Goal: Download file/media

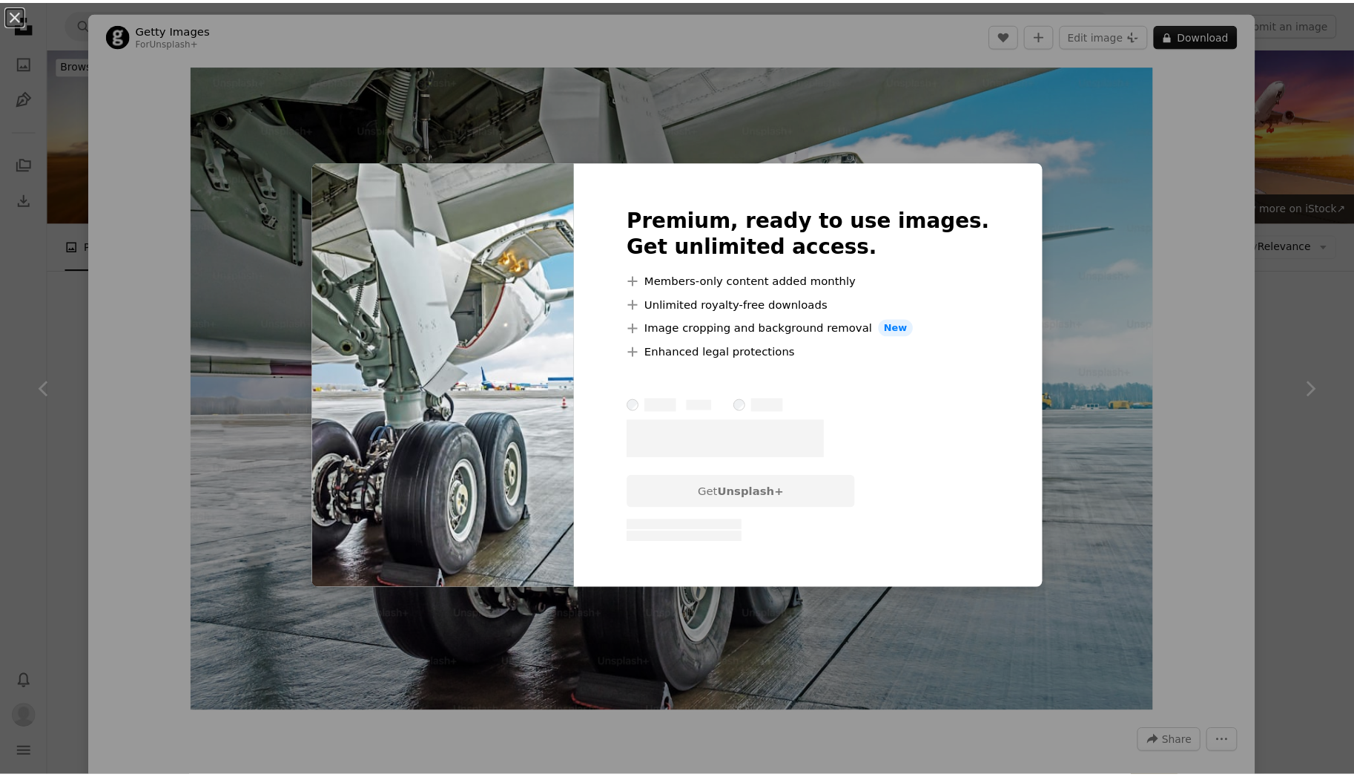
scroll to position [25293, 0]
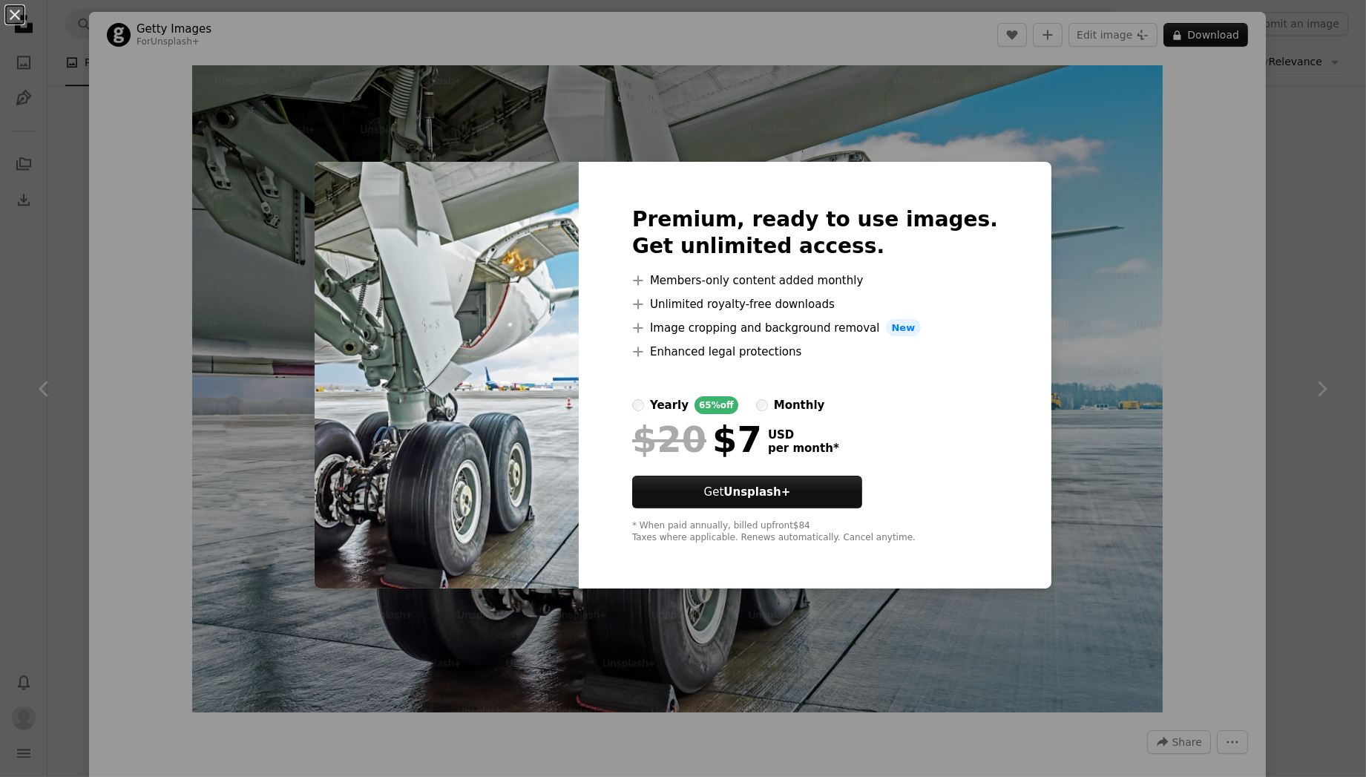
click at [936, 343] on li "A plus sign Enhanced legal protections" at bounding box center [815, 352] width 366 height 18
click at [1018, 326] on div "An X shape Premium, ready to use images. Get unlimited access. A plus sign Memb…" at bounding box center [683, 388] width 1366 height 777
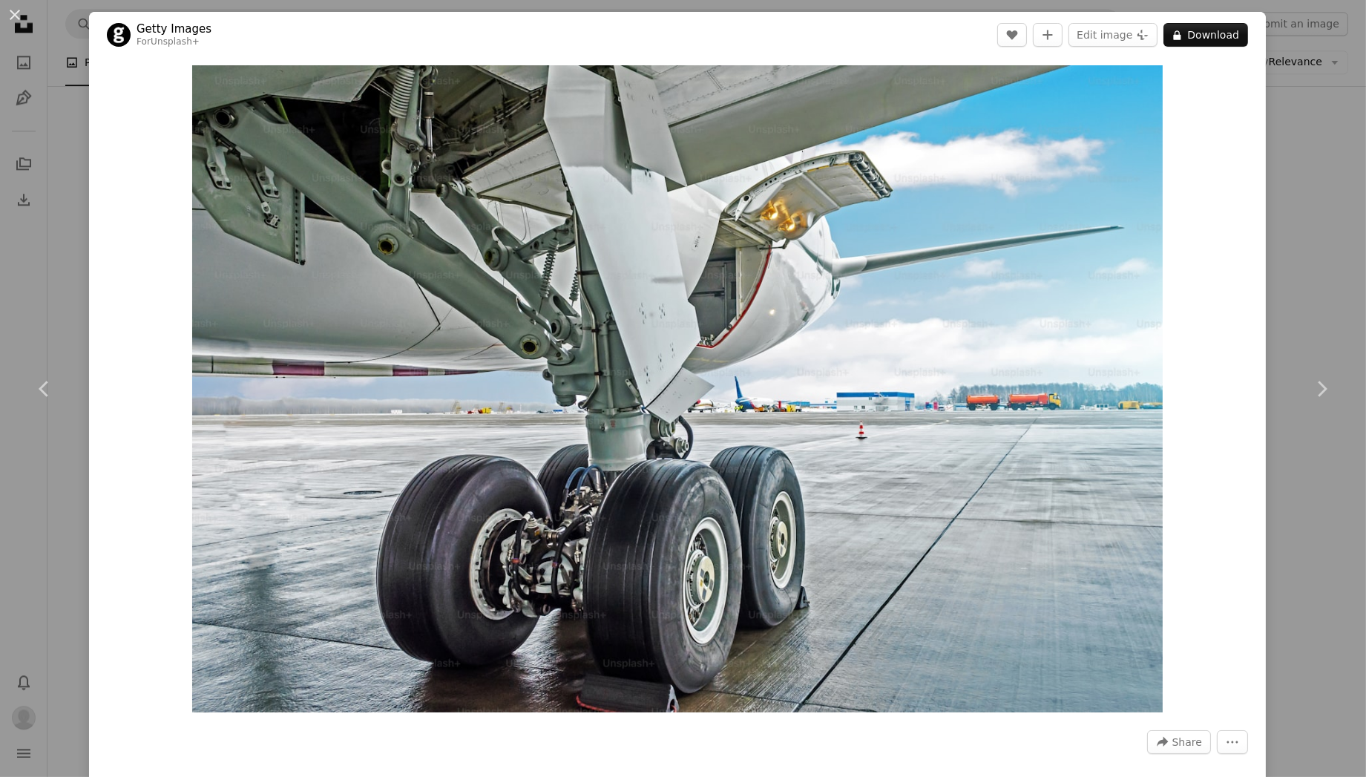
click at [43, 289] on div "An X shape Chevron left Chevron right Getty Images For Unsplash+ A heart A plus…" at bounding box center [683, 388] width 1366 height 777
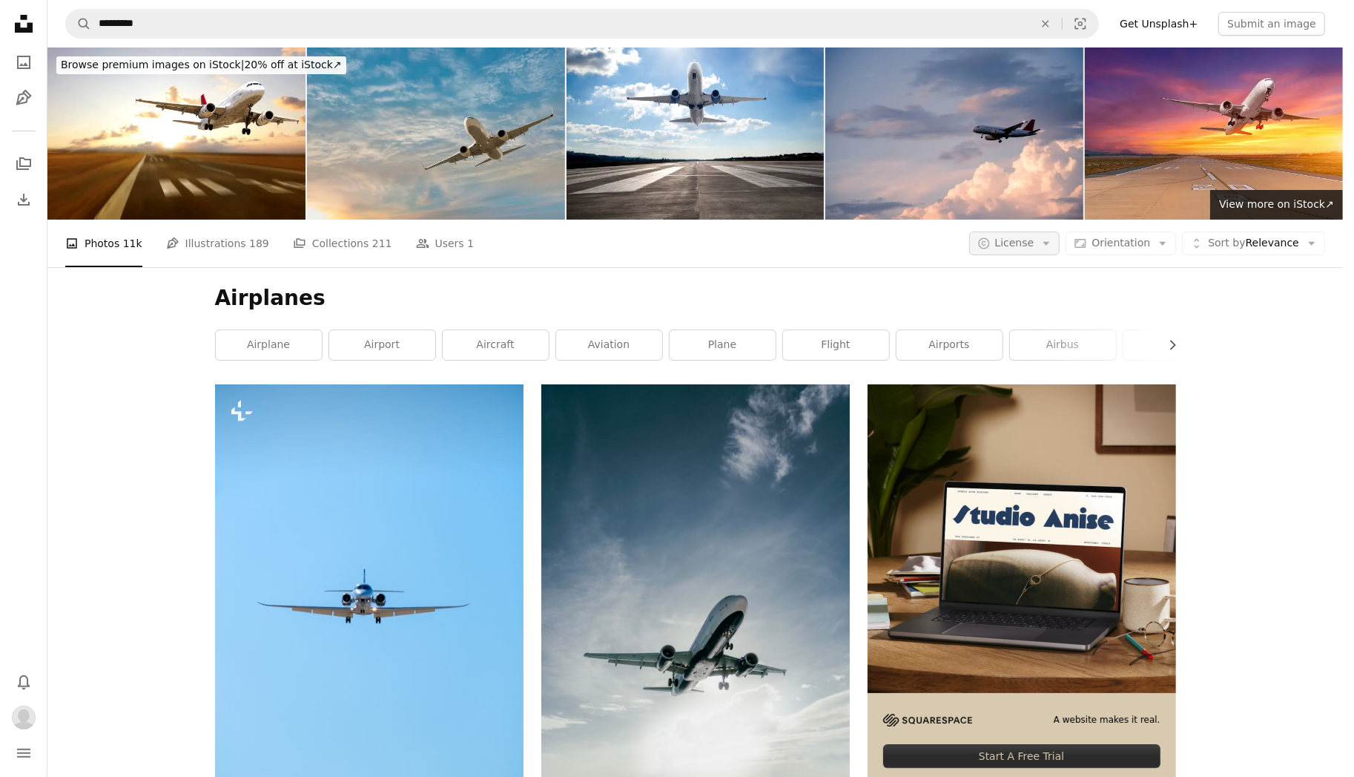
scroll to position [25293, 0]
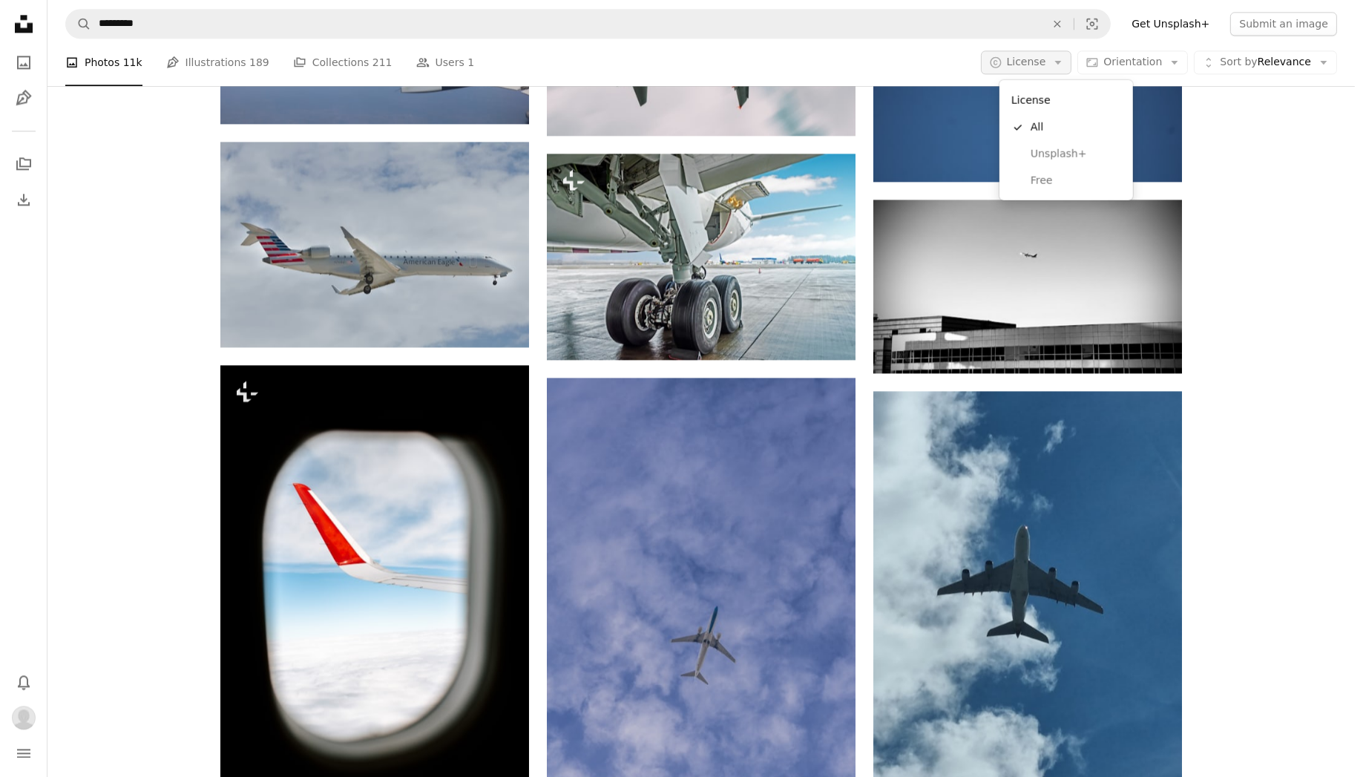
click at [1017, 71] on button "A copyright icon © License Arrow down" at bounding box center [1026, 62] width 91 height 24
click at [1035, 177] on span "Free" at bounding box center [1075, 180] width 90 height 15
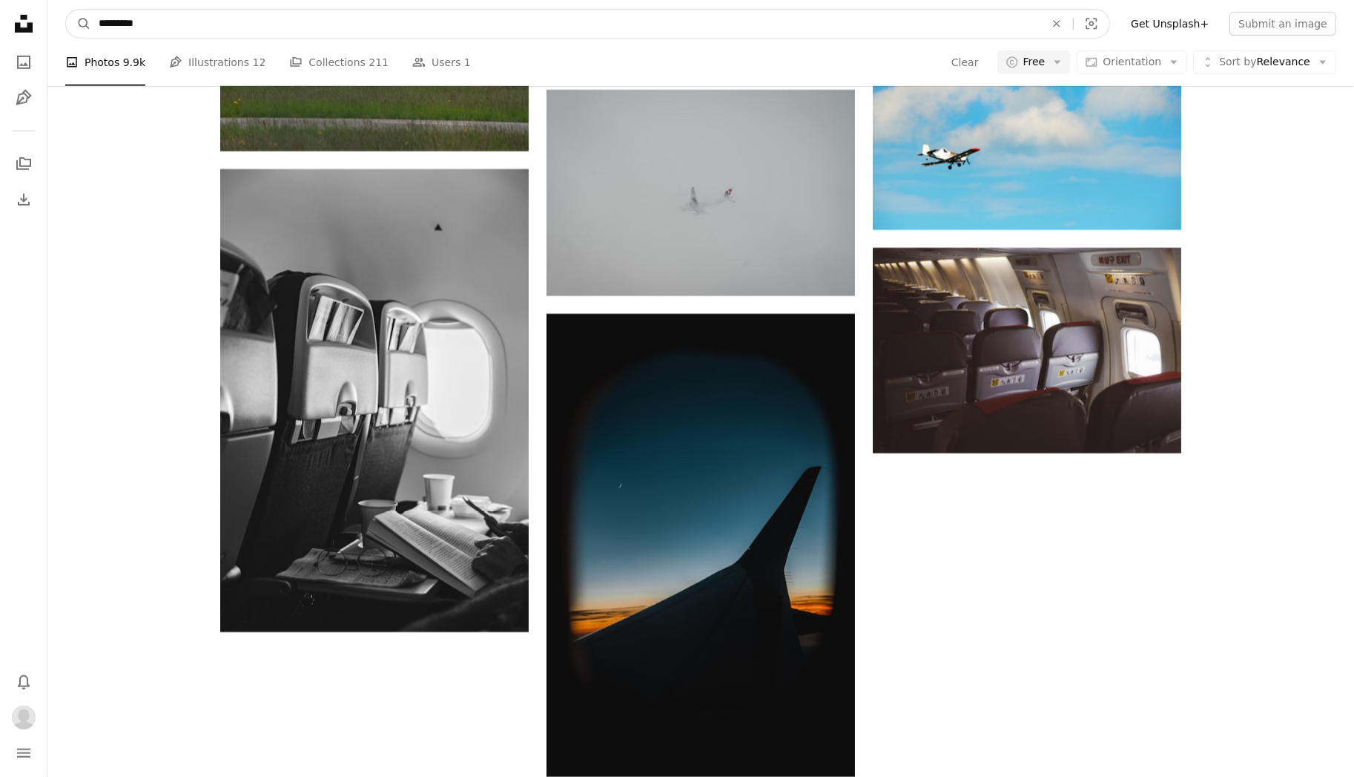
drag, startPoint x: 150, startPoint y: 27, endPoint x: 6, endPoint y: 33, distance: 144.0
type input "****"
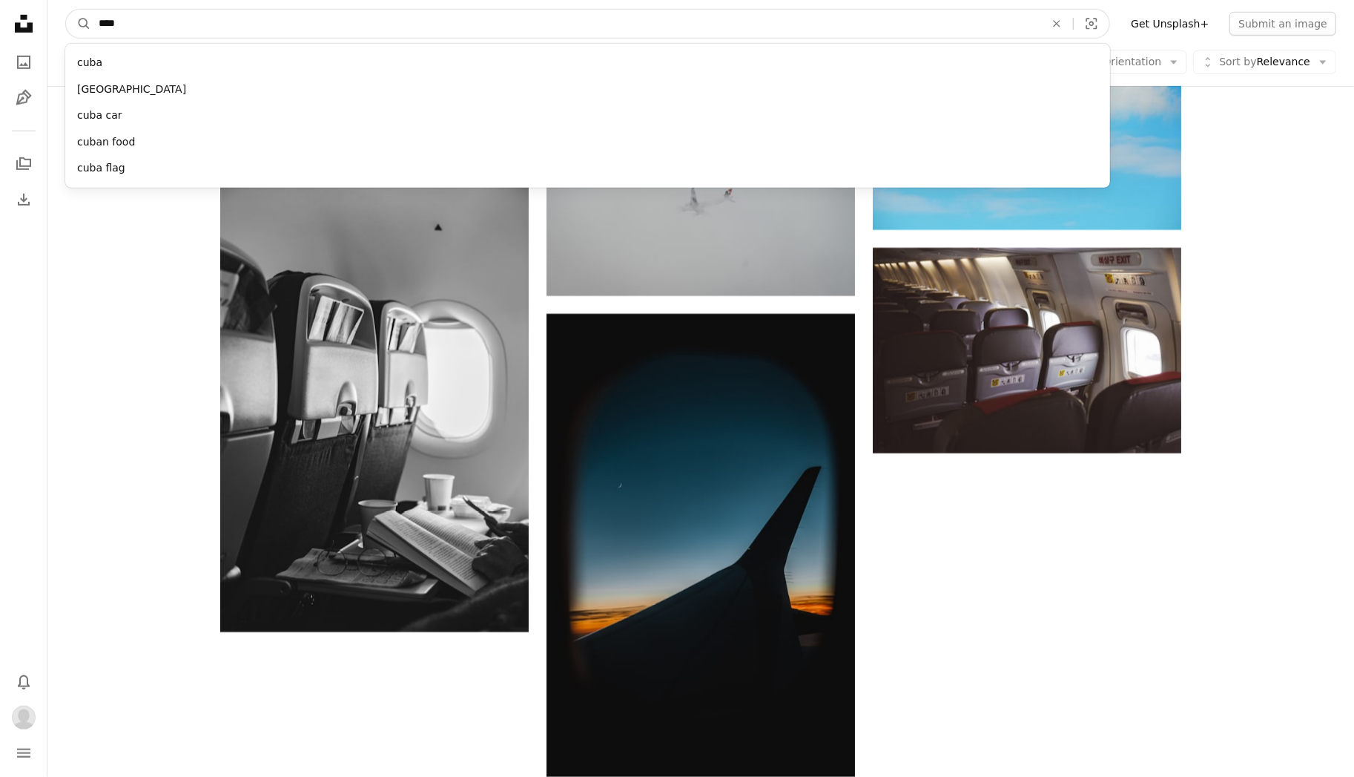
click button "A magnifying glass" at bounding box center [78, 24] width 25 height 28
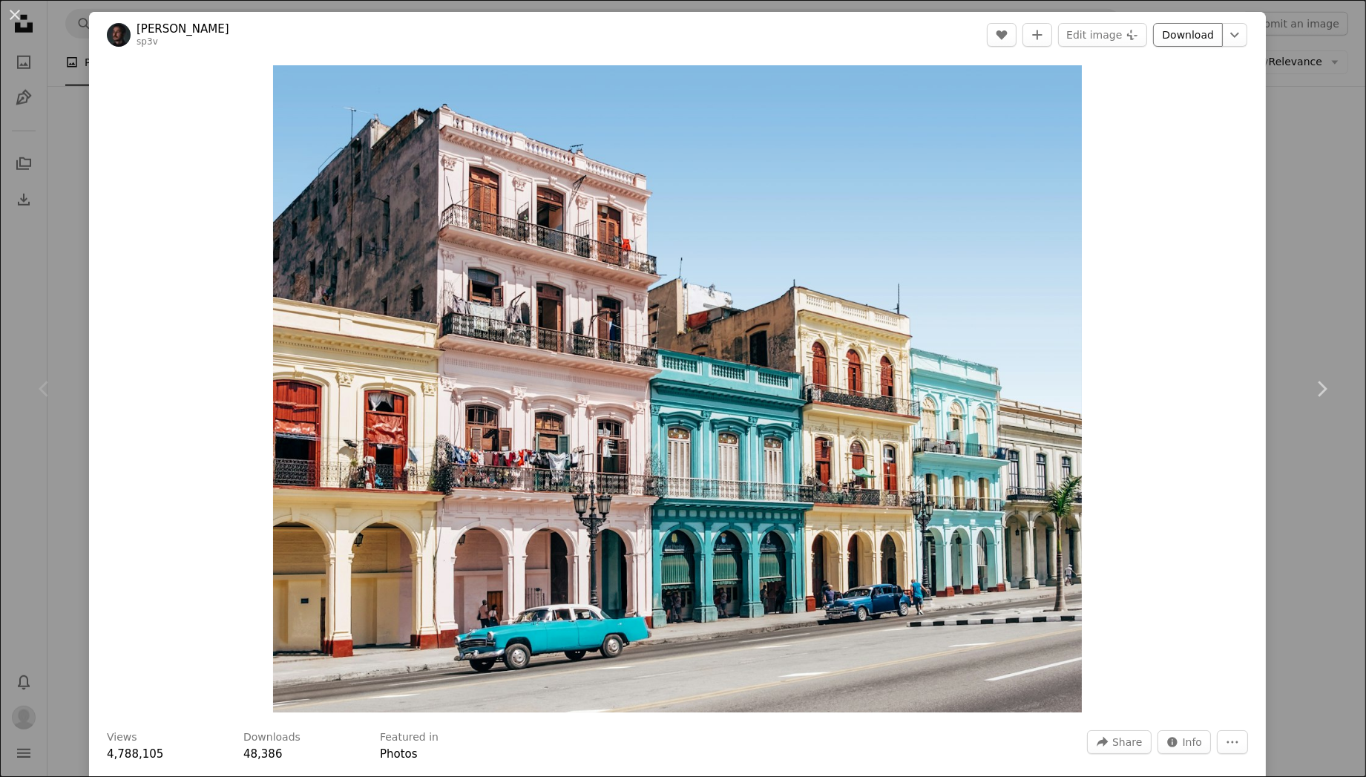
click at [1167, 26] on link "Download" at bounding box center [1188, 35] width 70 height 24
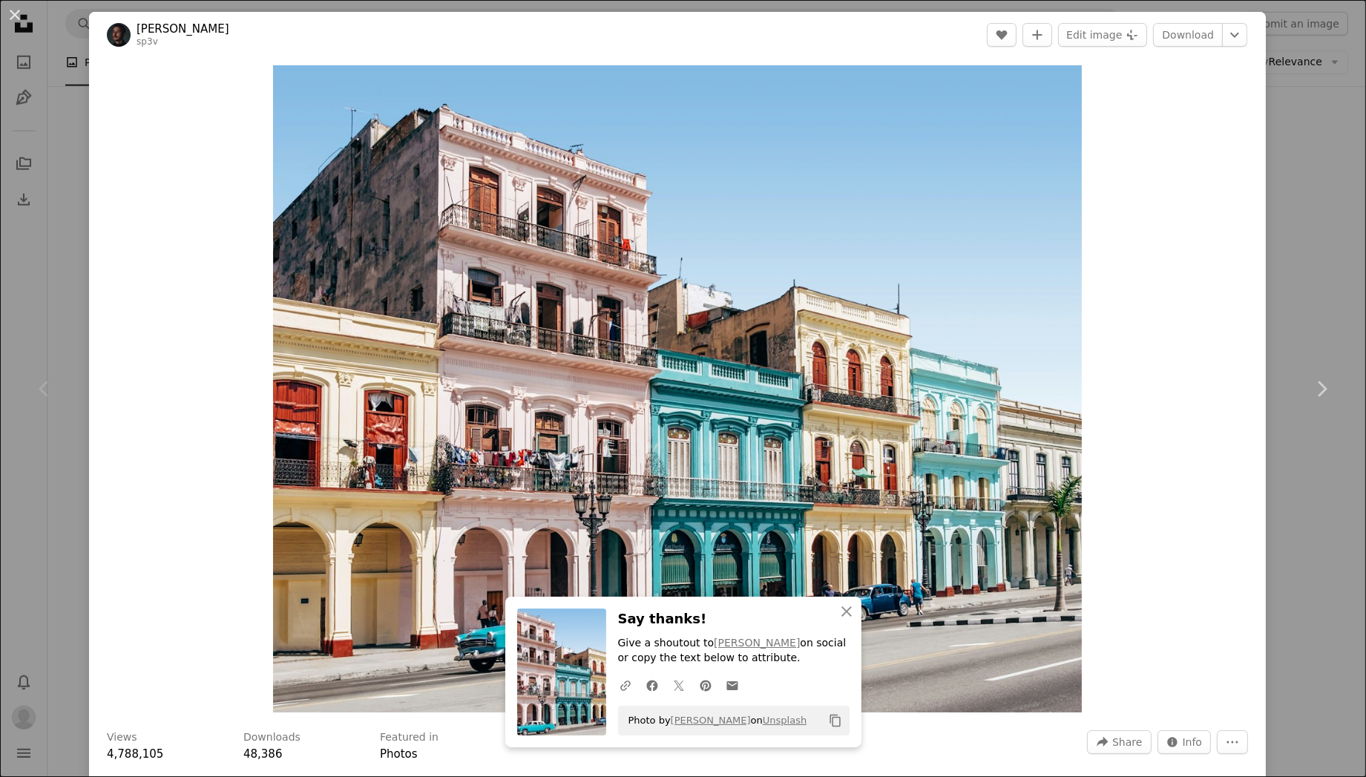
click at [30, 389] on div "Chevron left" at bounding box center [44, 388] width 89 height 142
click at [93, 364] on div "Zoom in" at bounding box center [677, 389] width 1176 height 662
click at [39, 364] on div "Chevron left" at bounding box center [44, 388] width 89 height 142
click at [1167, 104] on div "Zoom in" at bounding box center [677, 389] width 1176 height 662
click at [1276, 243] on div "An X shape Chevron left Chevron right Spencer Everett sp3v A heart A plus sign …" at bounding box center [683, 388] width 1366 height 777
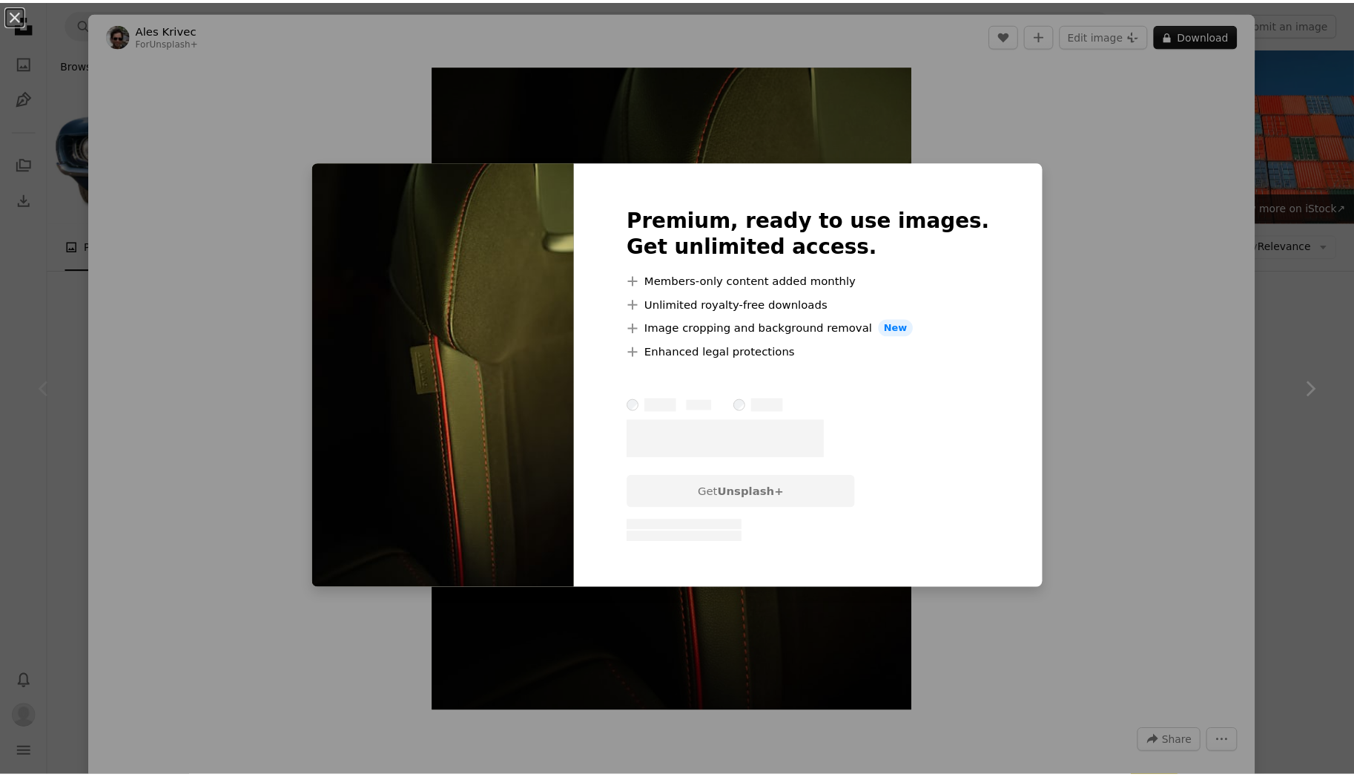
scroll to position [445, 0]
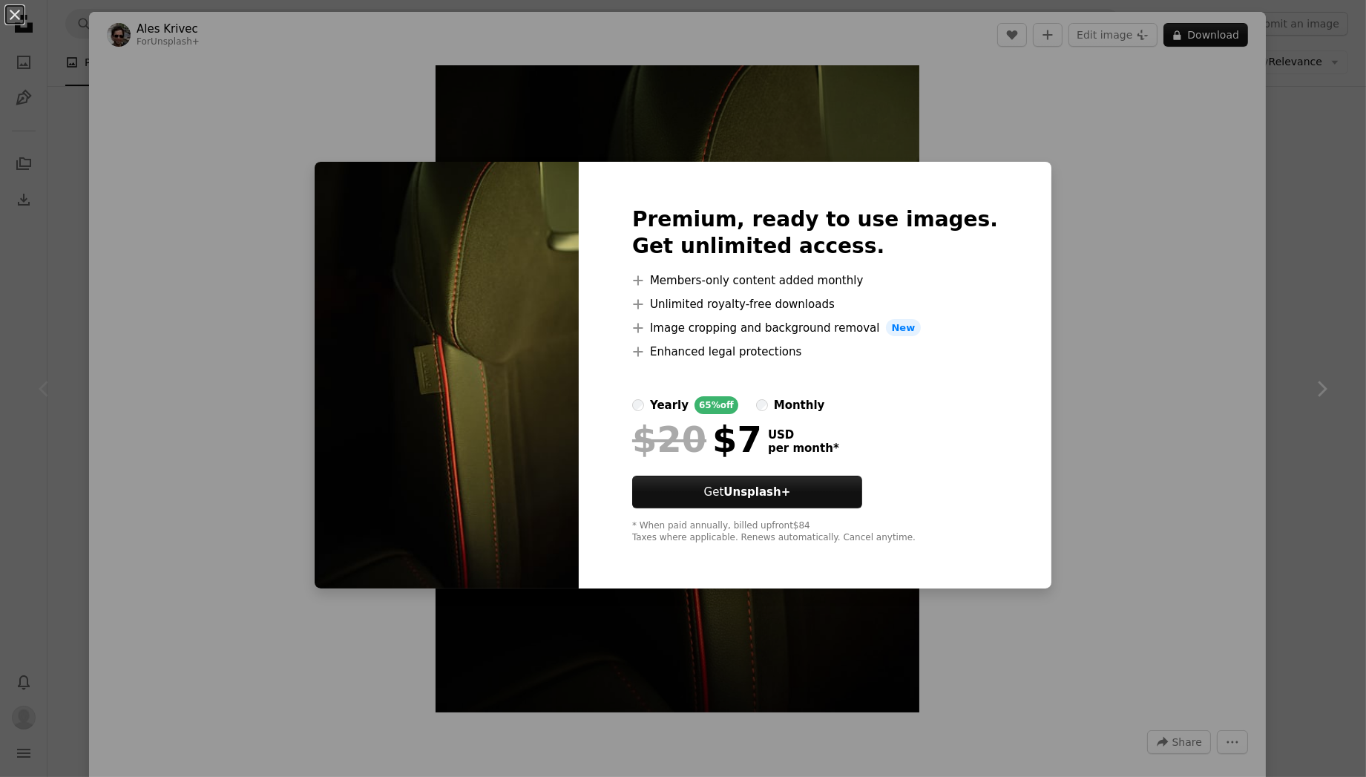
click at [1181, 235] on div "An X shape Premium, ready to use images. Get unlimited access. A plus sign Memb…" at bounding box center [683, 388] width 1366 height 777
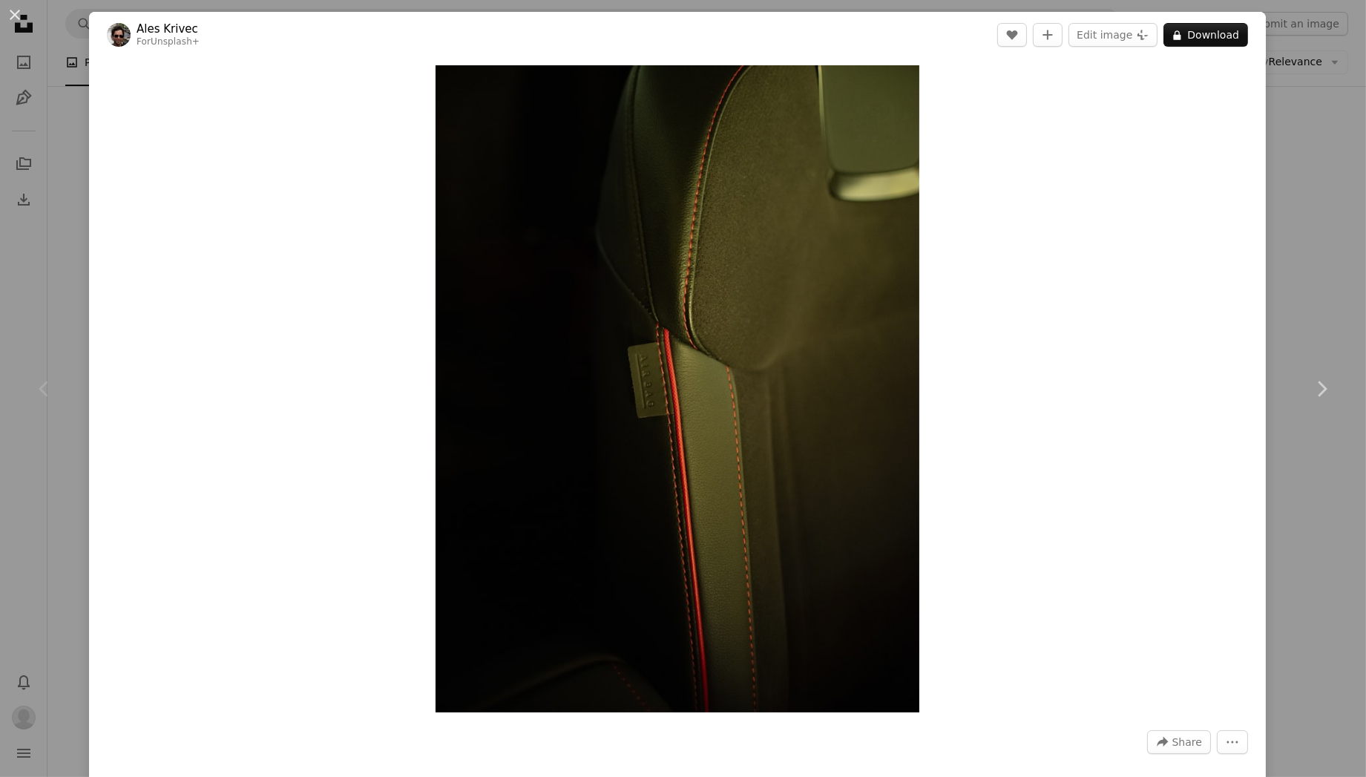
click at [1300, 189] on div "An X shape Chevron left Chevron right Ales Krivec For Unsplash+ A heart A plus …" at bounding box center [683, 388] width 1366 height 777
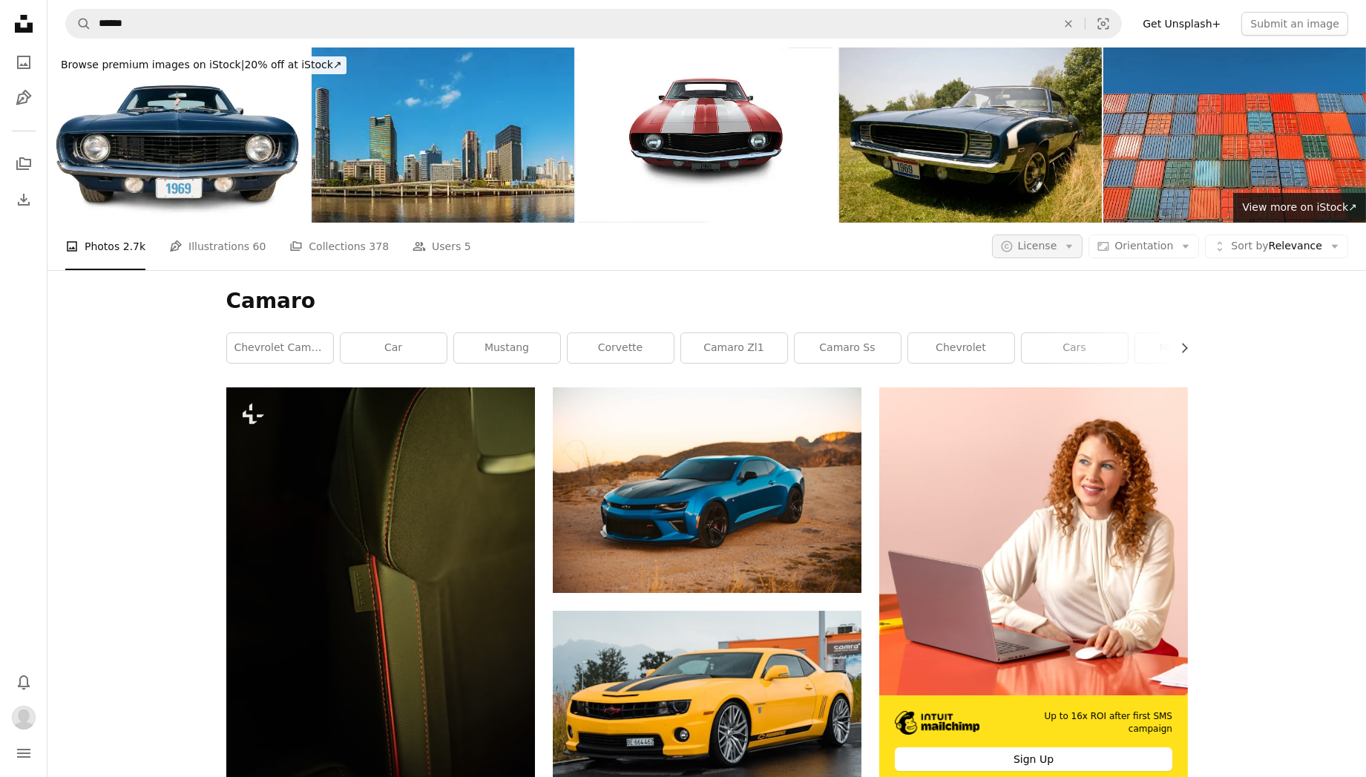
click at [1012, 246] on icon "button" at bounding box center [1006, 245] width 11 height 11
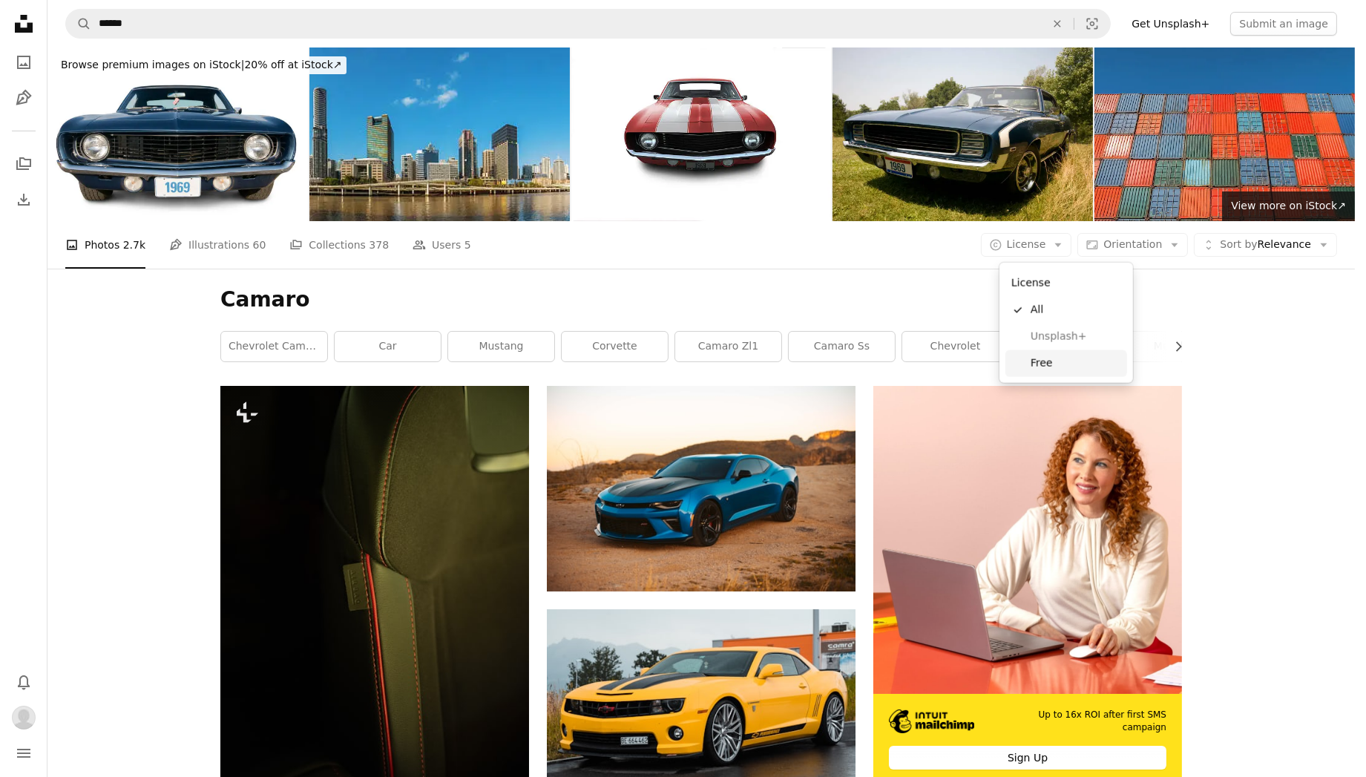
click at [1018, 371] on link "Free" at bounding box center [1066, 363] width 122 height 27
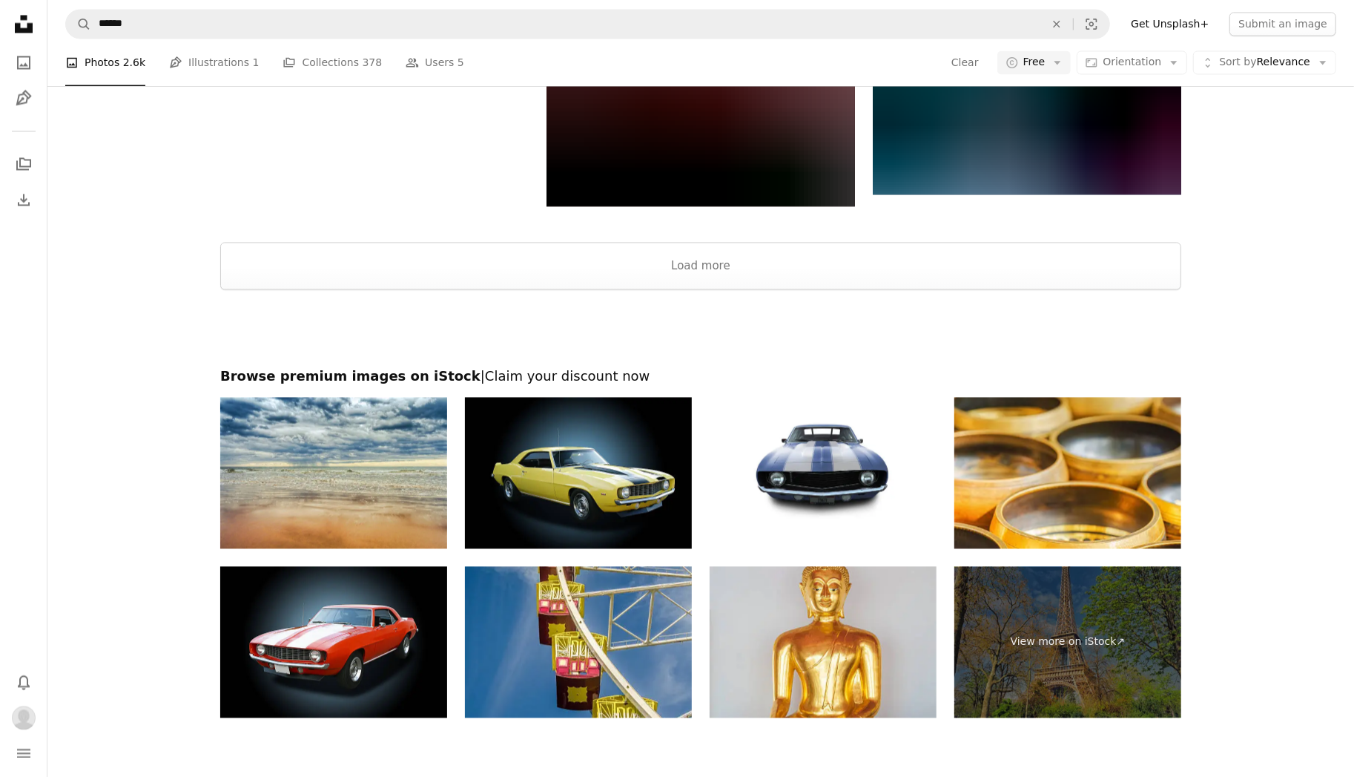
scroll to position [2522, 0]
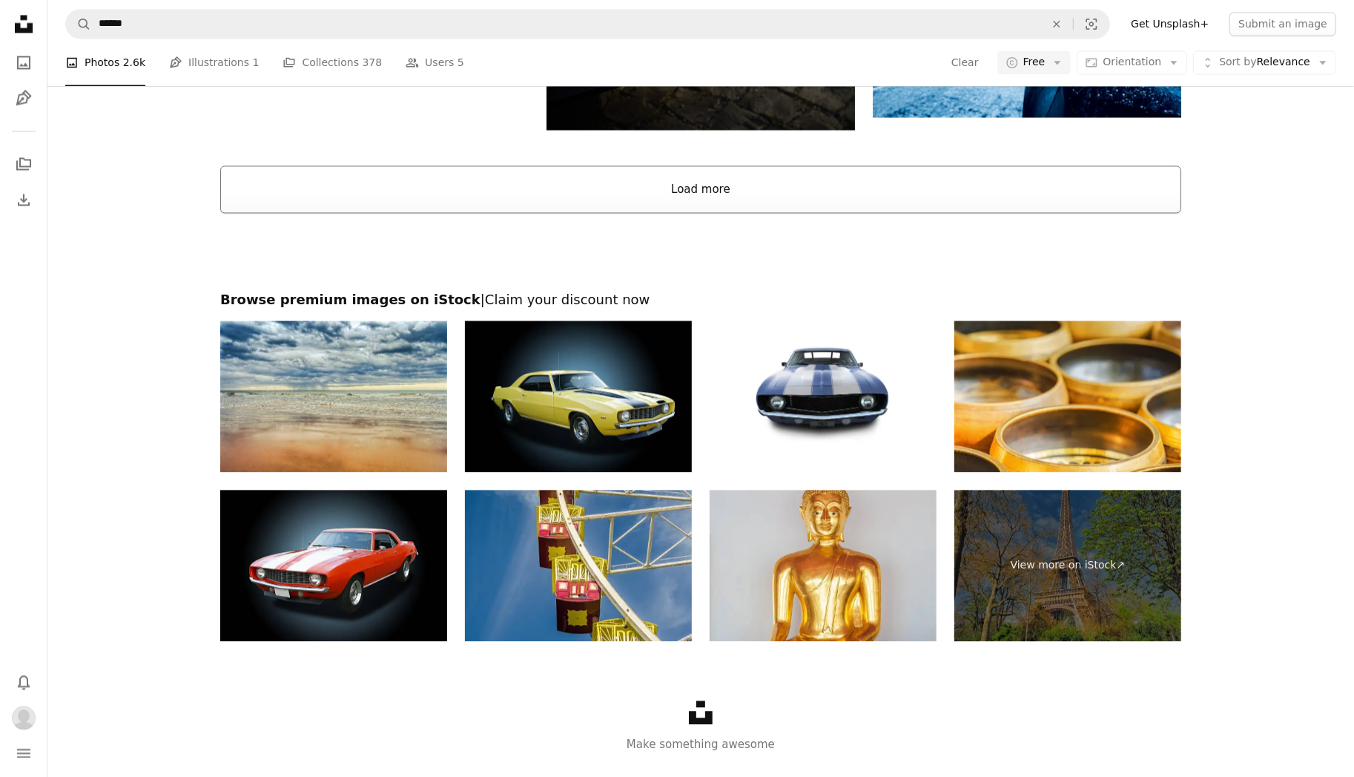
click at [683, 177] on button "Load more" at bounding box center [700, 188] width 961 height 47
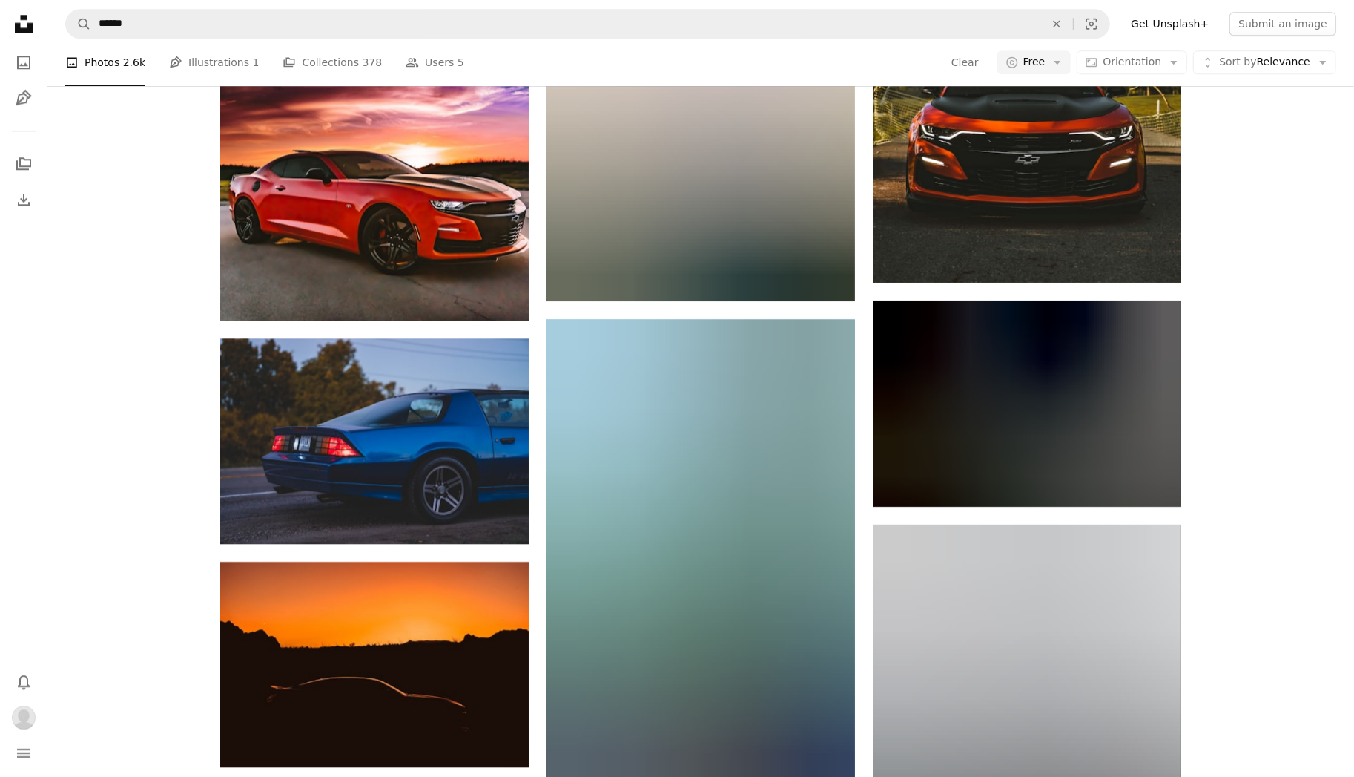
scroll to position [3412, 0]
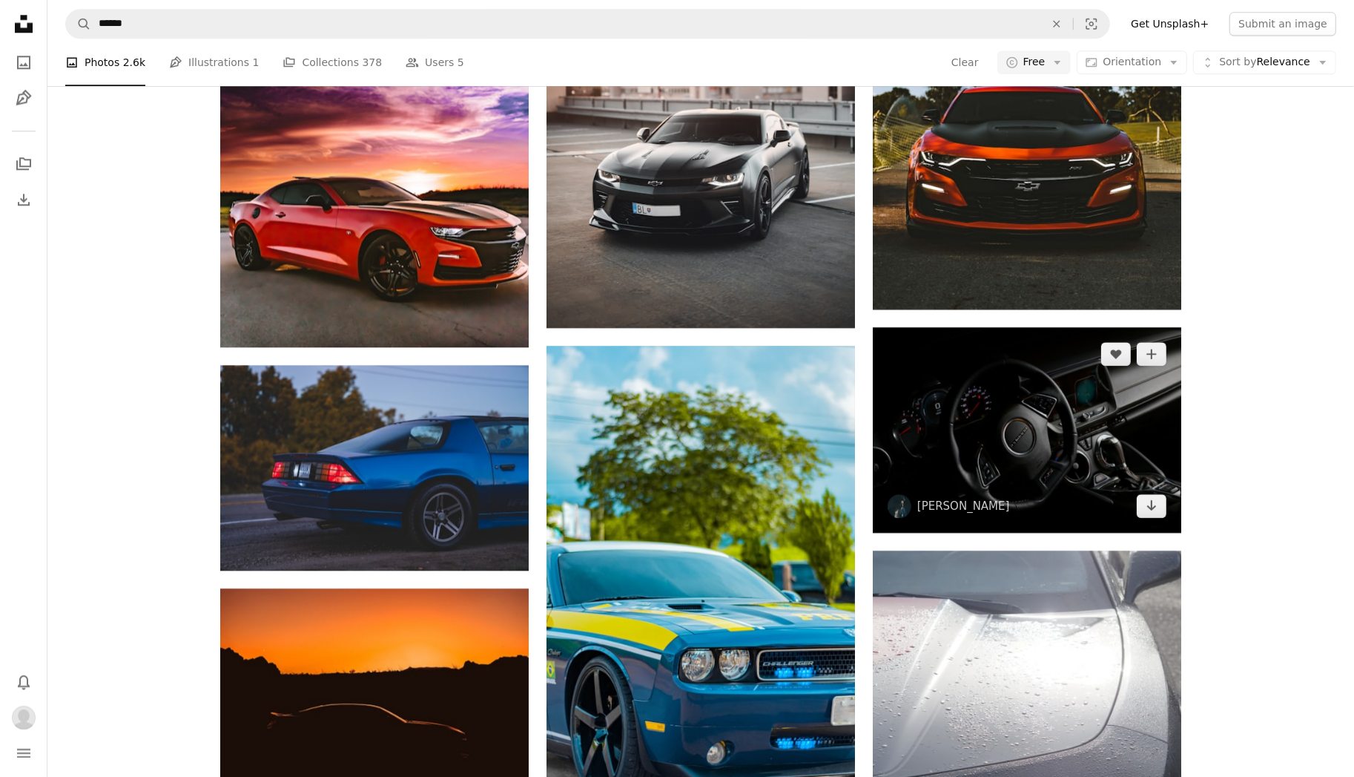
click at [1004, 432] on img at bounding box center [1027, 429] width 309 height 205
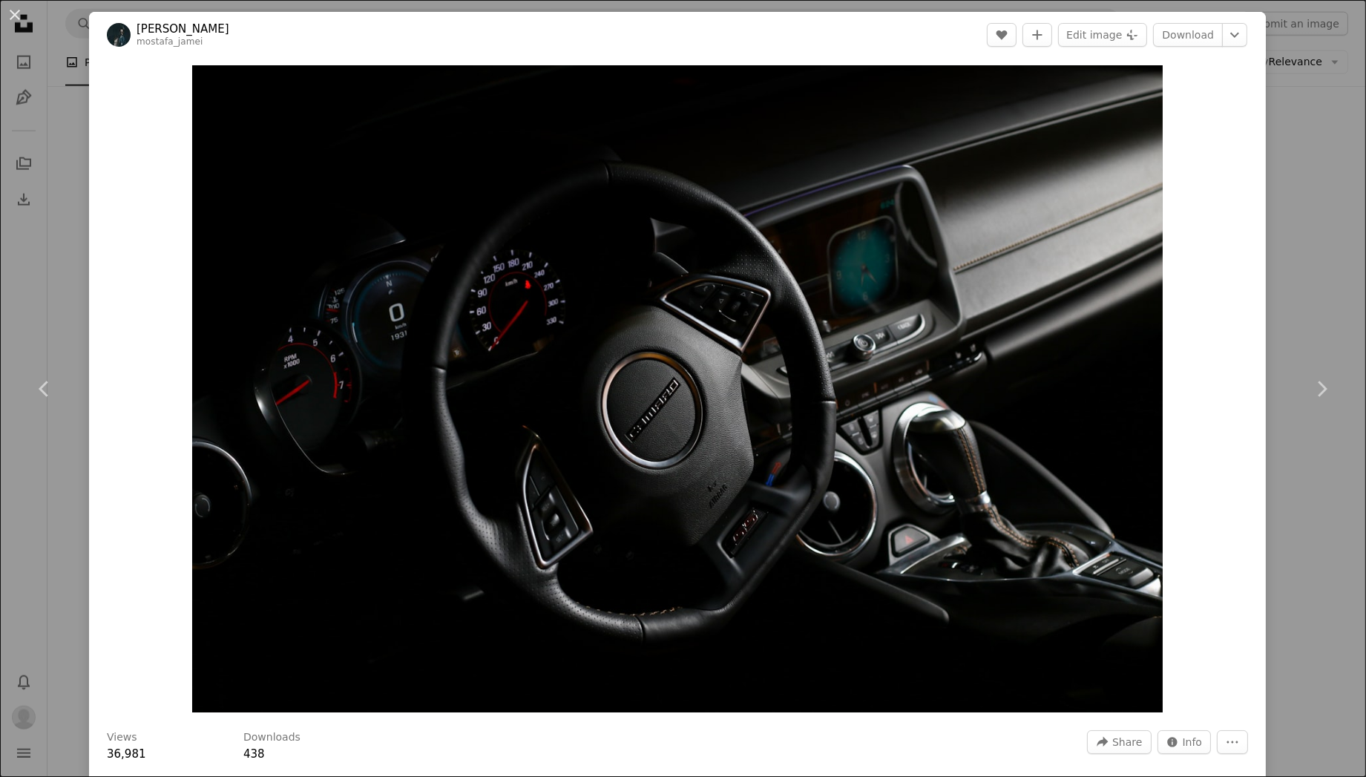
click at [1190, 53] on header "[PERSON_NAME] A heart A plus sign Edit image Plus sign for Unsplash+ Download C…" at bounding box center [677, 35] width 1176 height 46
click at [1175, 22] on header "[PERSON_NAME] A heart A plus sign Edit image Plus sign for Unsplash+ Download C…" at bounding box center [677, 35] width 1176 height 46
click at [1179, 41] on link "Download" at bounding box center [1188, 35] width 70 height 24
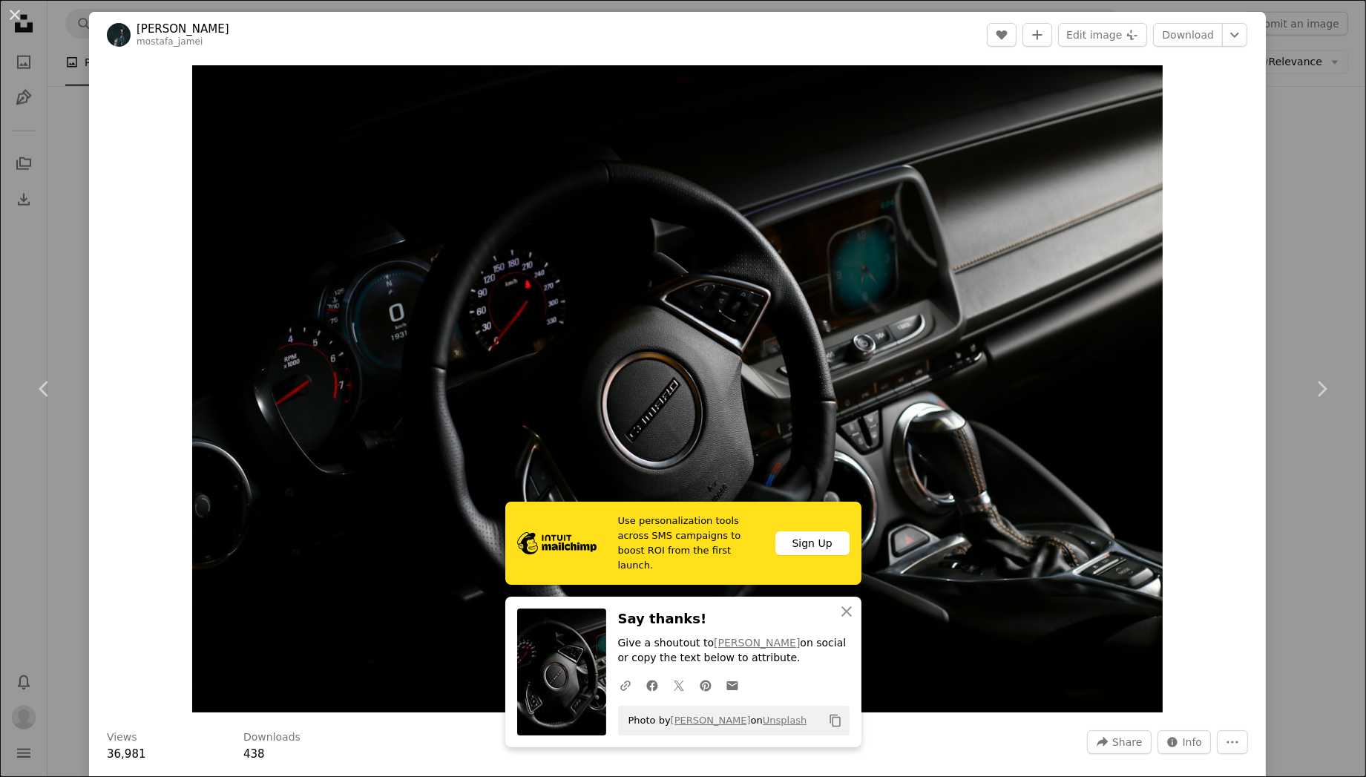
click at [1285, 143] on div "An X shape Chevron left Chevron right [PERSON_NAME] mostafa_jamei A heart A plu…" at bounding box center [683, 388] width 1366 height 777
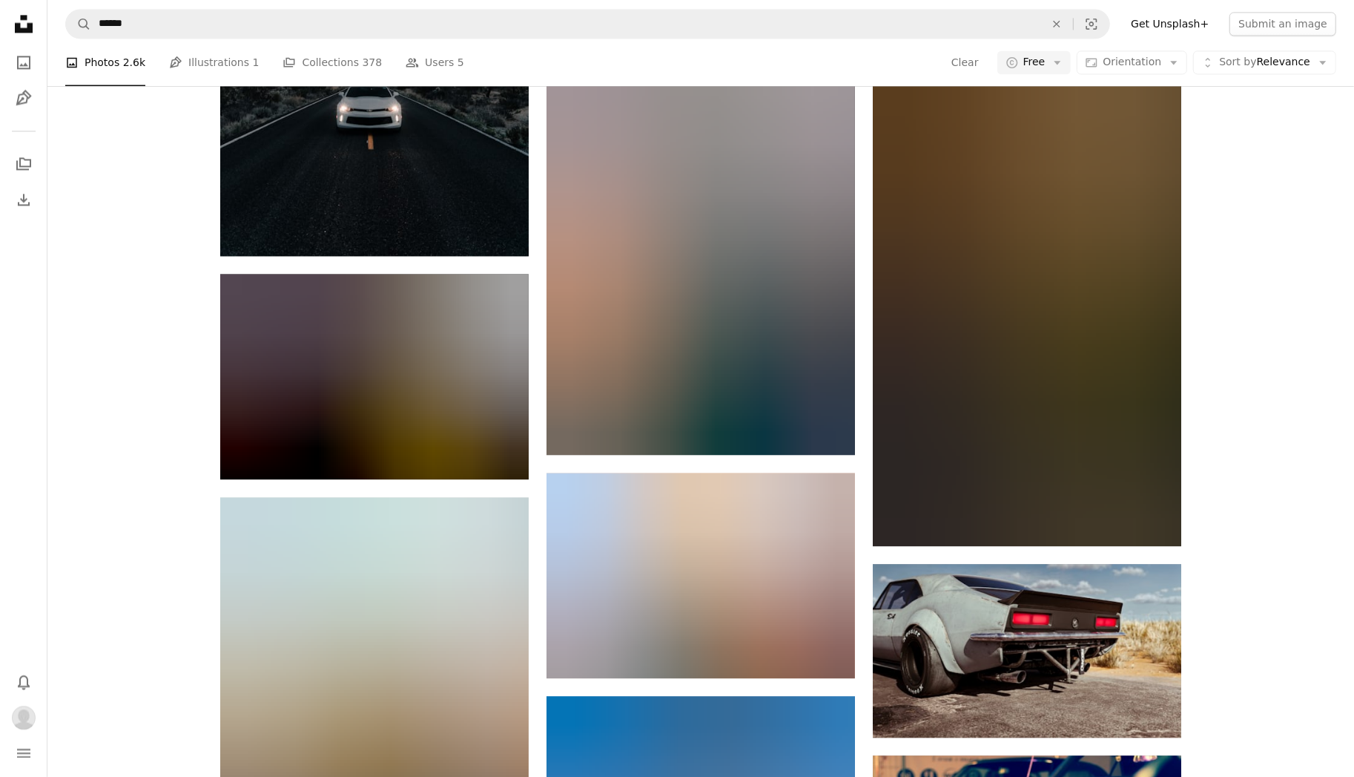
scroll to position [12313, 0]
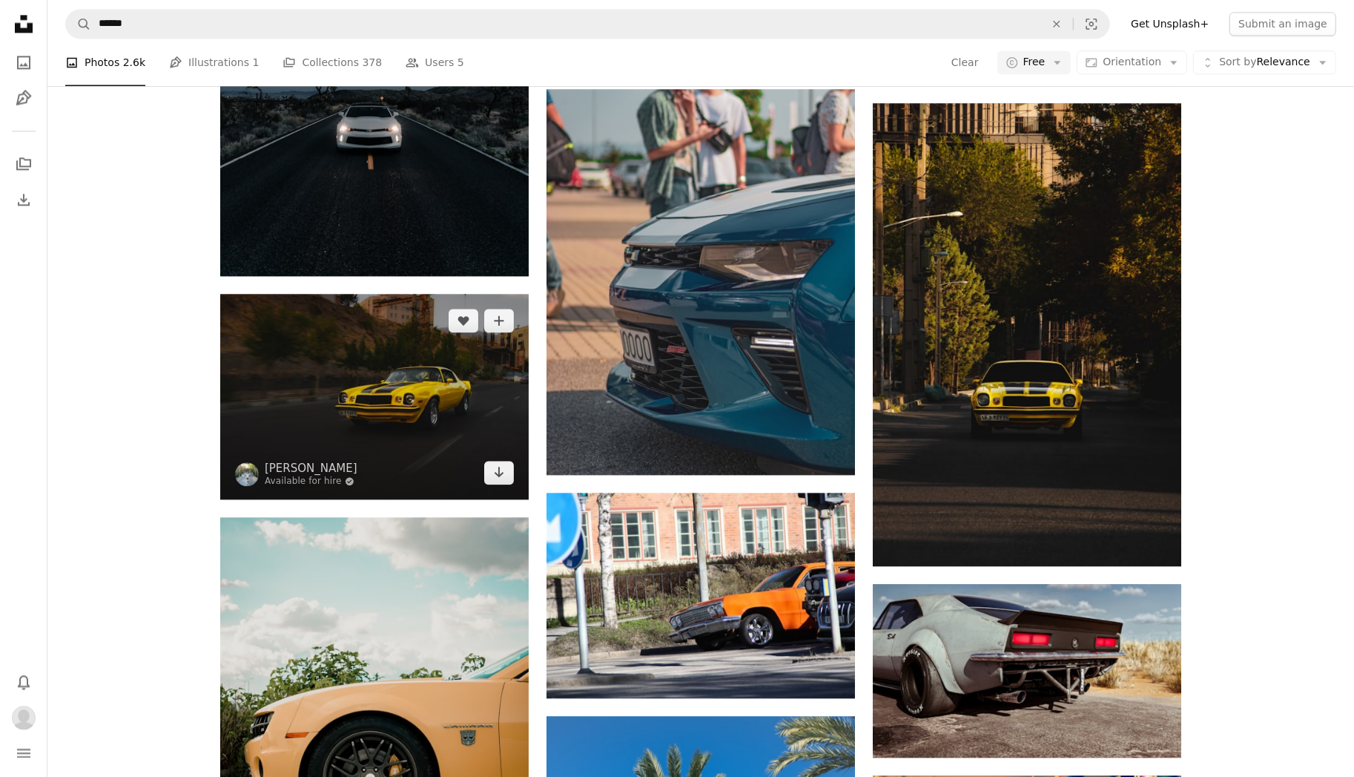
click at [412, 323] on img at bounding box center [374, 396] width 309 height 205
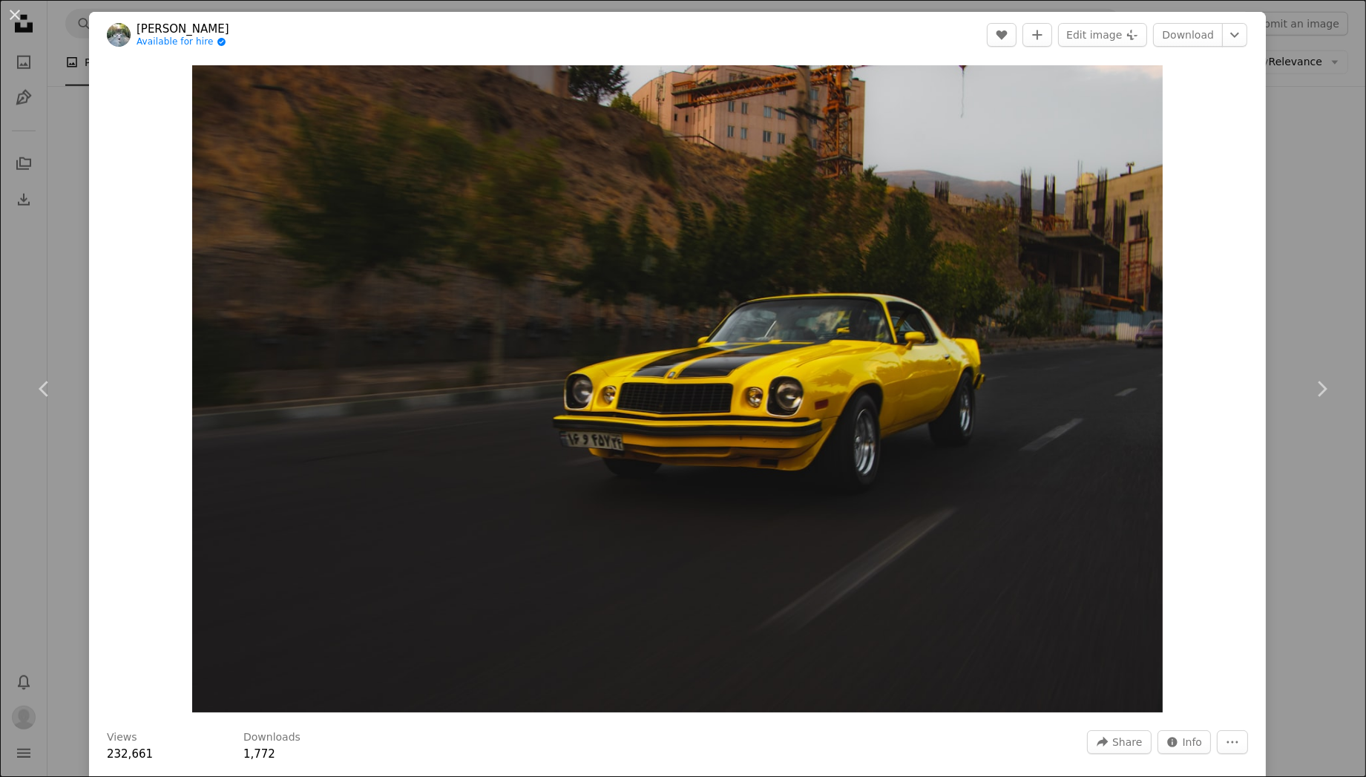
drag, startPoint x: 412, startPoint y: 323, endPoint x: 1278, endPoint y: 197, distance: 874.8
click at [1278, 197] on div "An X shape Chevron left Chevron right [PERSON_NAME] Available for hire A checkm…" at bounding box center [683, 388] width 1366 height 777
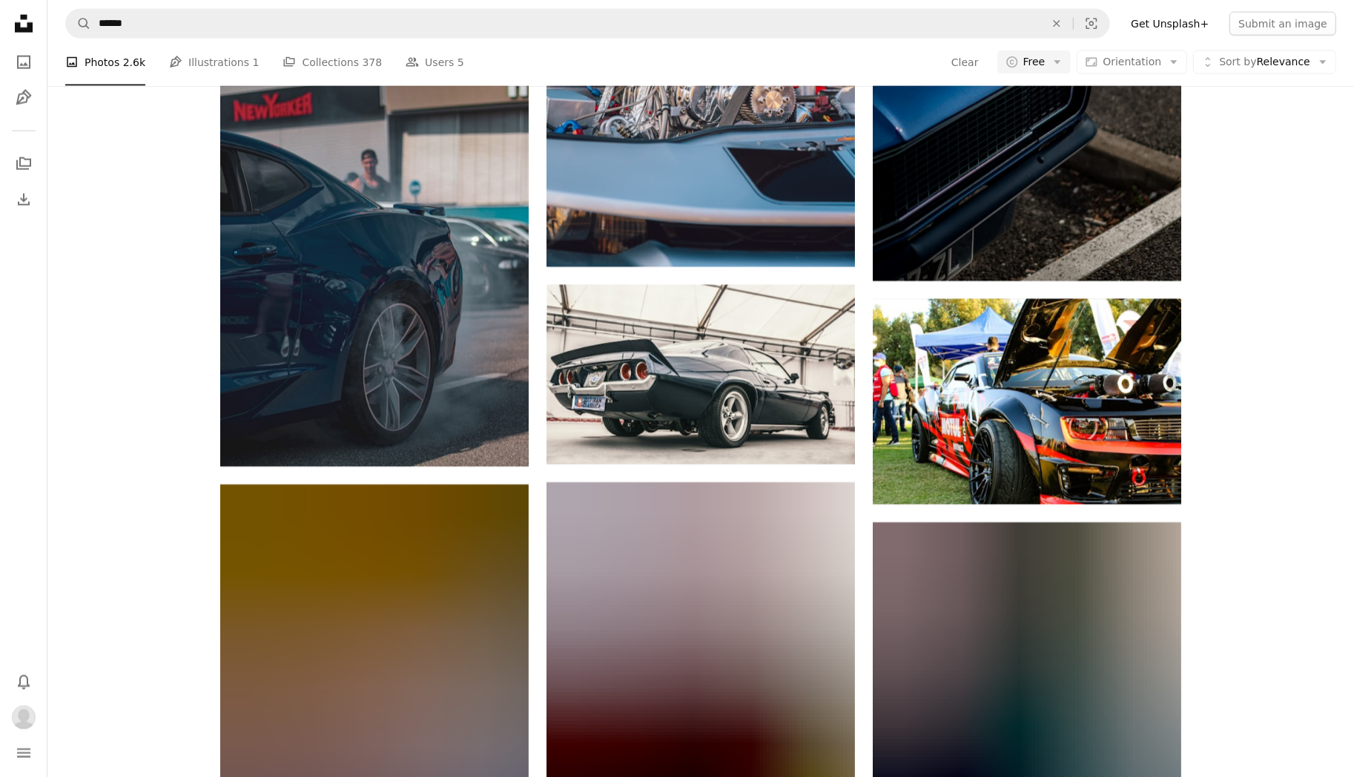
scroll to position [16096, 0]
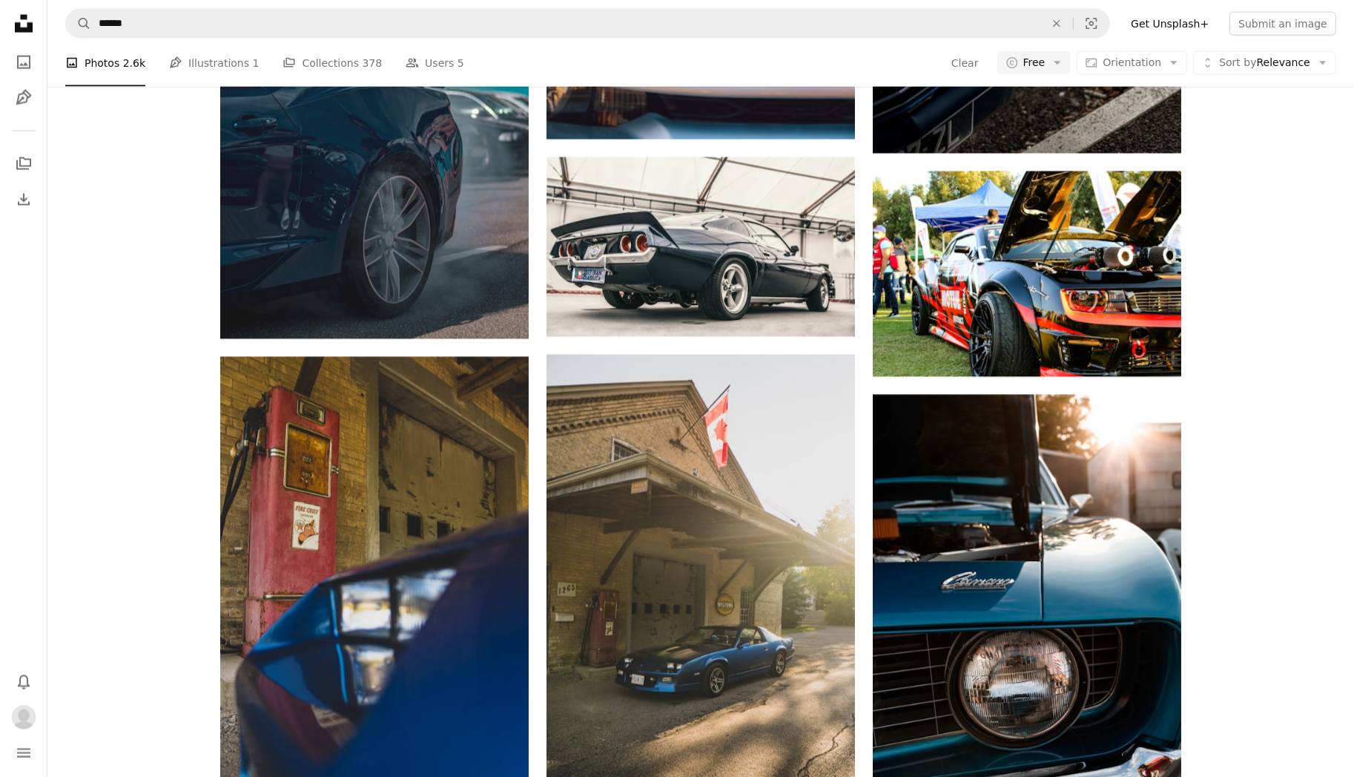
drag, startPoint x: 398, startPoint y: 412, endPoint x: 1311, endPoint y: 296, distance: 920.5
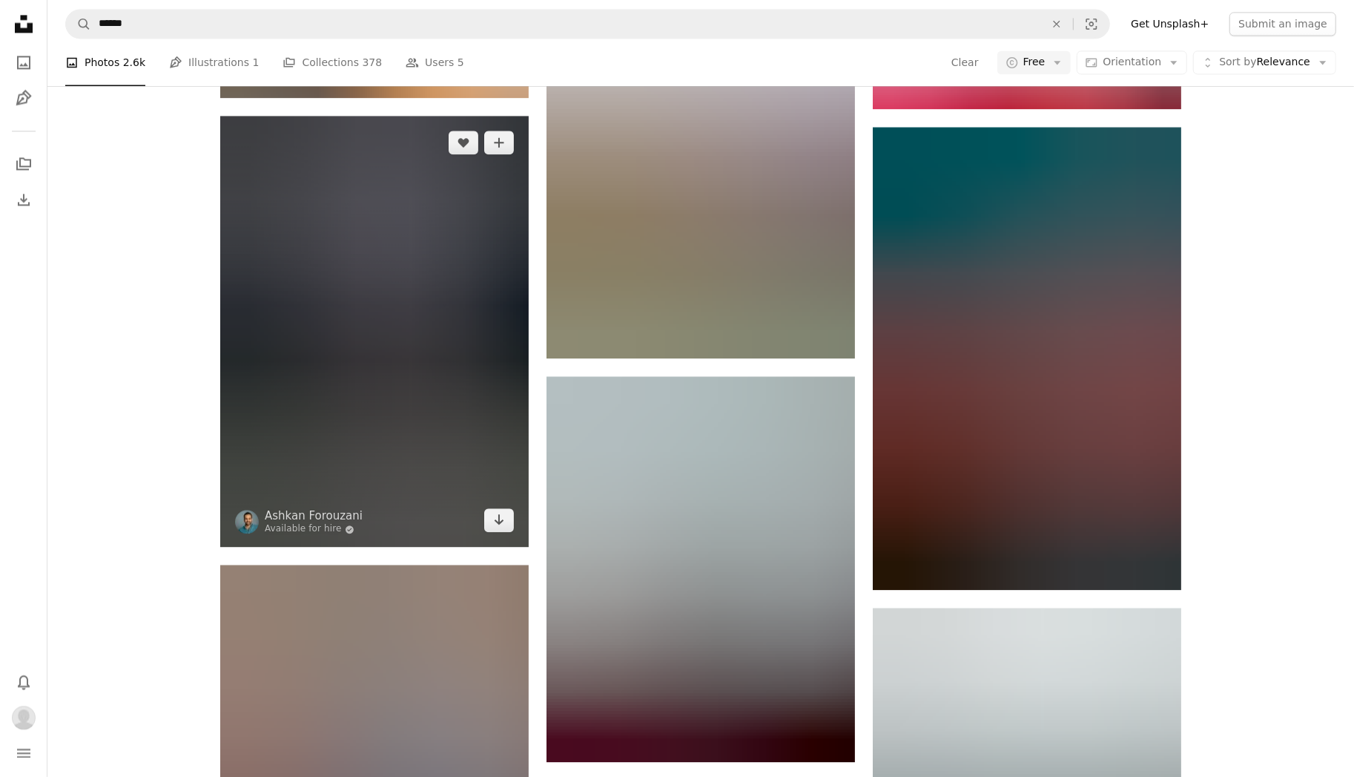
scroll to position [17060, 0]
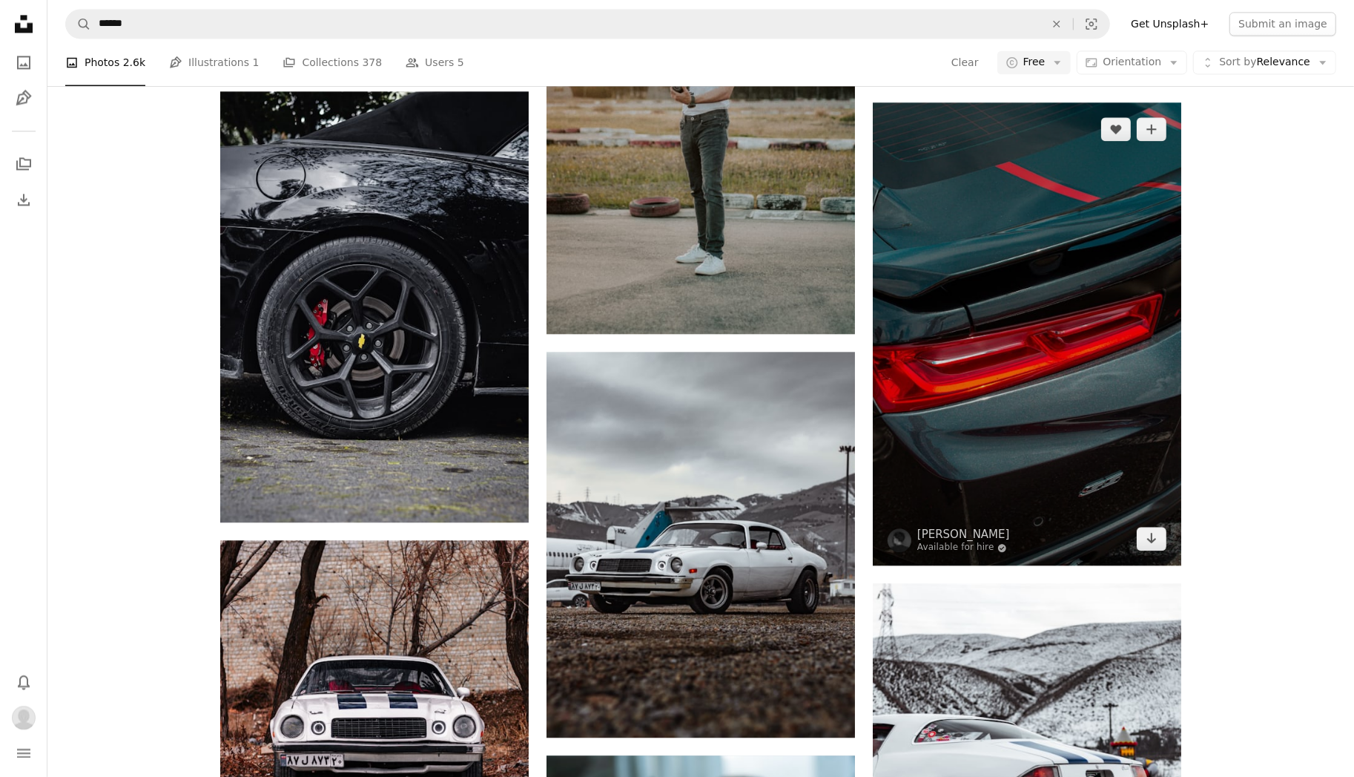
click at [1016, 292] on img at bounding box center [1027, 333] width 309 height 463
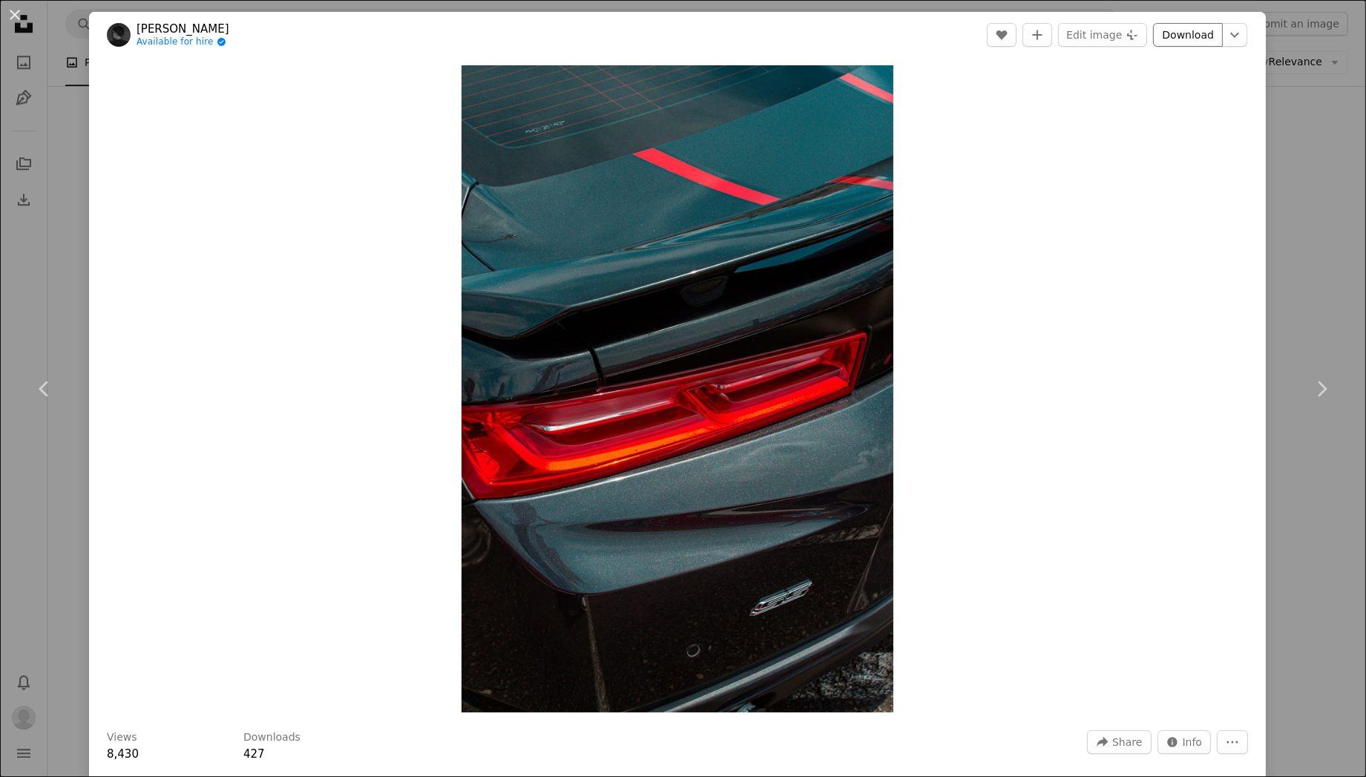
drag, startPoint x: 1004, startPoint y: 294, endPoint x: 1180, endPoint y: 38, distance: 310.9
click at [1180, 38] on link "Download" at bounding box center [1188, 35] width 70 height 24
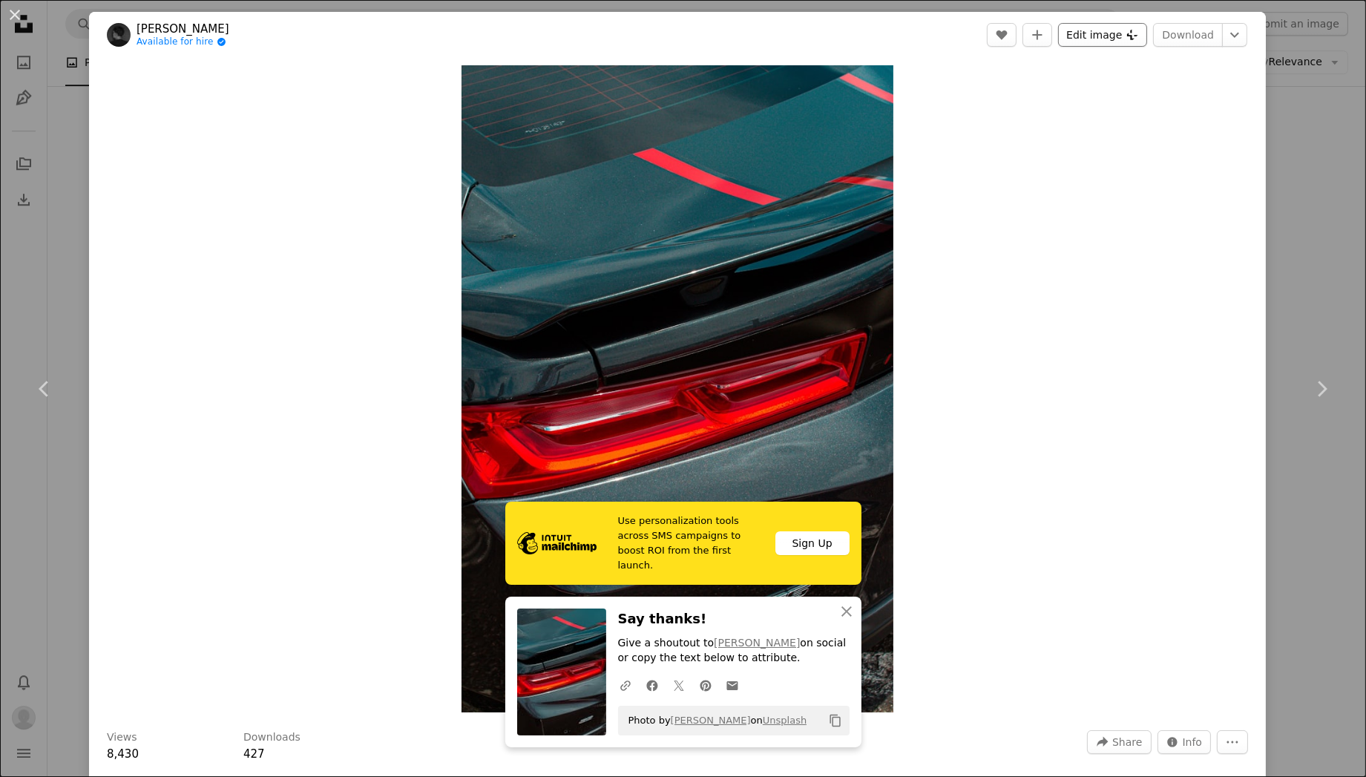
click at [1109, 38] on button "Edit image Plus sign for Unsplash+" at bounding box center [1102, 35] width 89 height 24
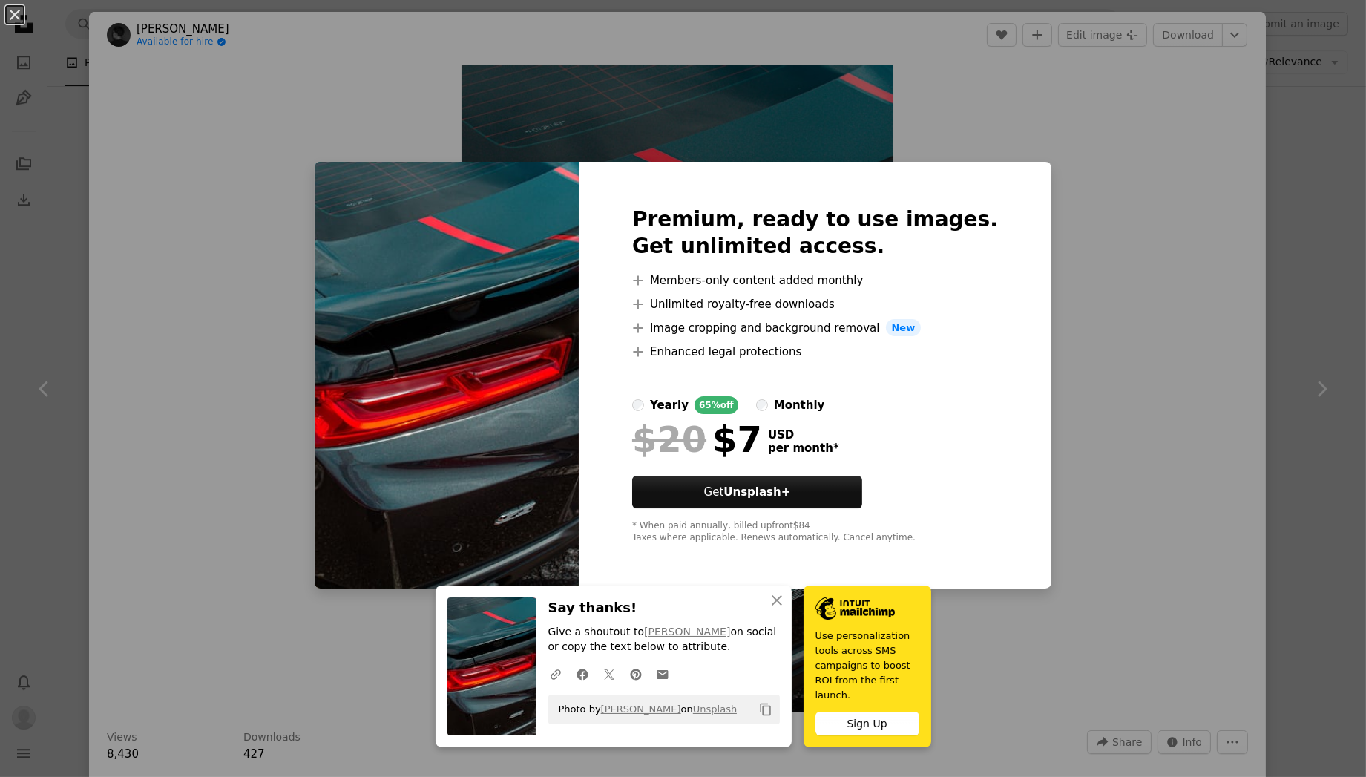
click at [1113, 202] on div "An X shape Premium, ready to use images. Get unlimited access. A plus sign Memb…" at bounding box center [683, 388] width 1366 height 777
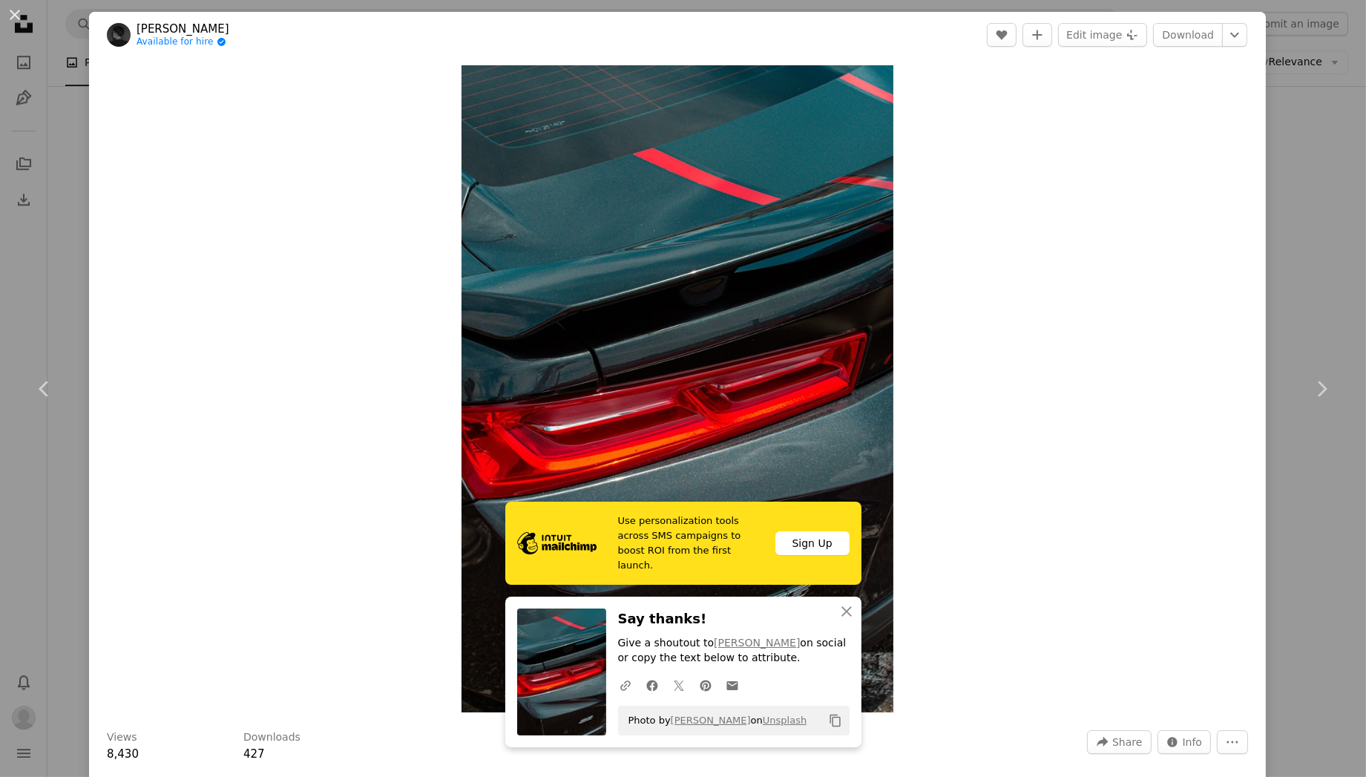
click at [1287, 129] on div "An X shape Chevron left Chevron right [PERSON_NAME] Available for hire A checkm…" at bounding box center [683, 388] width 1366 height 777
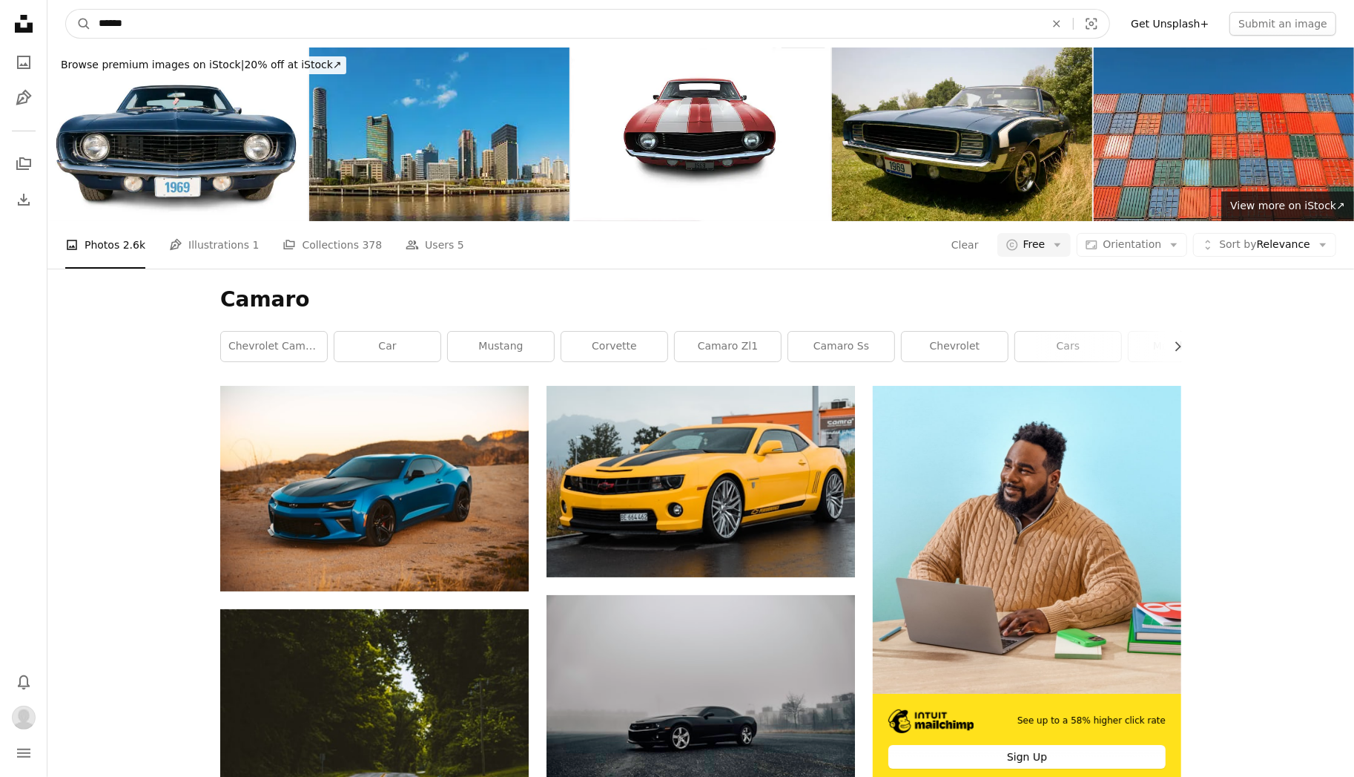
drag, startPoint x: 151, startPoint y: 17, endPoint x: 94, endPoint y: 15, distance: 56.4
click at [94, 15] on input "******" at bounding box center [565, 24] width 949 height 28
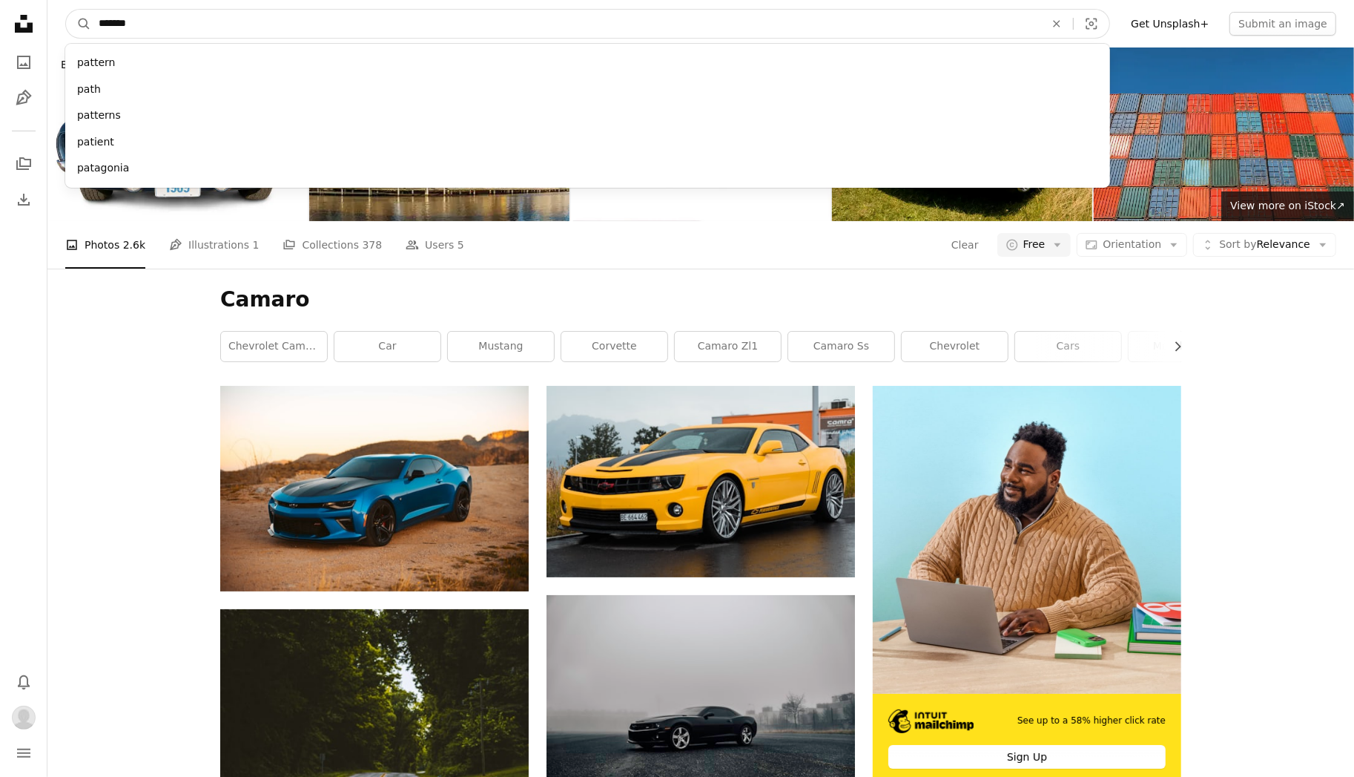
type input "********"
click button "A magnifying glass" at bounding box center [78, 24] width 25 height 28
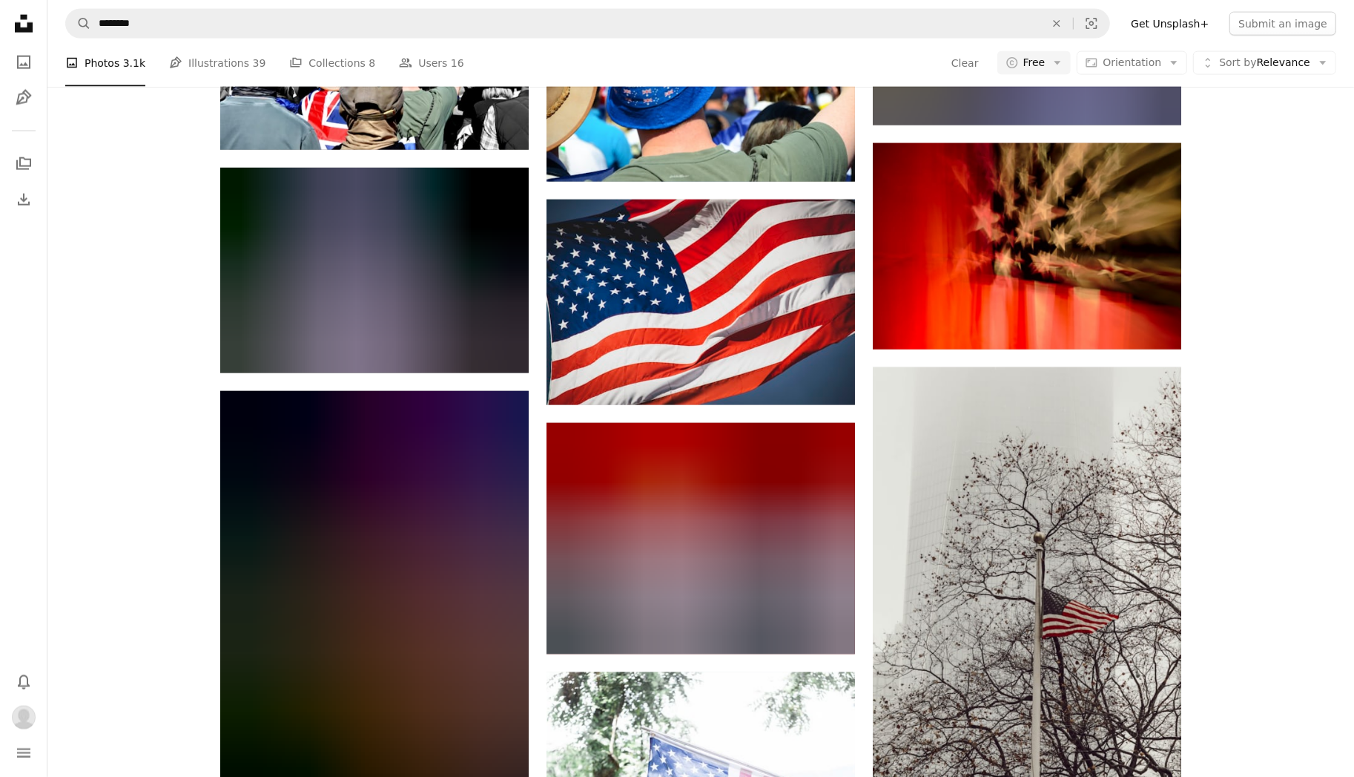
scroll to position [1780, 0]
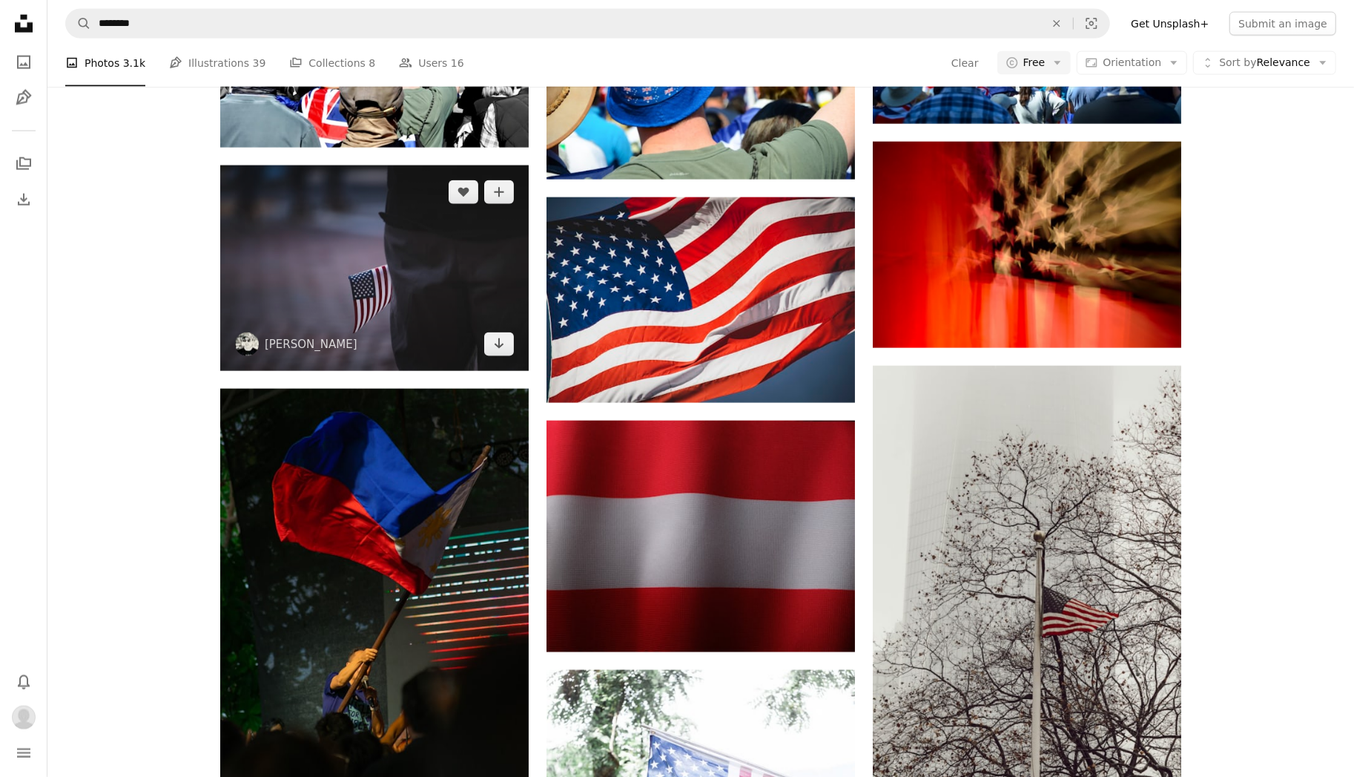
drag, startPoint x: 129, startPoint y: 444, endPoint x: 269, endPoint y: 323, distance: 184.6
click at [269, 323] on img at bounding box center [374, 267] width 309 height 205
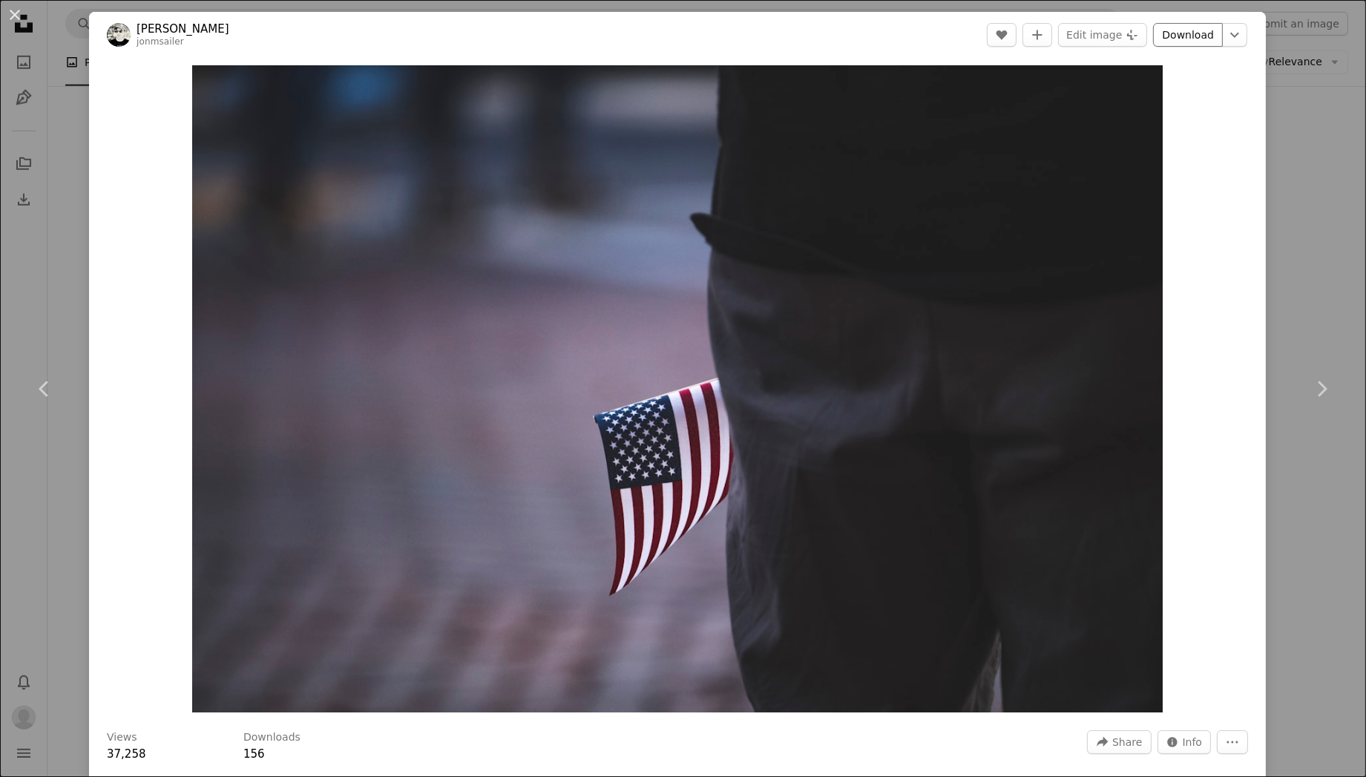
click at [1182, 36] on link "Download" at bounding box center [1188, 35] width 70 height 24
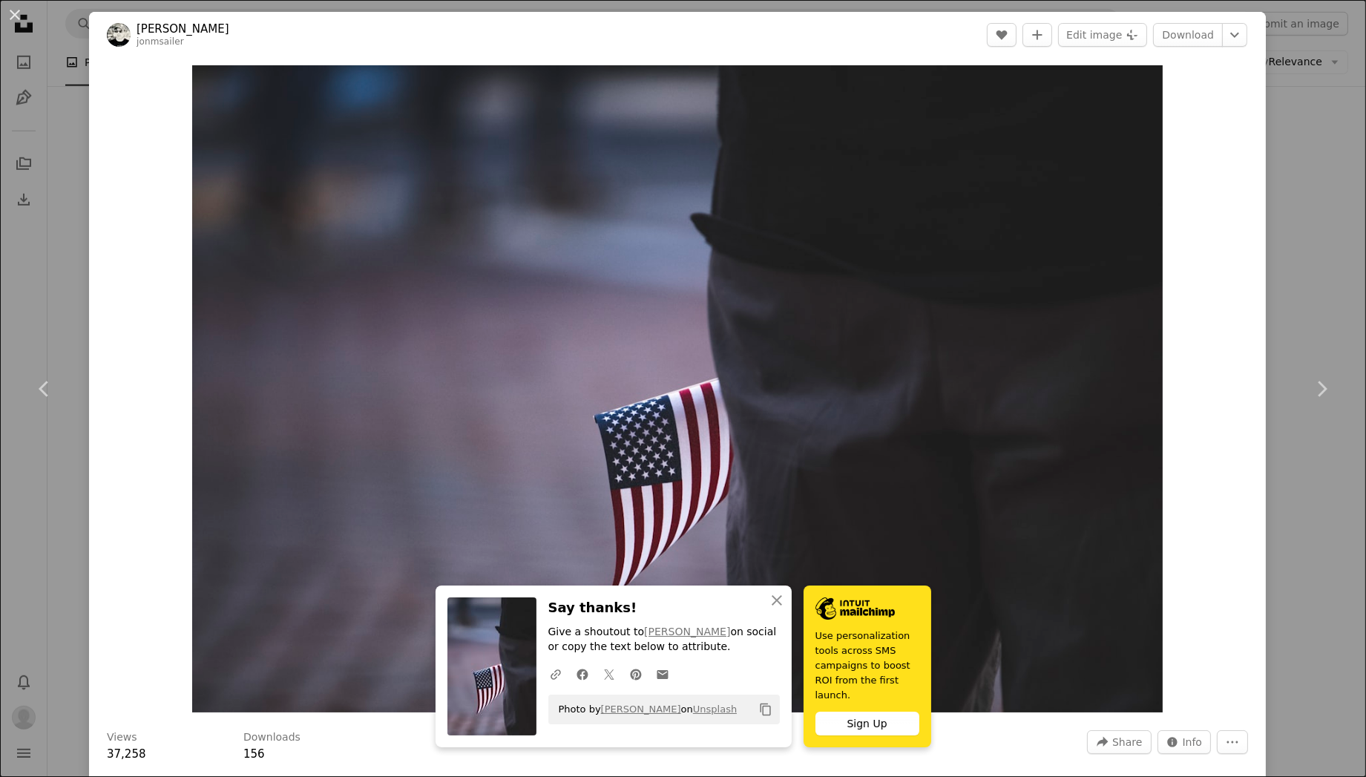
click at [1259, 136] on div "An X shape Chevron left Chevron right [PERSON_NAME] jonmsailer A heart A plus s…" at bounding box center [683, 388] width 1366 height 777
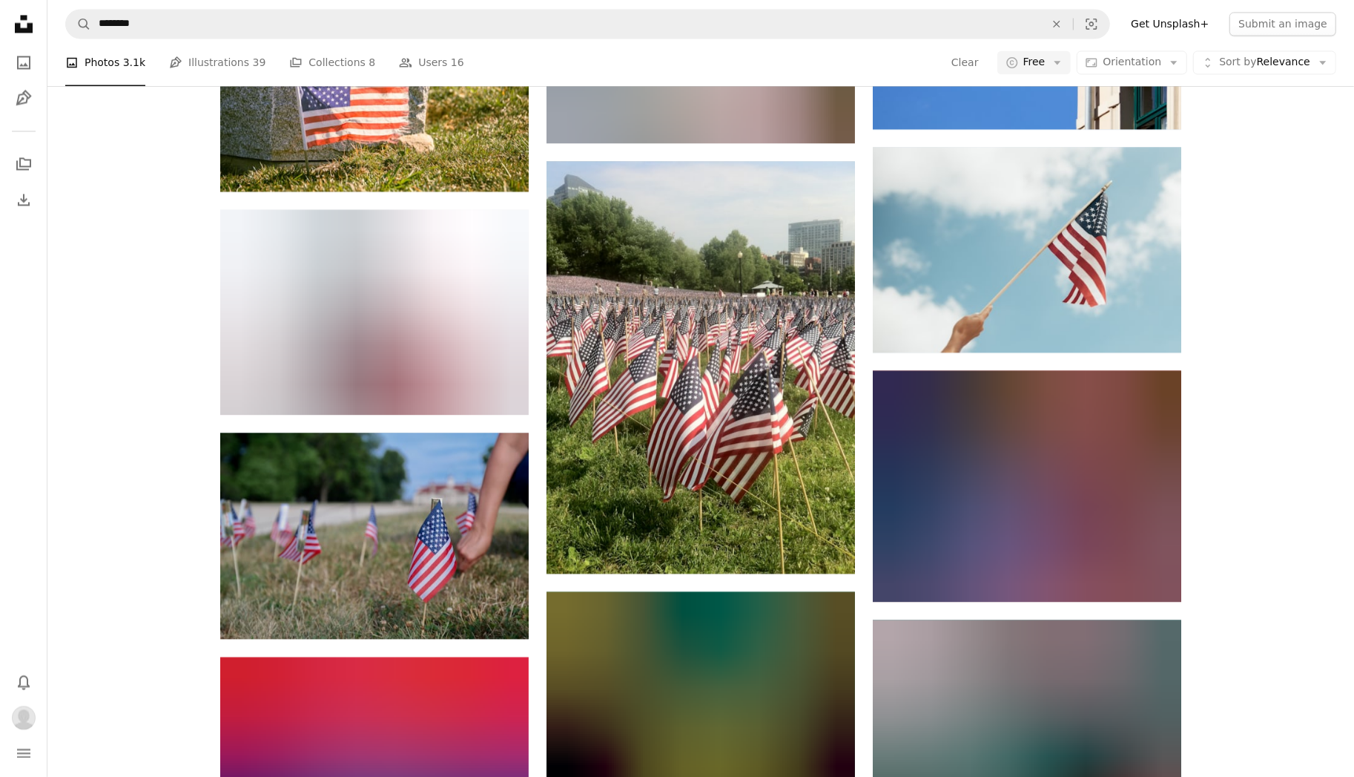
scroll to position [16838, 0]
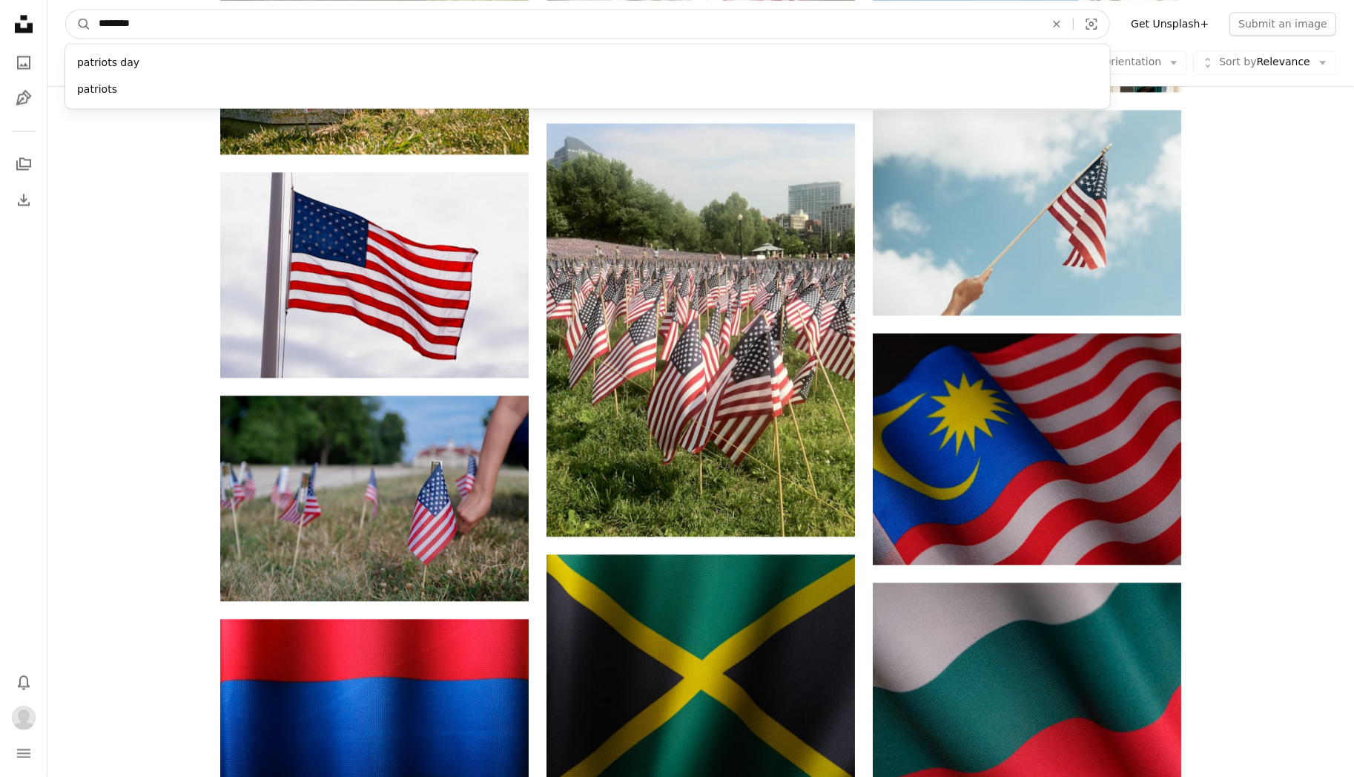
drag, startPoint x: 127, startPoint y: 22, endPoint x: 60, endPoint y: 17, distance: 66.9
click at [60, 17] on nav "A magnifying glass ******** patriots day patriots An X shape Visual search Filt…" at bounding box center [700, 23] width 1307 height 47
type input "******"
click button "A magnifying glass" at bounding box center [78, 24] width 25 height 28
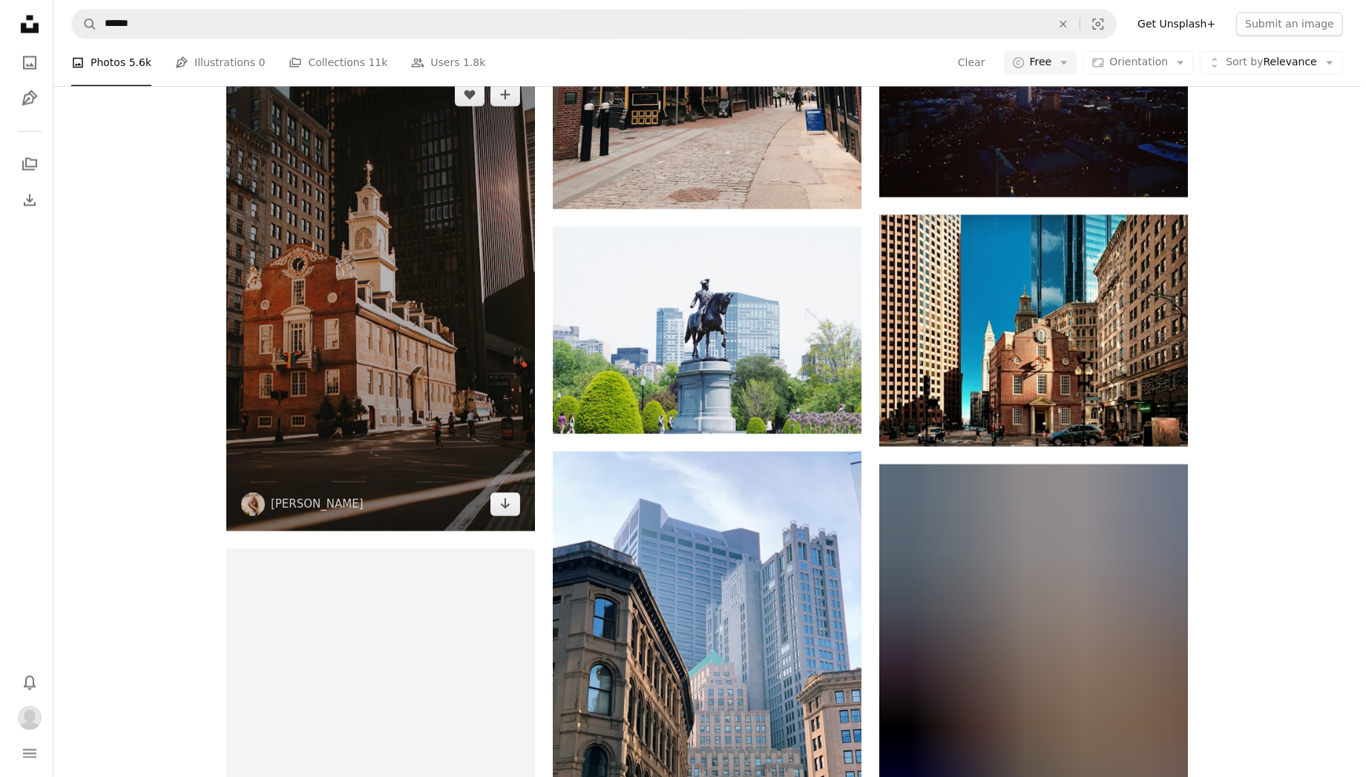
scroll to position [2448, 0]
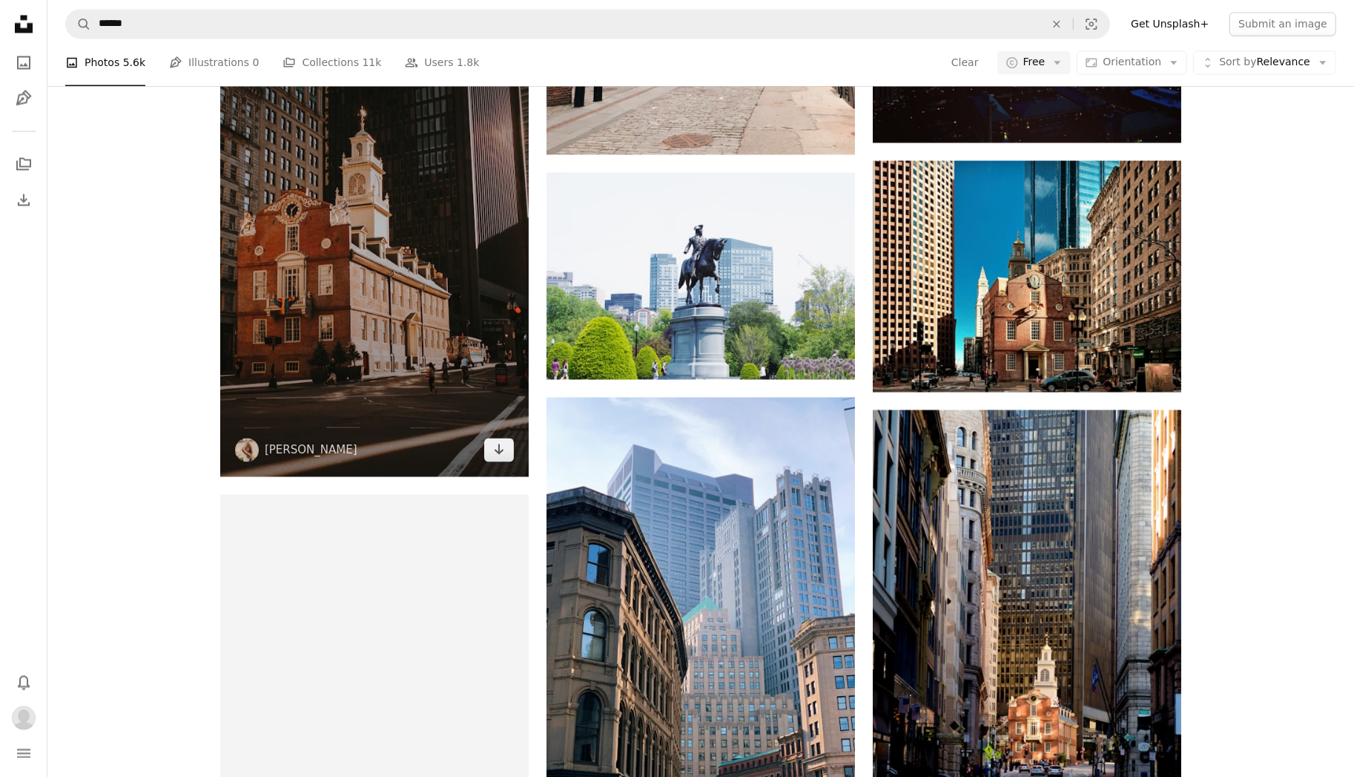
click at [291, 274] on img at bounding box center [374, 244] width 309 height 463
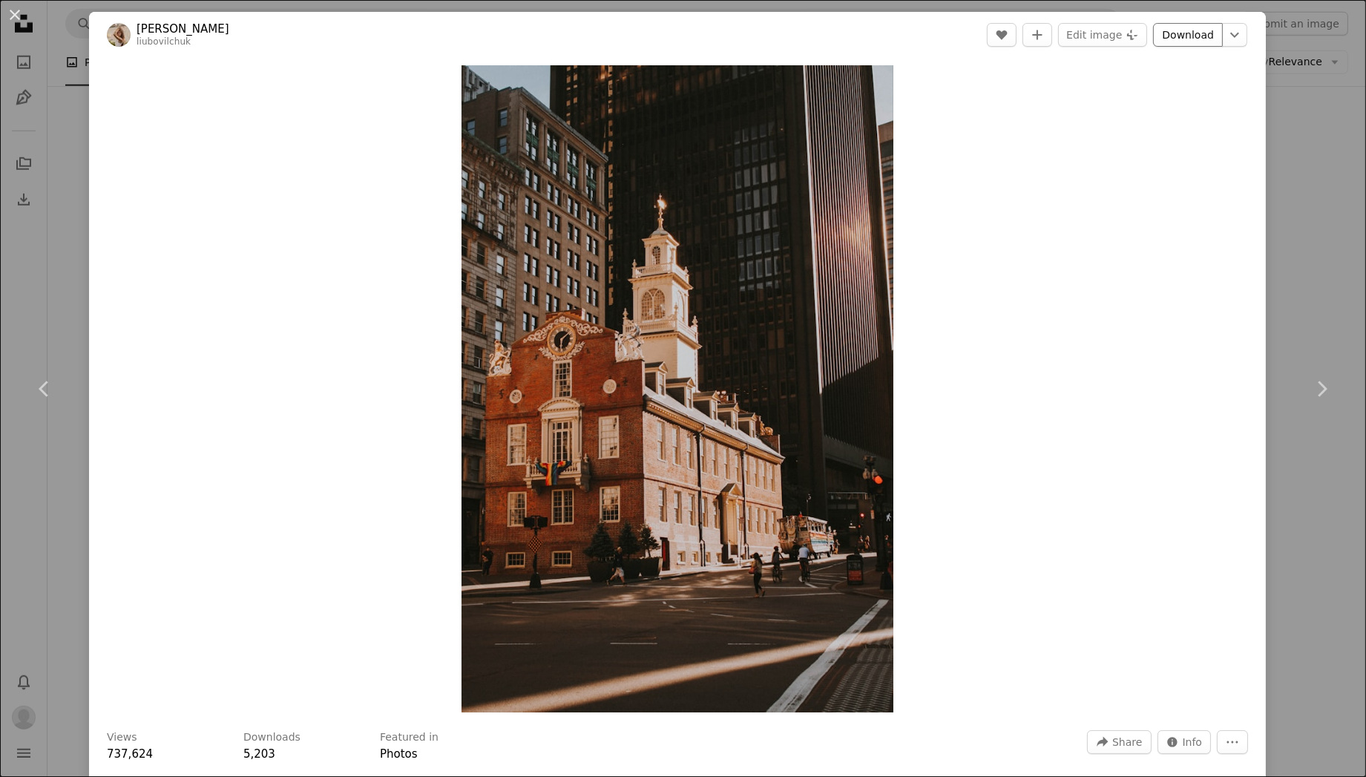
click at [1168, 39] on link "Download" at bounding box center [1188, 35] width 70 height 24
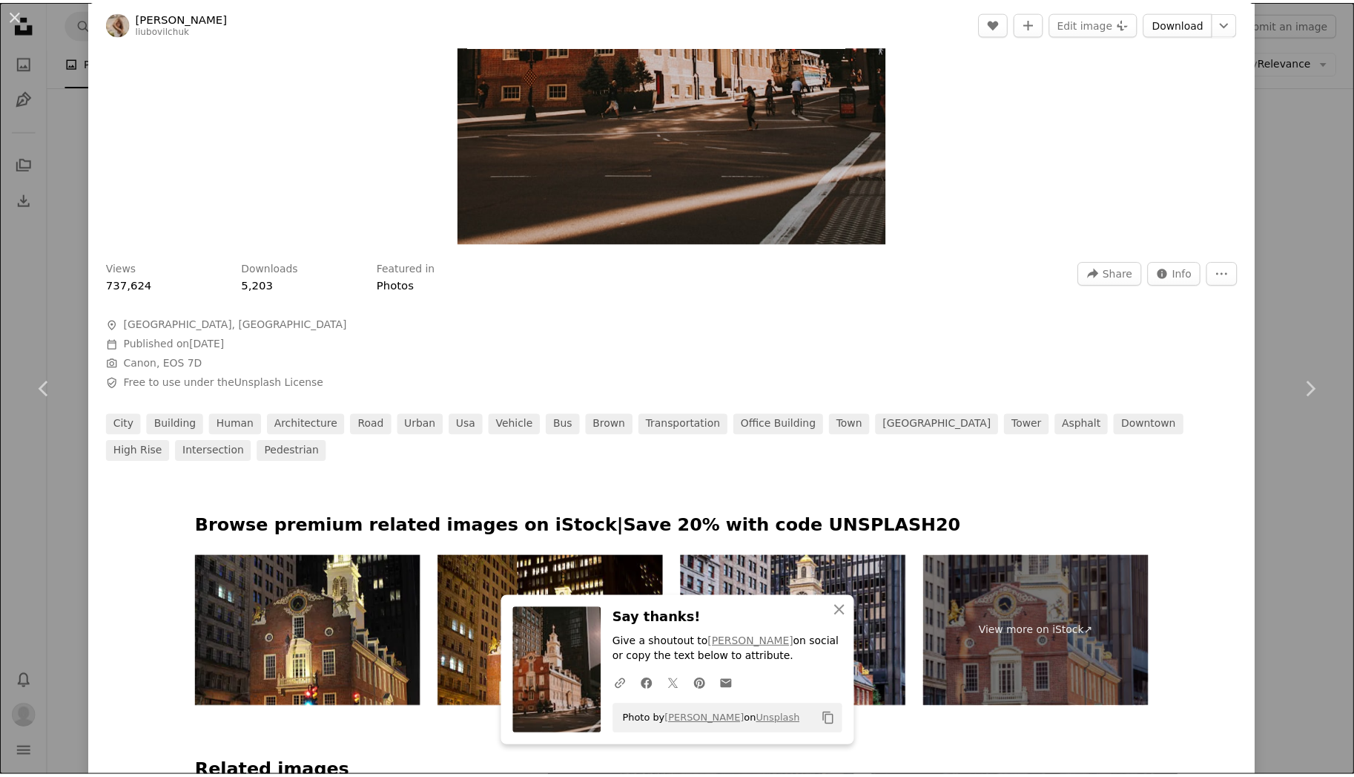
scroll to position [519, 0]
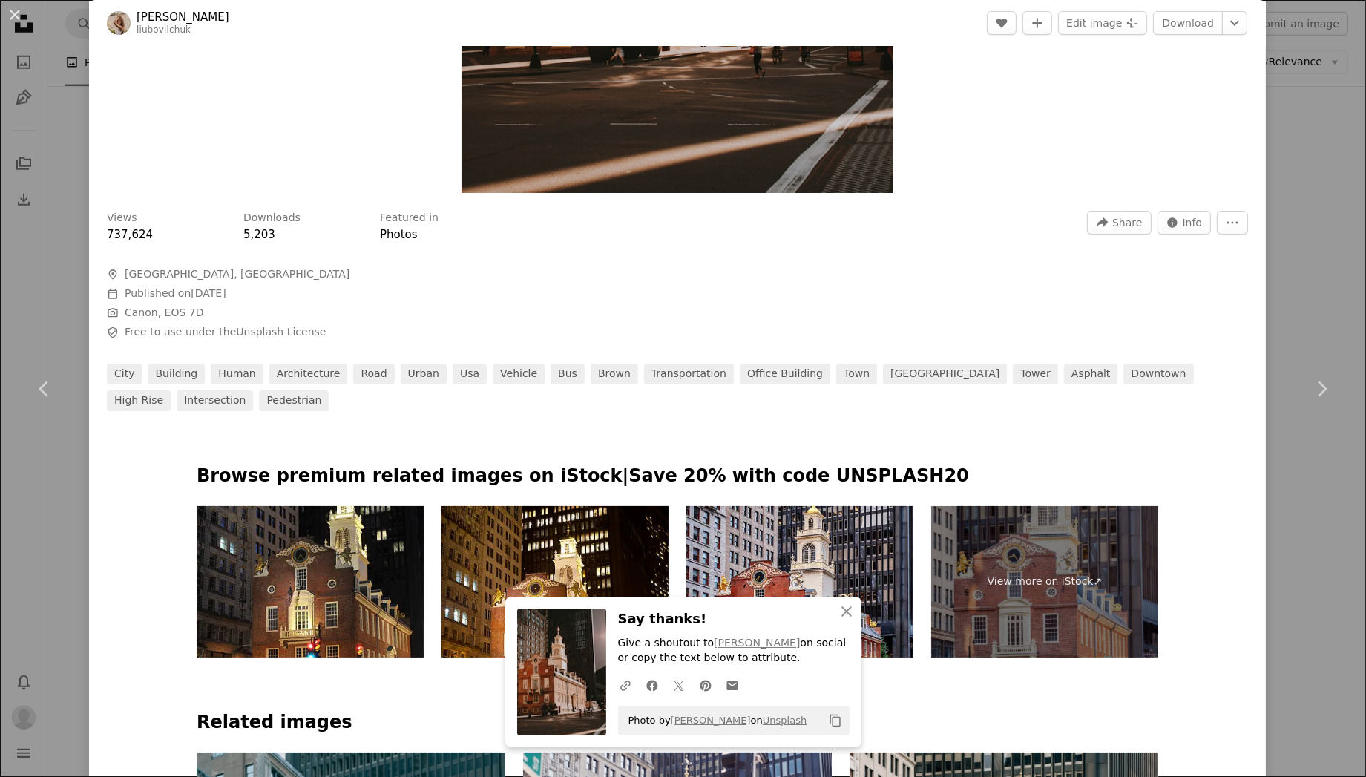
click at [1295, 80] on div "An X shape Chevron left Chevron right [PERSON_NAME][GEOGRAPHIC_DATA] liubovilch…" at bounding box center [683, 388] width 1366 height 777
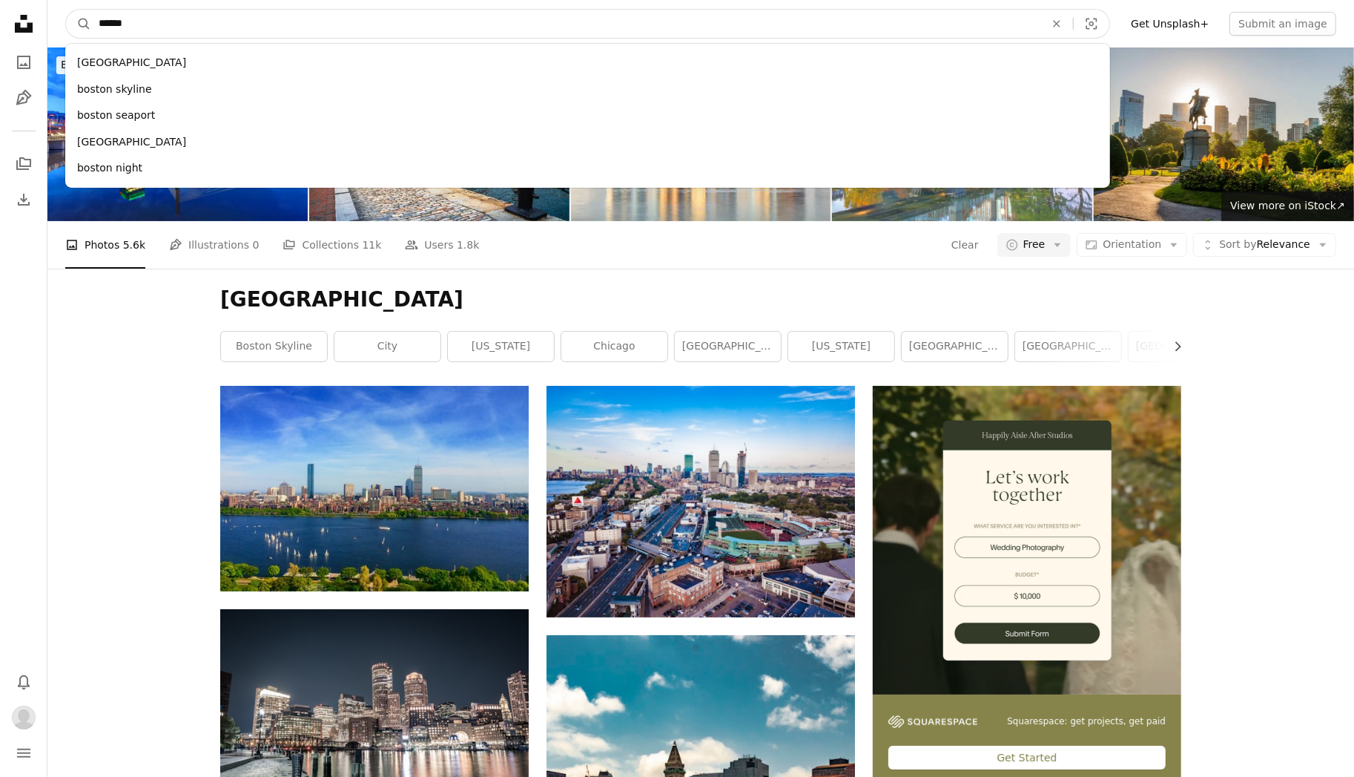
drag, startPoint x: 218, startPoint y: 31, endPoint x: 45, endPoint y: 48, distance: 173.7
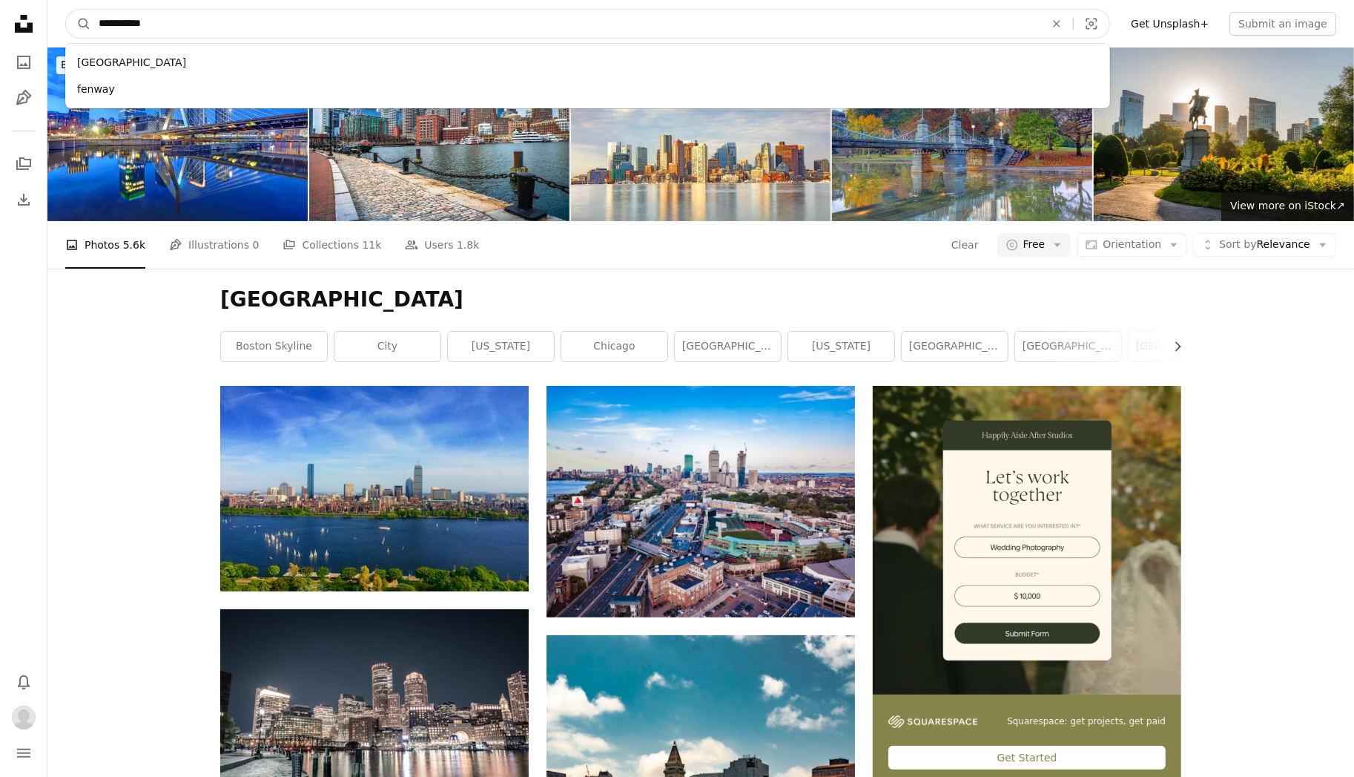
type input "**********"
click at [66, 10] on button "A magnifying glass" at bounding box center [78, 24] width 25 height 28
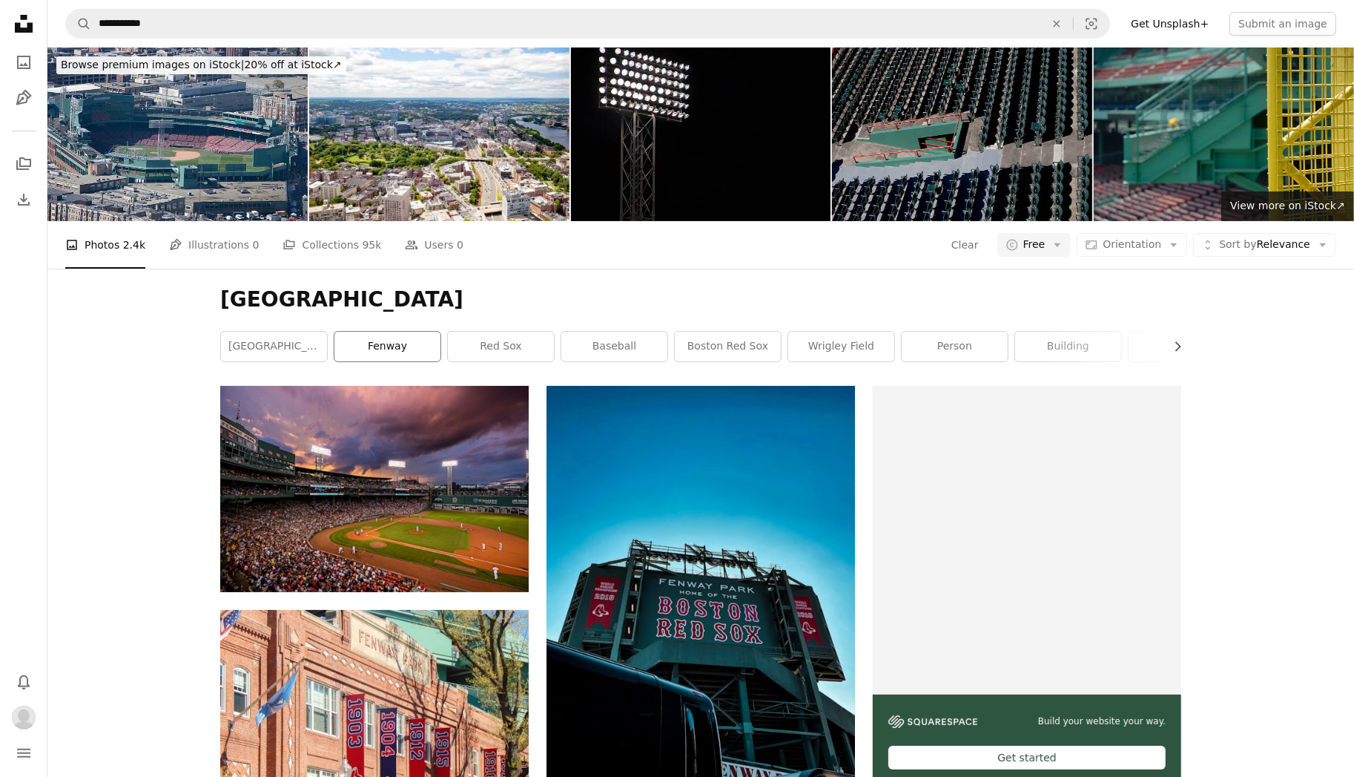
click at [362, 349] on link "fenway" at bounding box center [388, 347] width 106 height 30
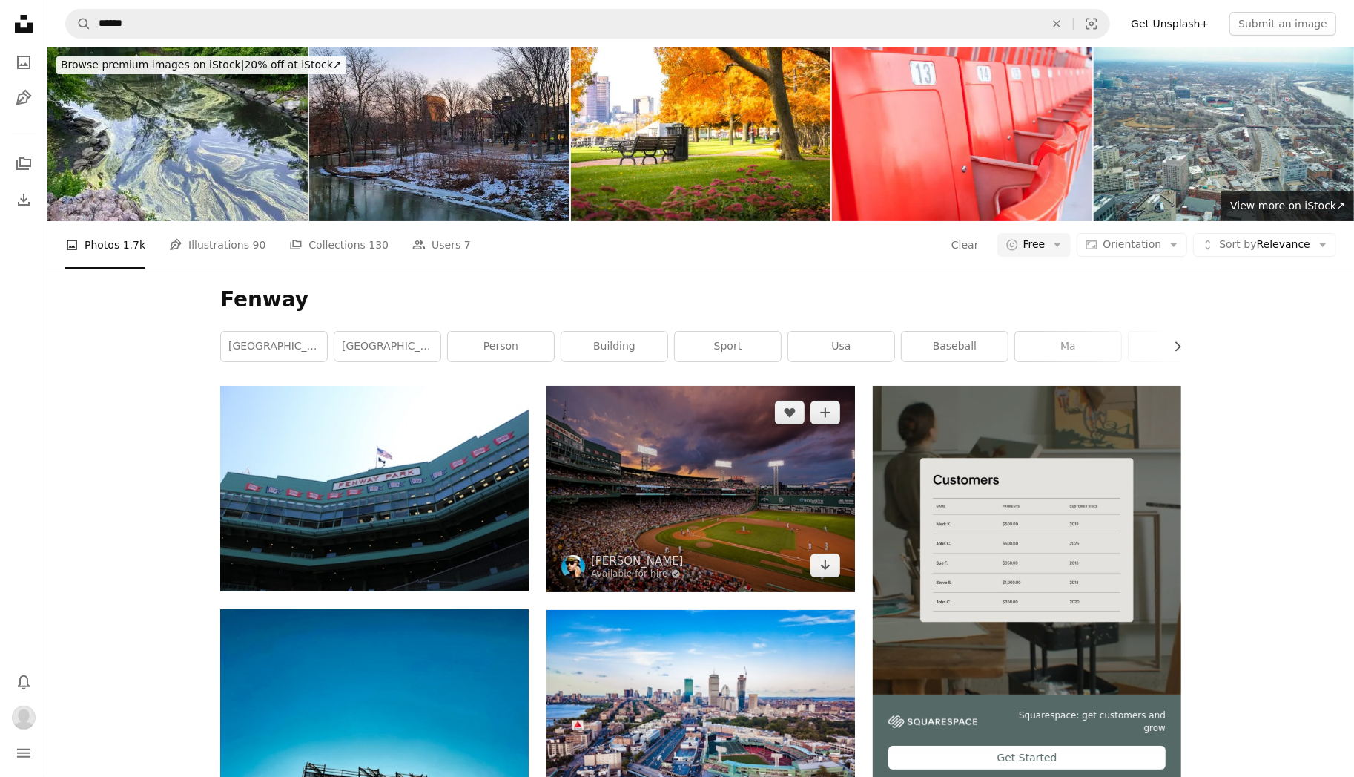
click at [691, 524] on img at bounding box center [701, 489] width 309 height 206
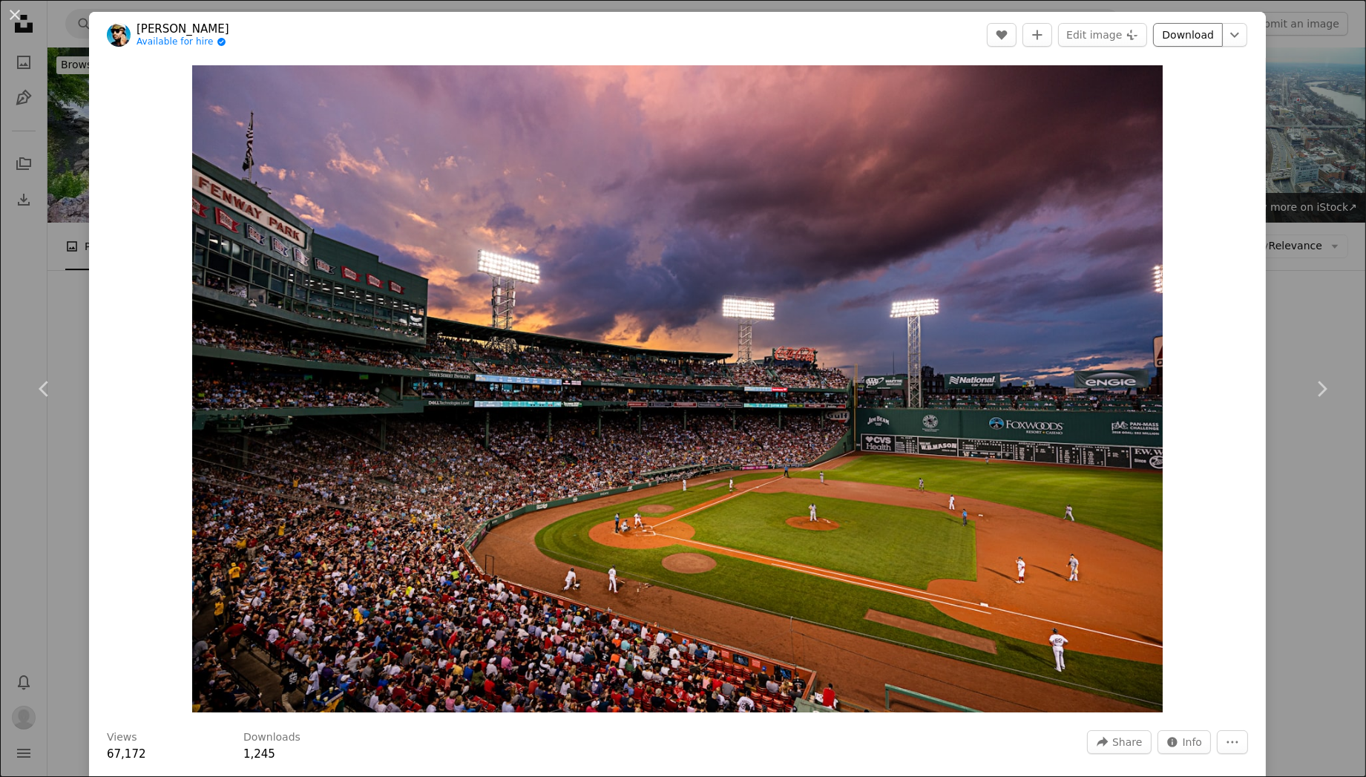
click at [1173, 38] on link "Download" at bounding box center [1188, 35] width 70 height 24
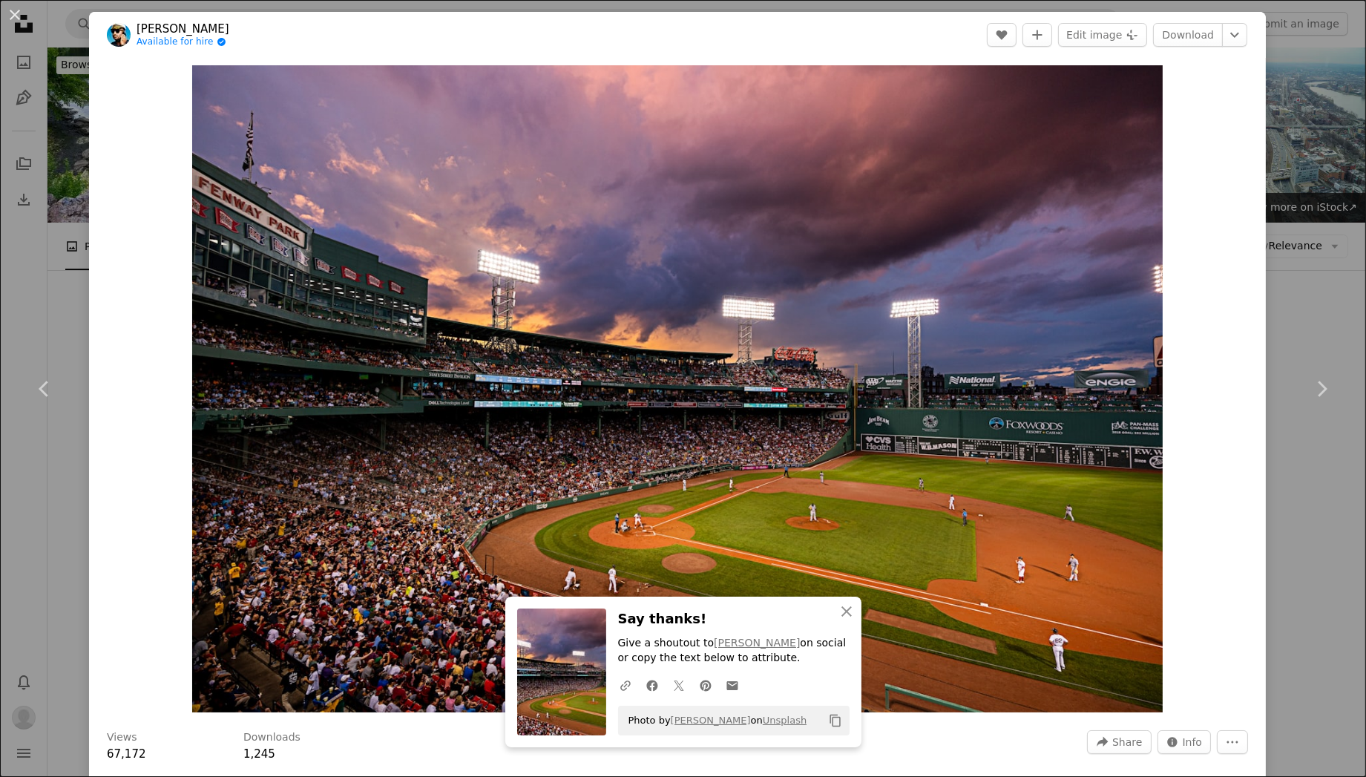
click at [1306, 246] on div "An X shape Chevron left Chevron right [PERSON_NAME] Available for hire A checkm…" at bounding box center [683, 388] width 1366 height 777
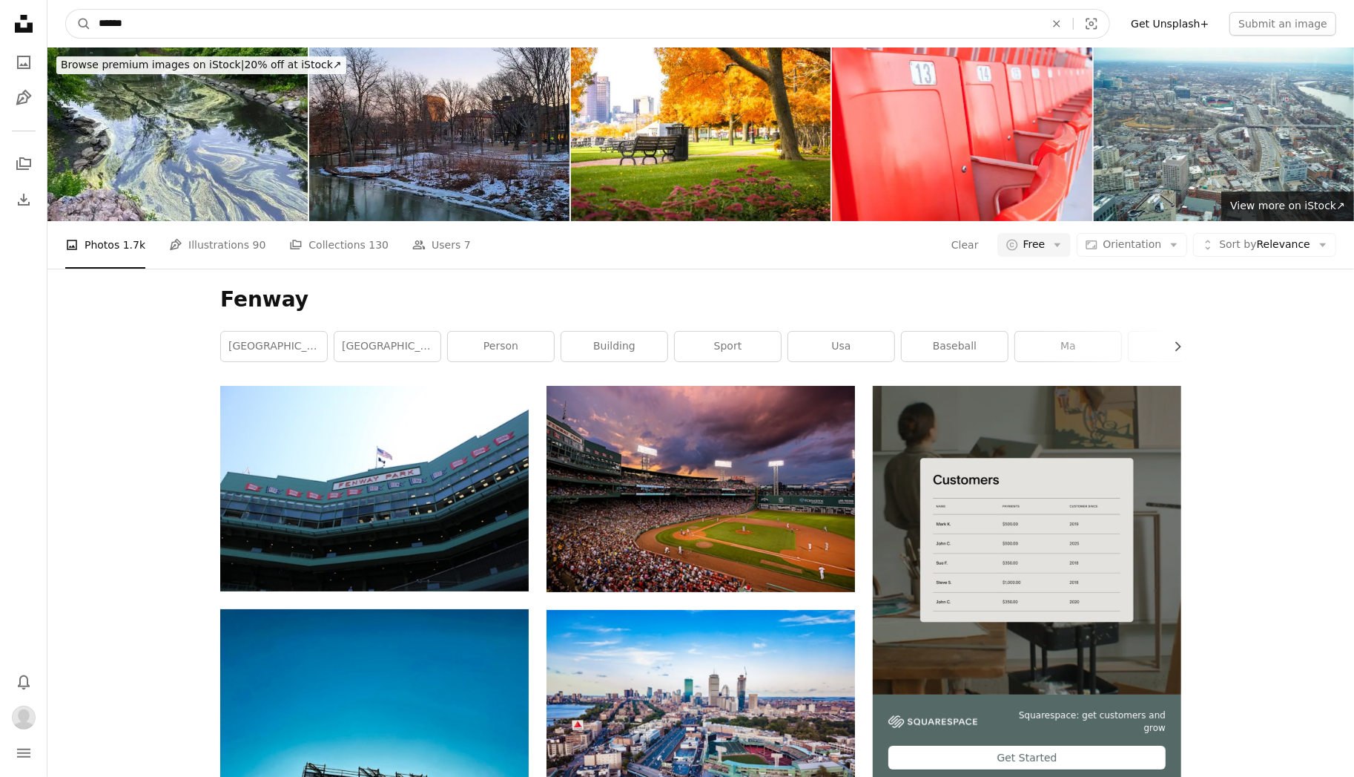
drag, startPoint x: 162, startPoint y: 27, endPoint x: 30, endPoint y: 36, distance: 131.6
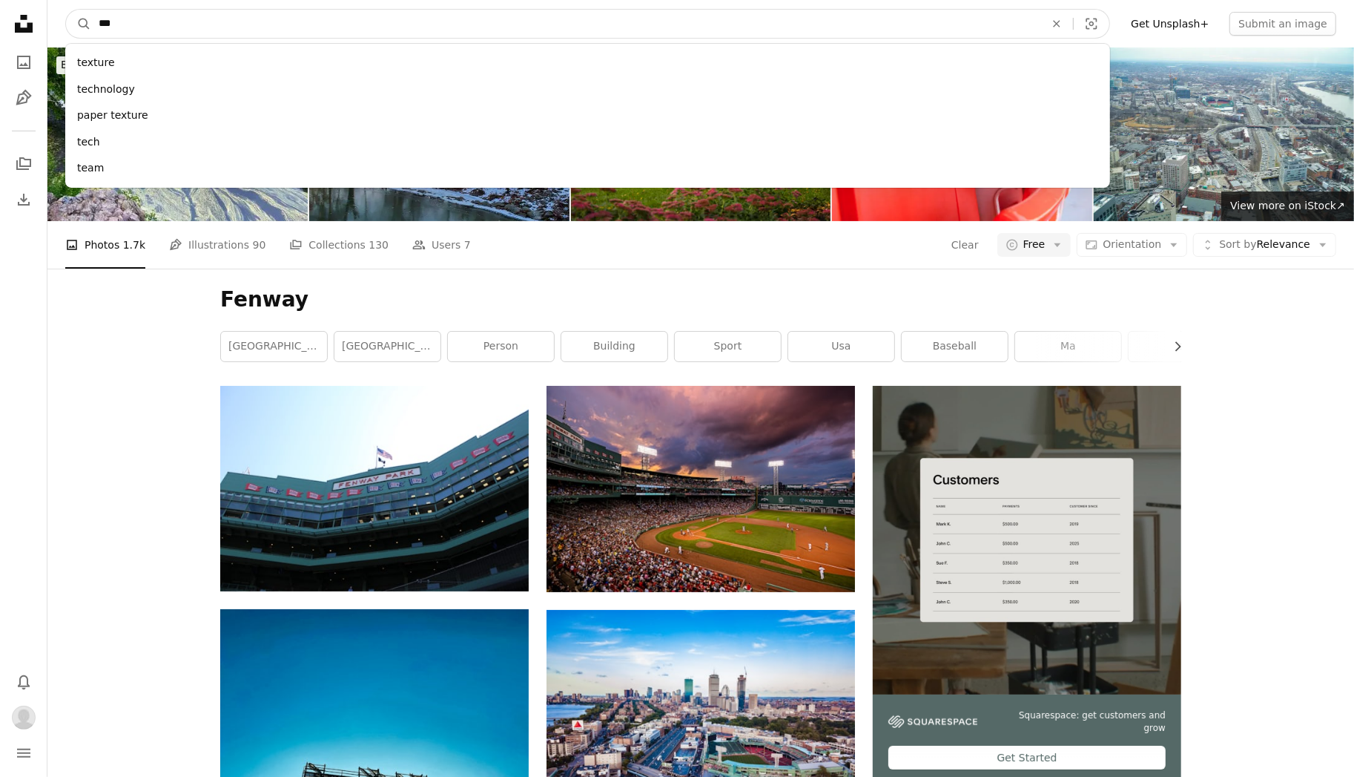
type input "****"
click button "A magnifying glass" at bounding box center [78, 24] width 25 height 28
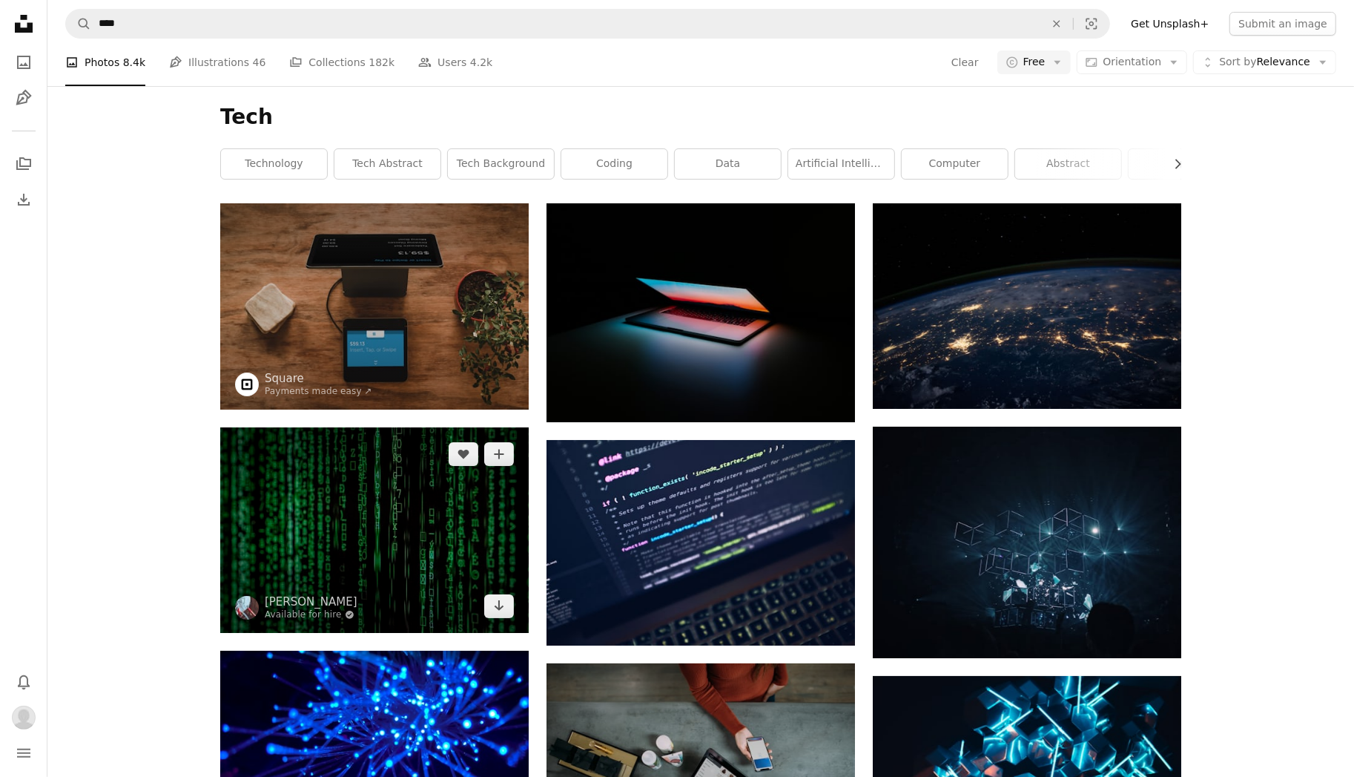
click at [351, 544] on img at bounding box center [374, 529] width 309 height 205
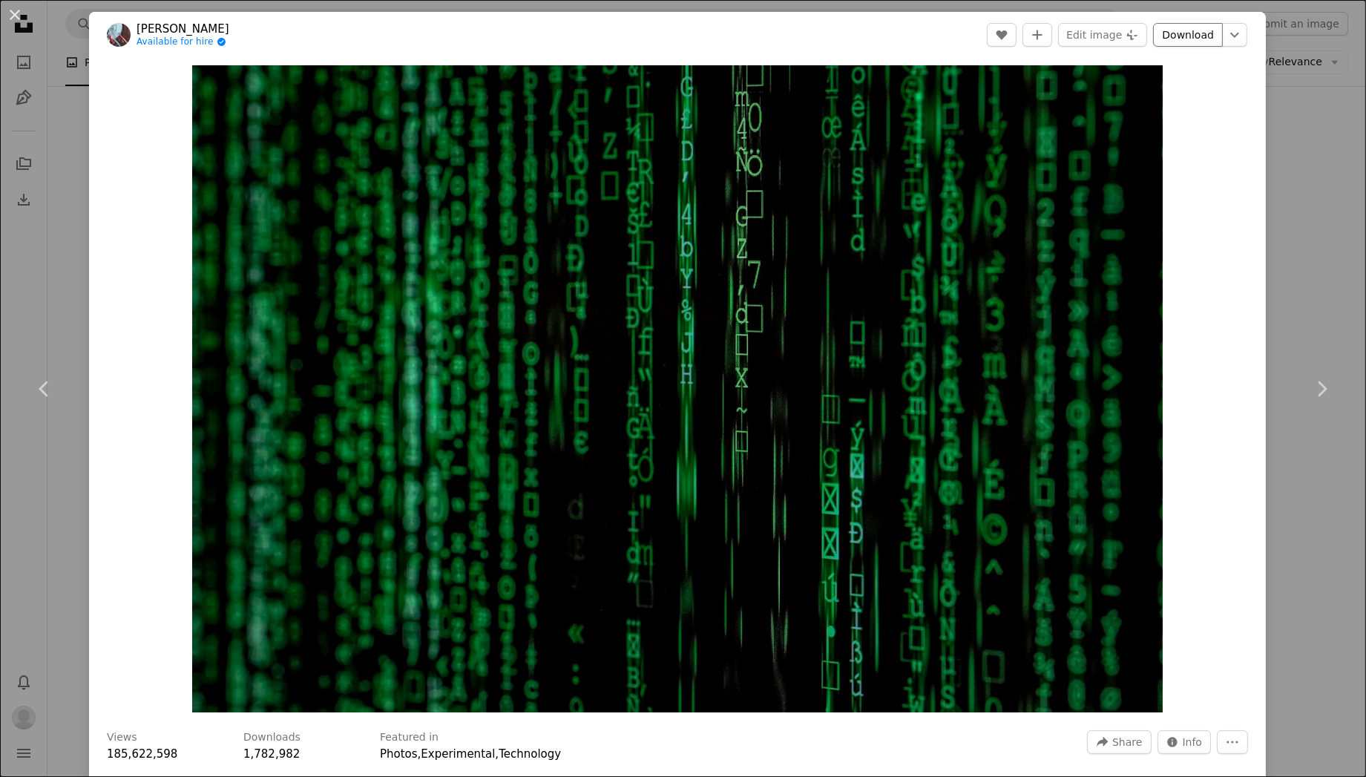
click at [1179, 25] on link "Download" at bounding box center [1188, 35] width 70 height 24
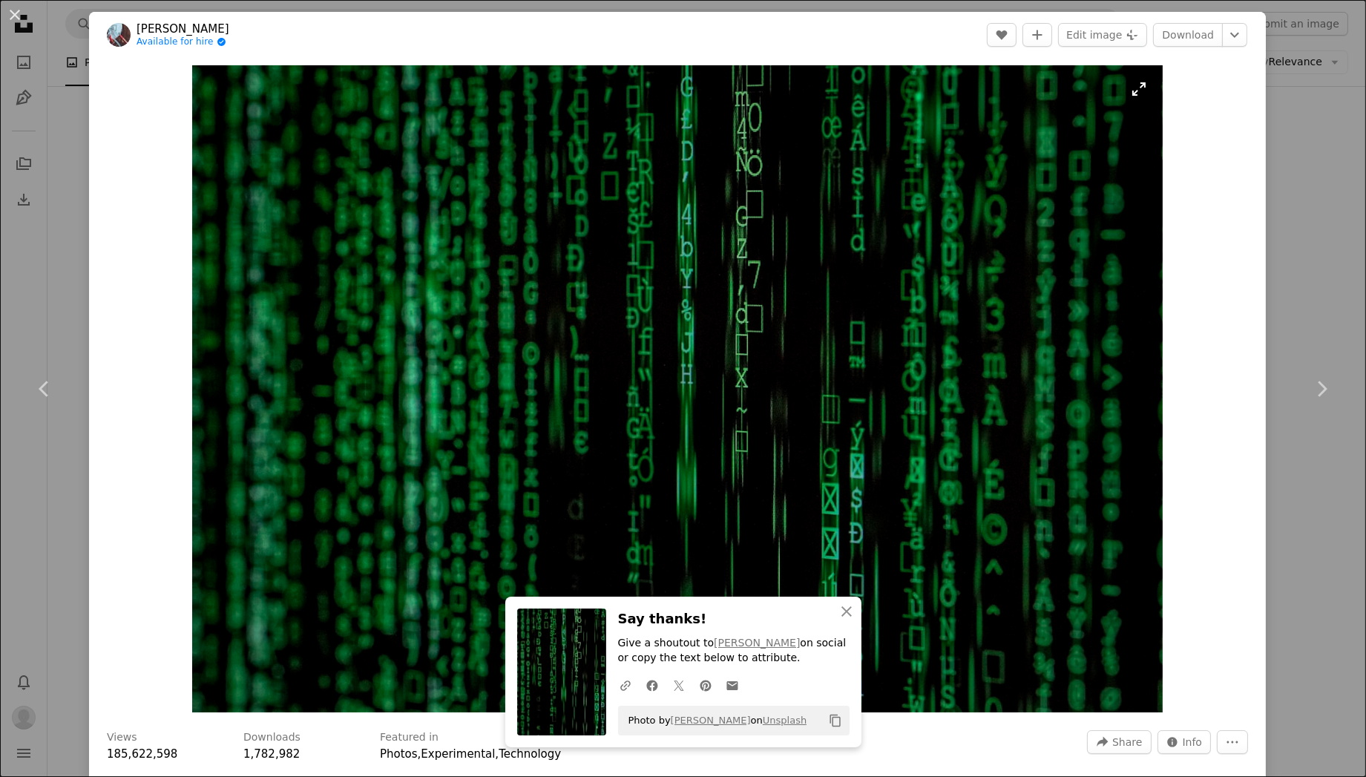
click at [906, 168] on img "Zoom in on this image" at bounding box center [677, 388] width 970 height 647
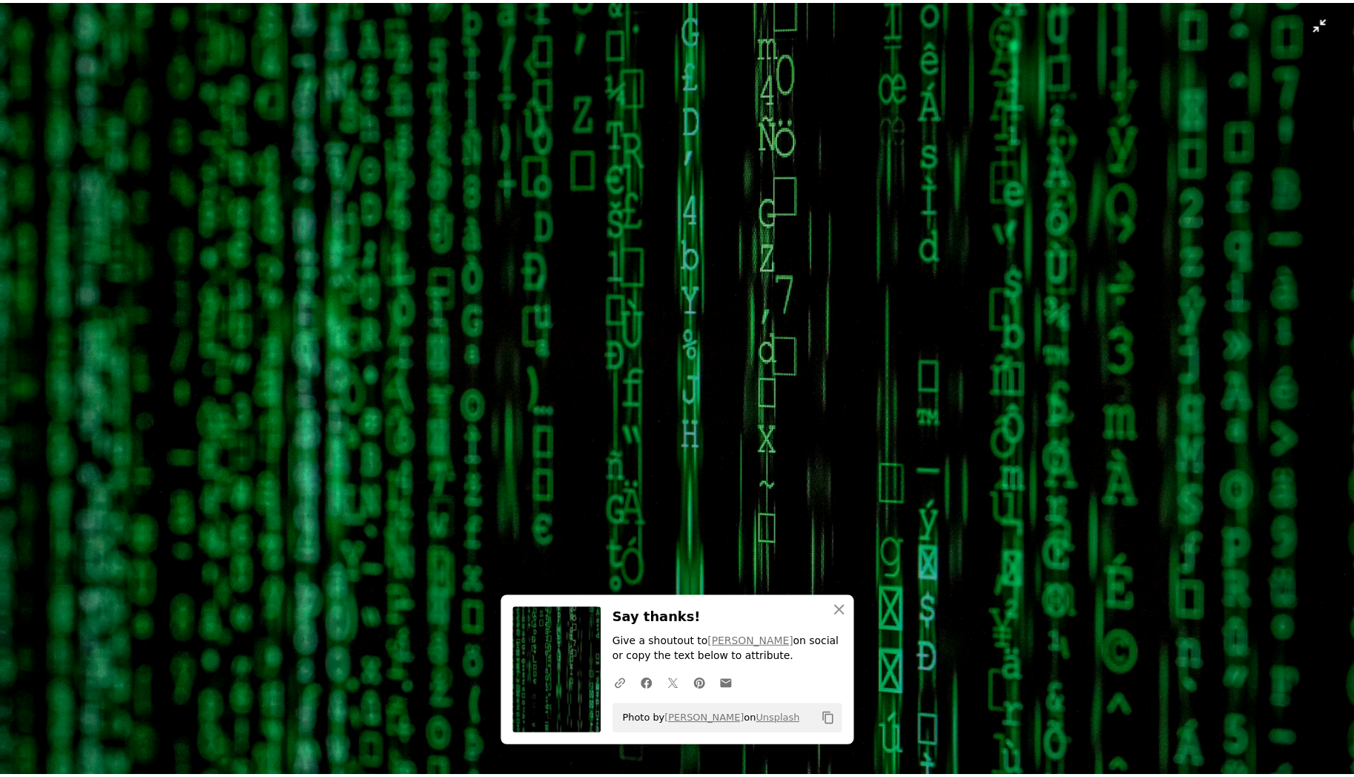
scroll to position [60, 0]
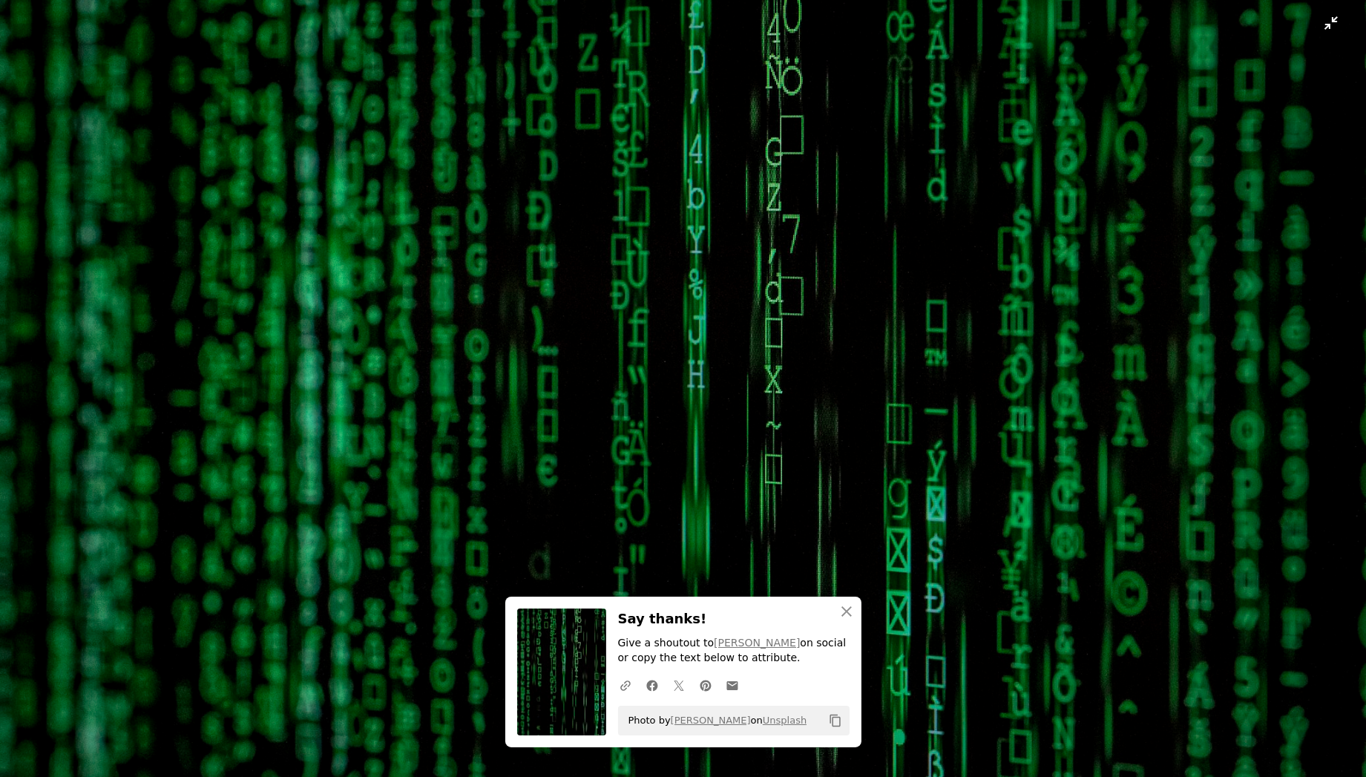
click at [1320, 19] on img "Zoom out on this image" at bounding box center [682, 395] width 1367 height 912
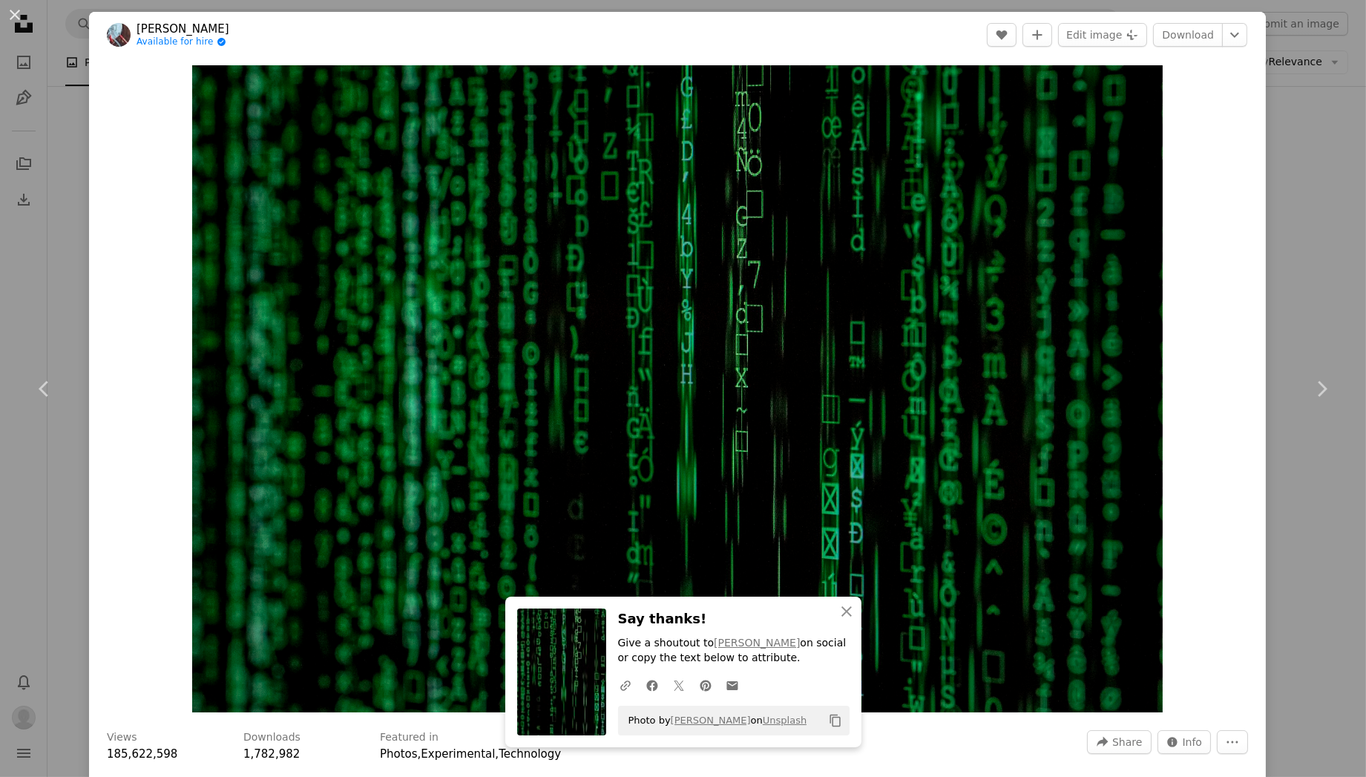
click at [1311, 95] on div "An X shape Chevron left Chevron right [PERSON_NAME] Available for hire A checkm…" at bounding box center [683, 388] width 1366 height 777
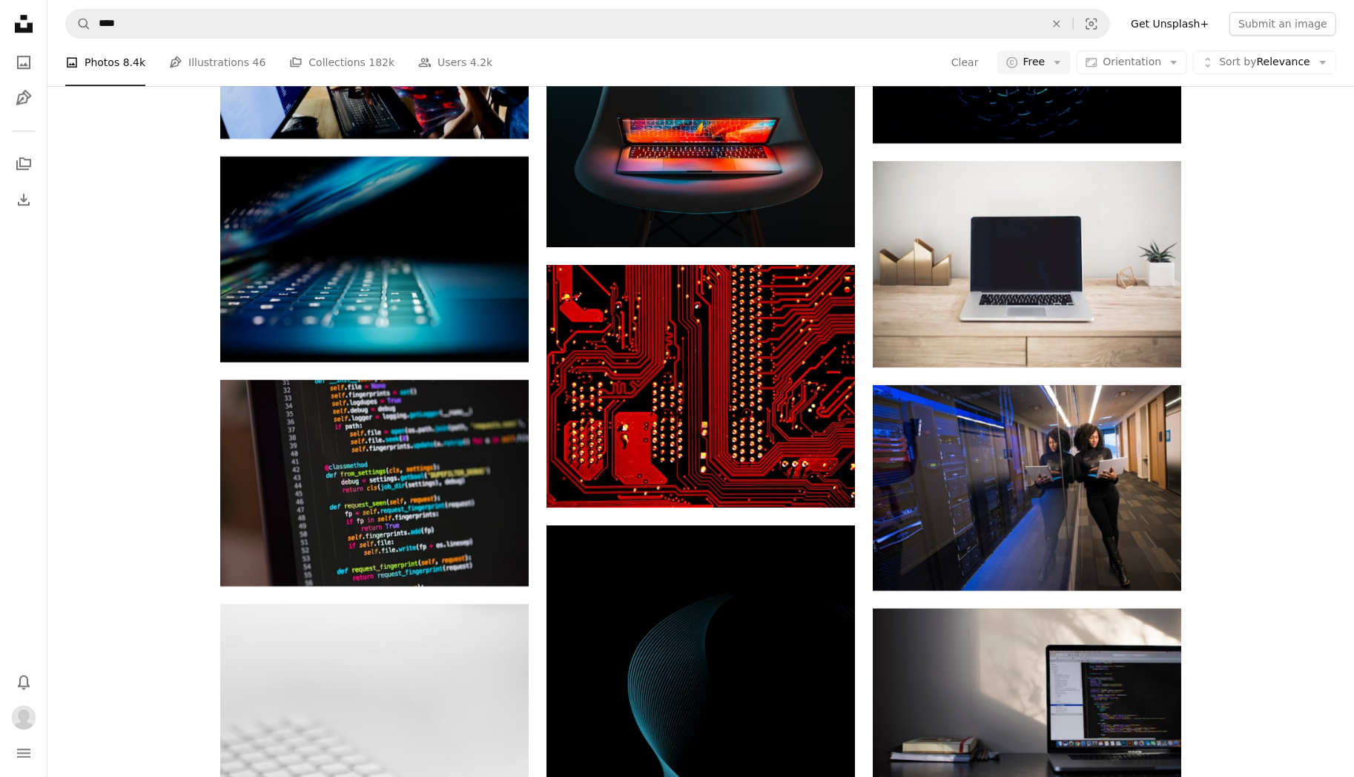
scroll to position [3931, 0]
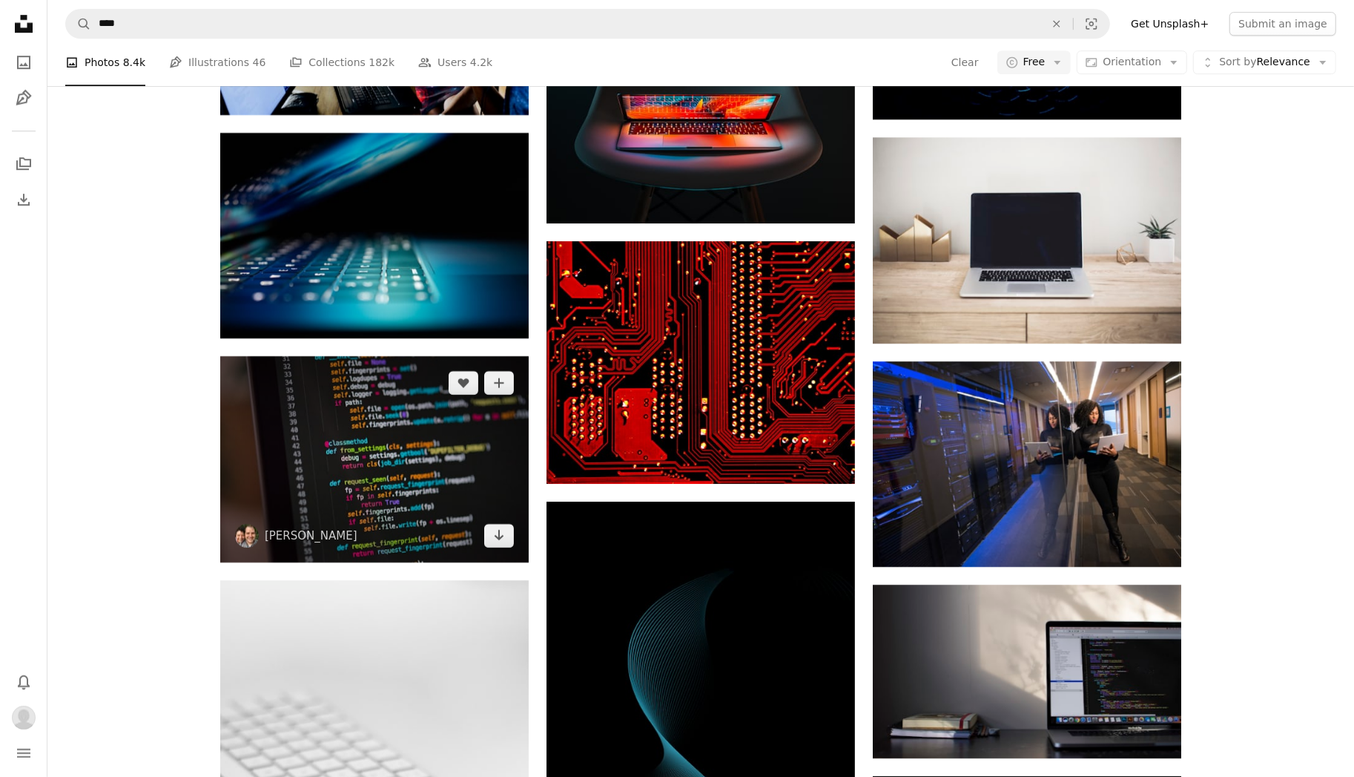
click at [378, 475] on img at bounding box center [374, 459] width 309 height 206
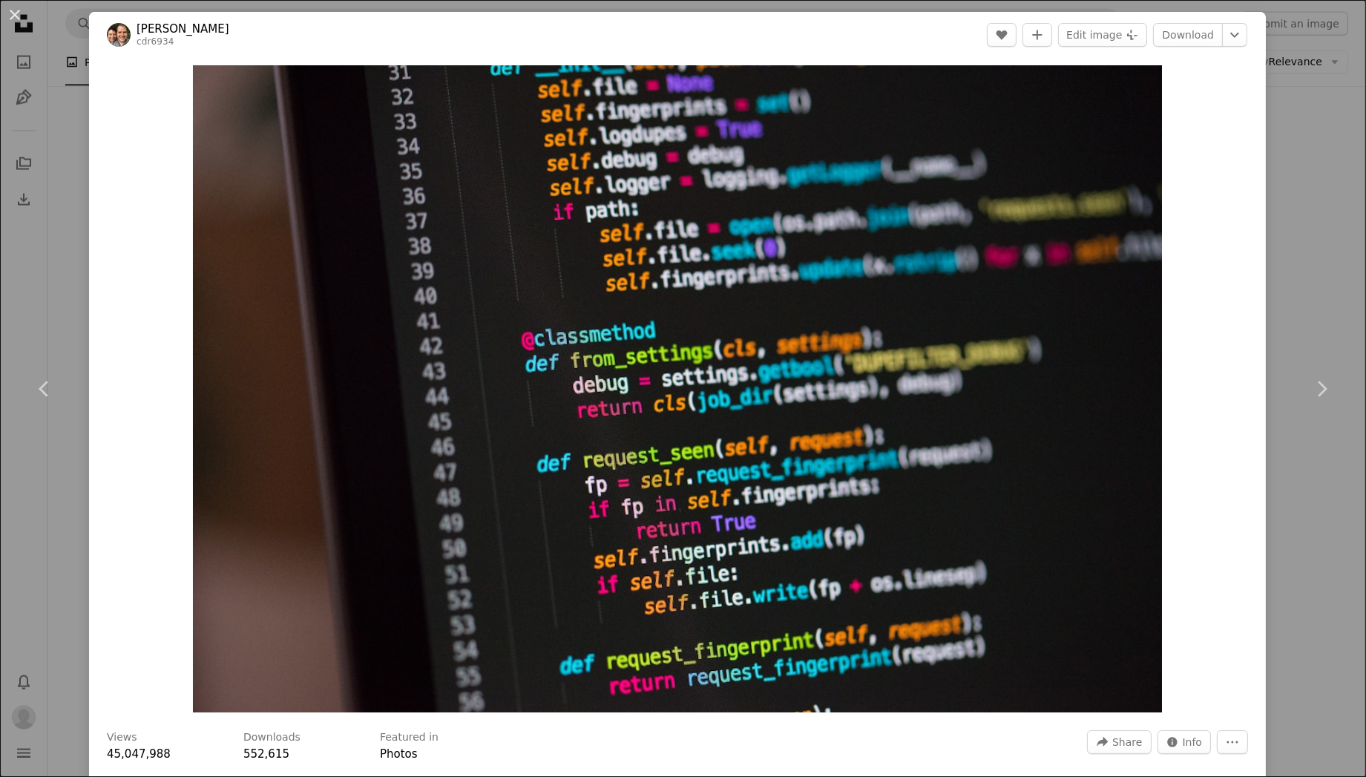
click at [1265, 157] on div "An X shape Chevron left Chevron right [PERSON_NAME] cdr6934 A heart A plus sign…" at bounding box center [683, 388] width 1366 height 777
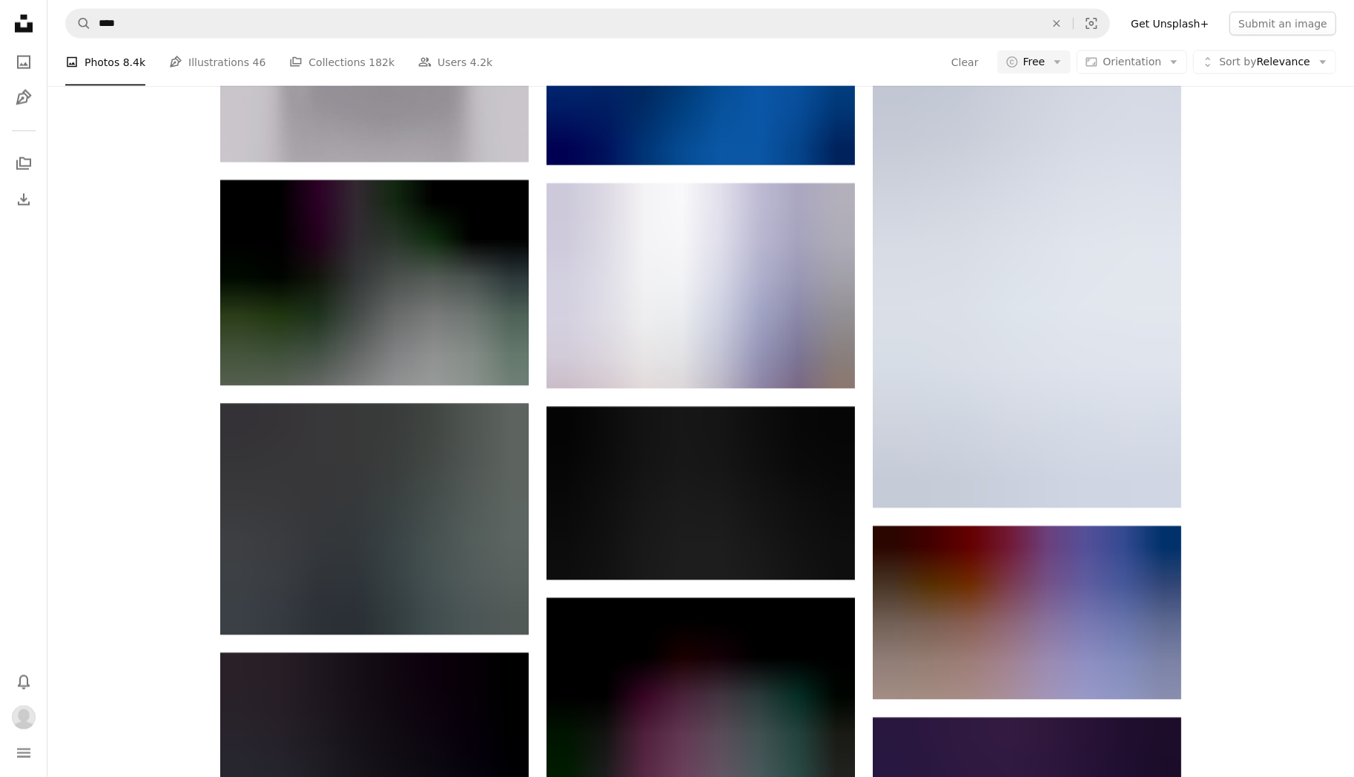
scroll to position [6676, 0]
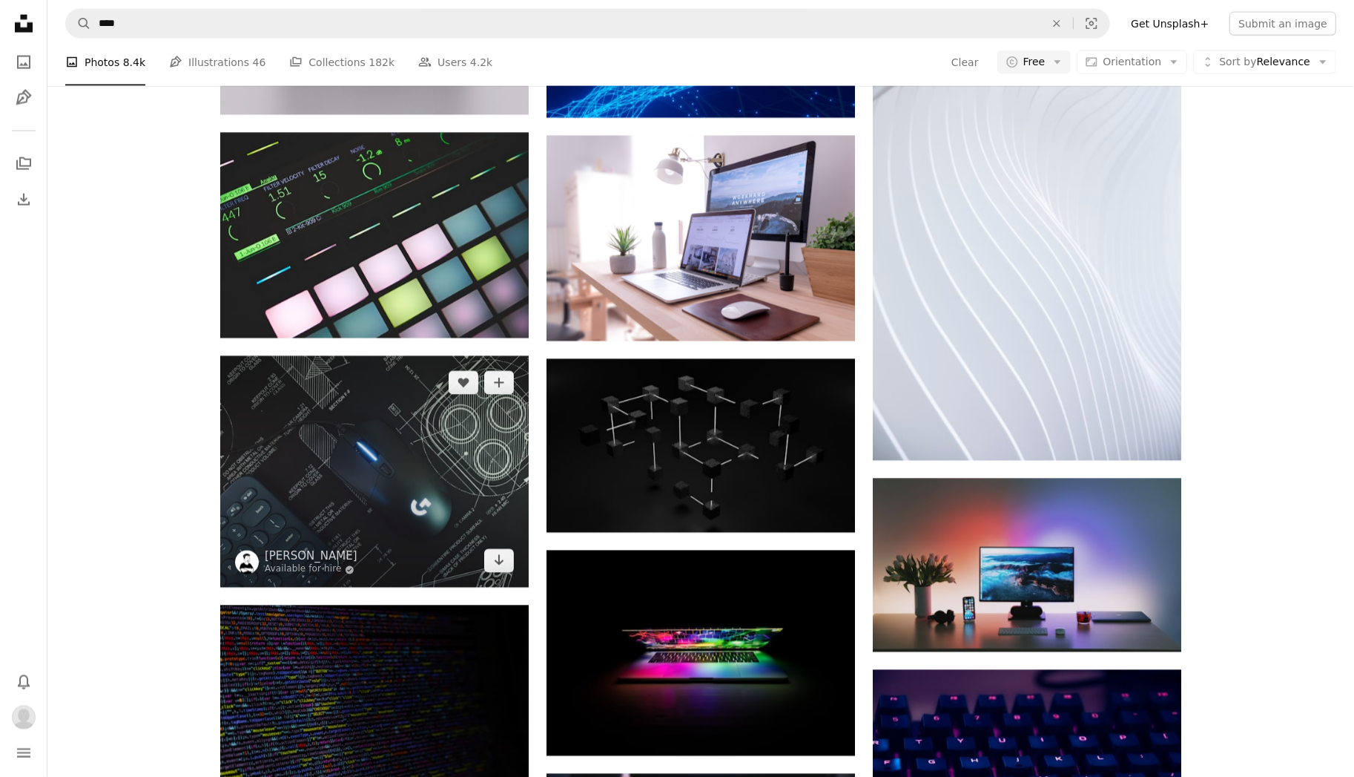
drag, startPoint x: 478, startPoint y: 388, endPoint x: 399, endPoint y: 366, distance: 82.4
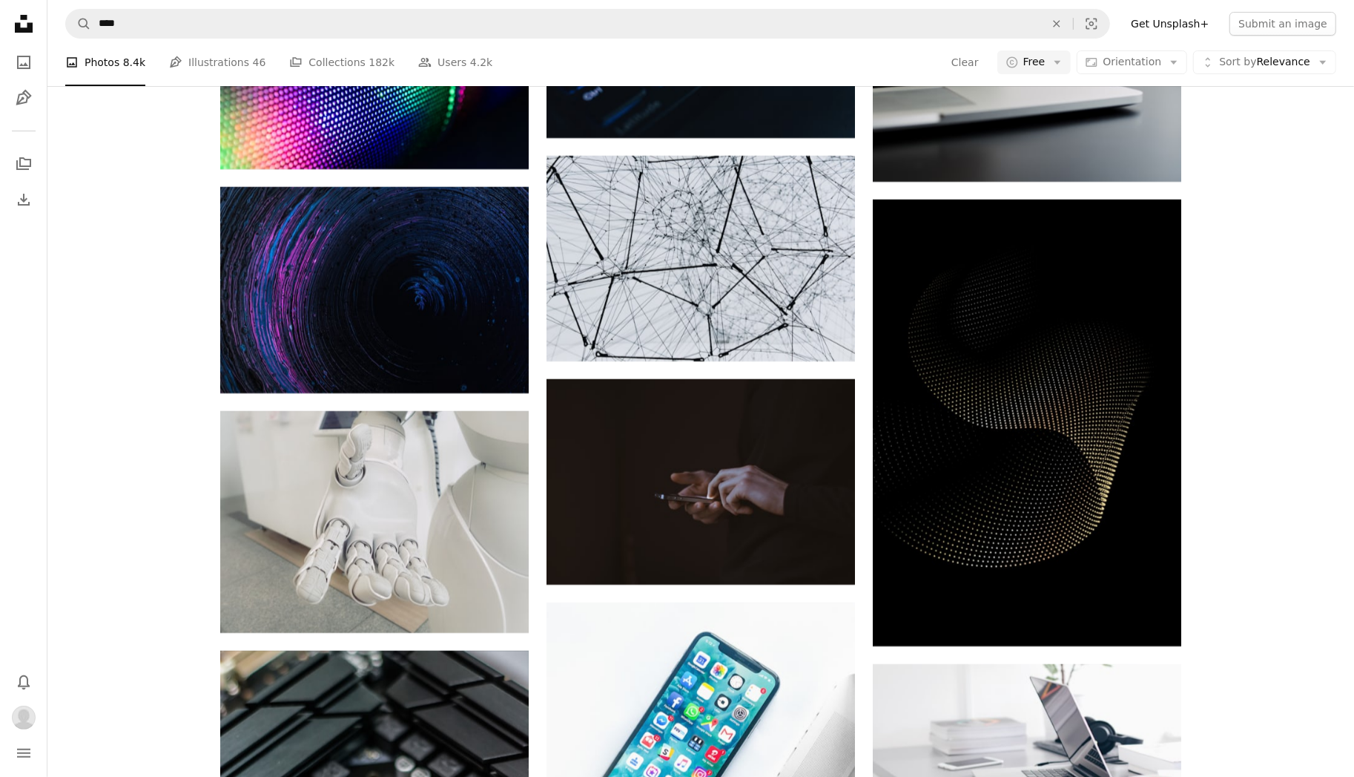
scroll to position [9198, 0]
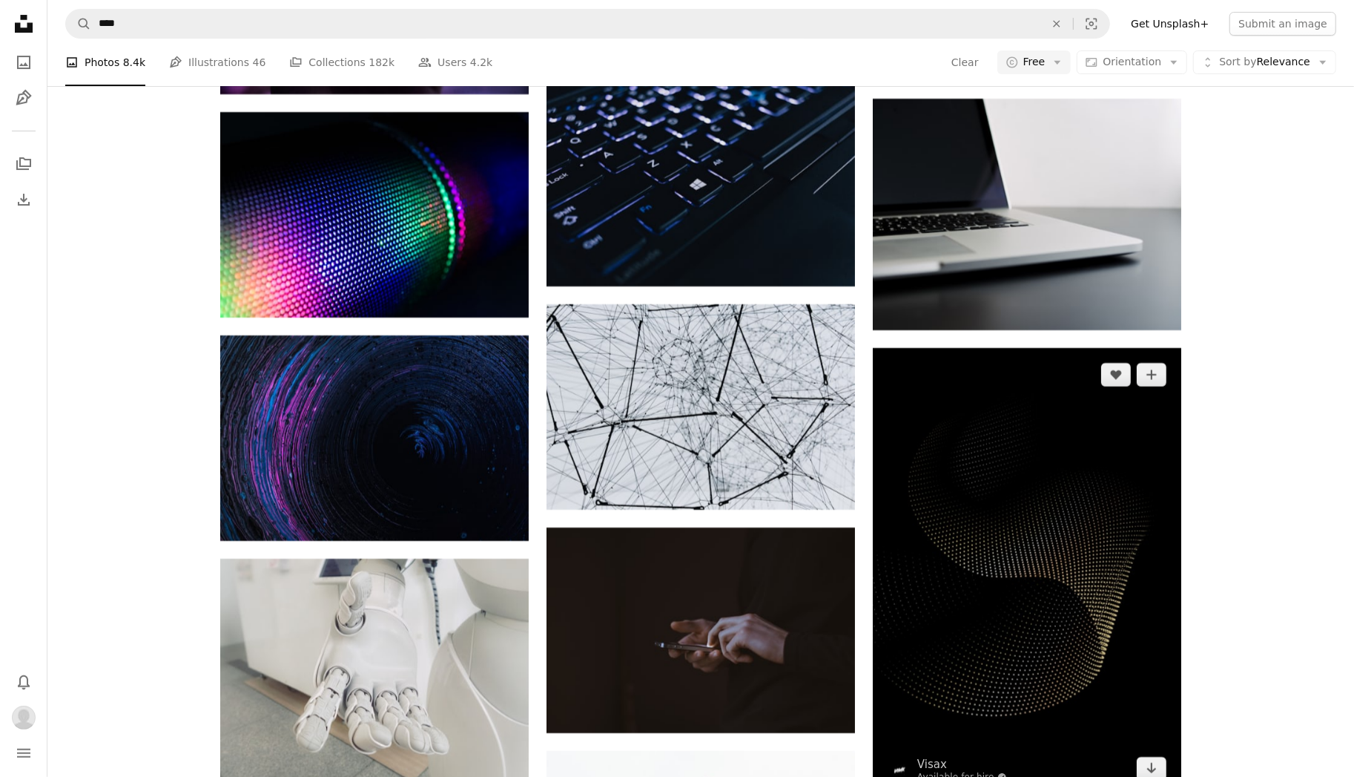
click at [955, 497] on img at bounding box center [1027, 571] width 309 height 447
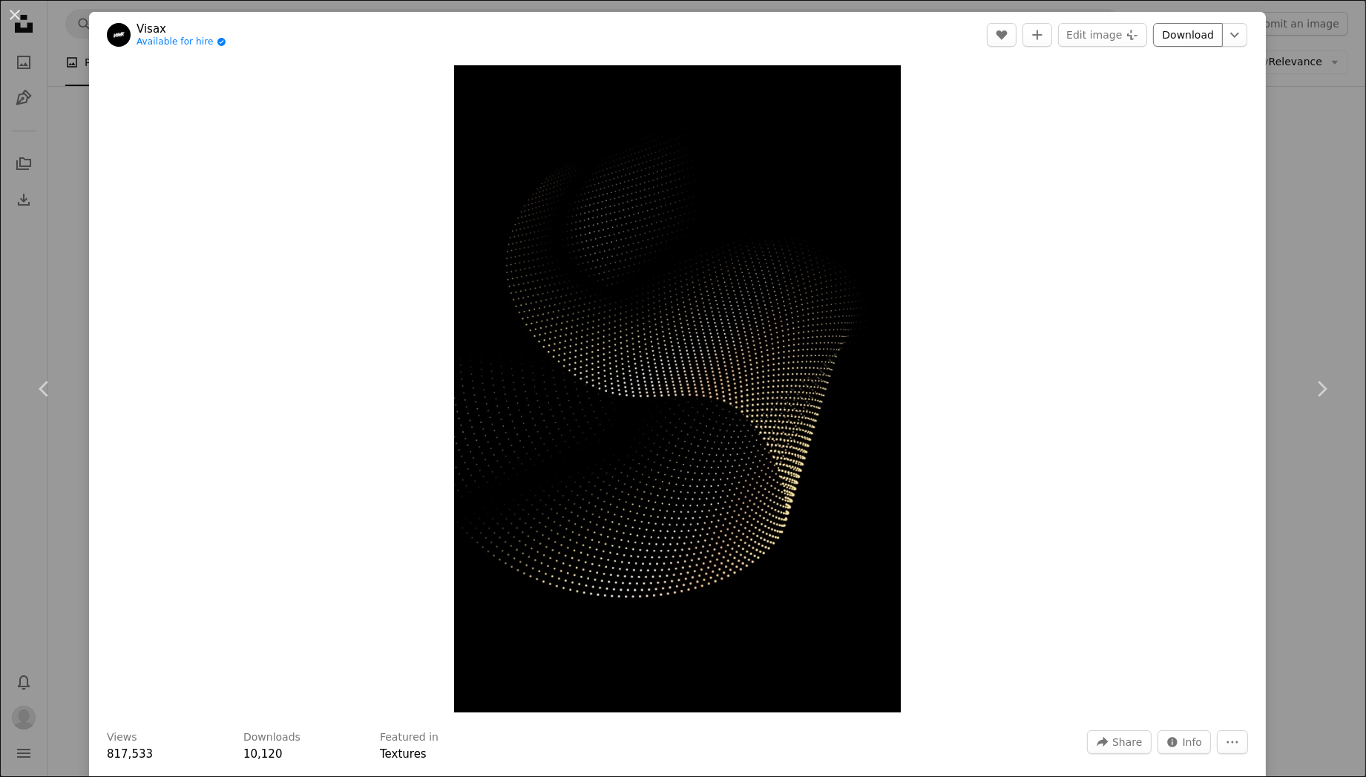
click at [1175, 40] on link "Download" at bounding box center [1188, 35] width 70 height 24
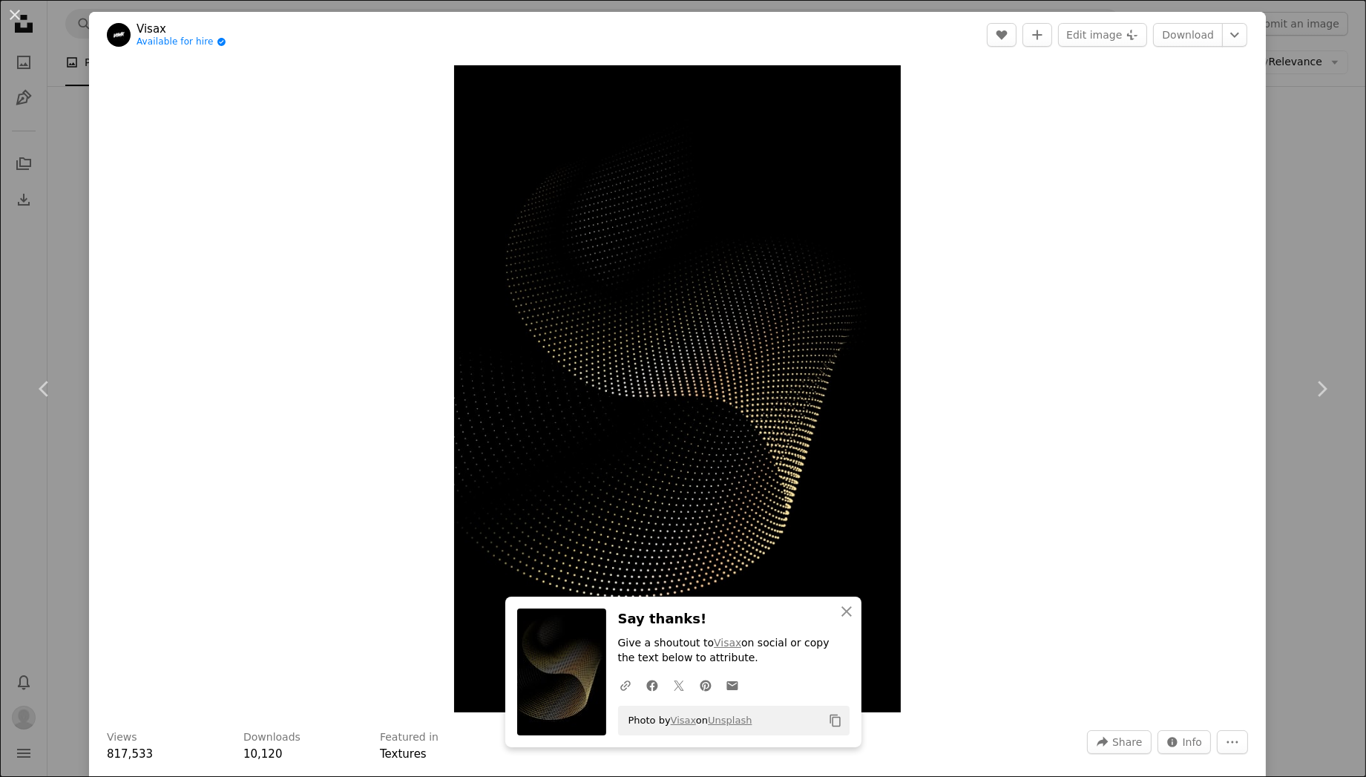
click at [1167, 394] on div "Zoom in" at bounding box center [677, 389] width 1176 height 662
click at [1276, 291] on div "An X shape Chevron left Chevron right Visax Available for hire A checkmark insi…" at bounding box center [683, 388] width 1366 height 777
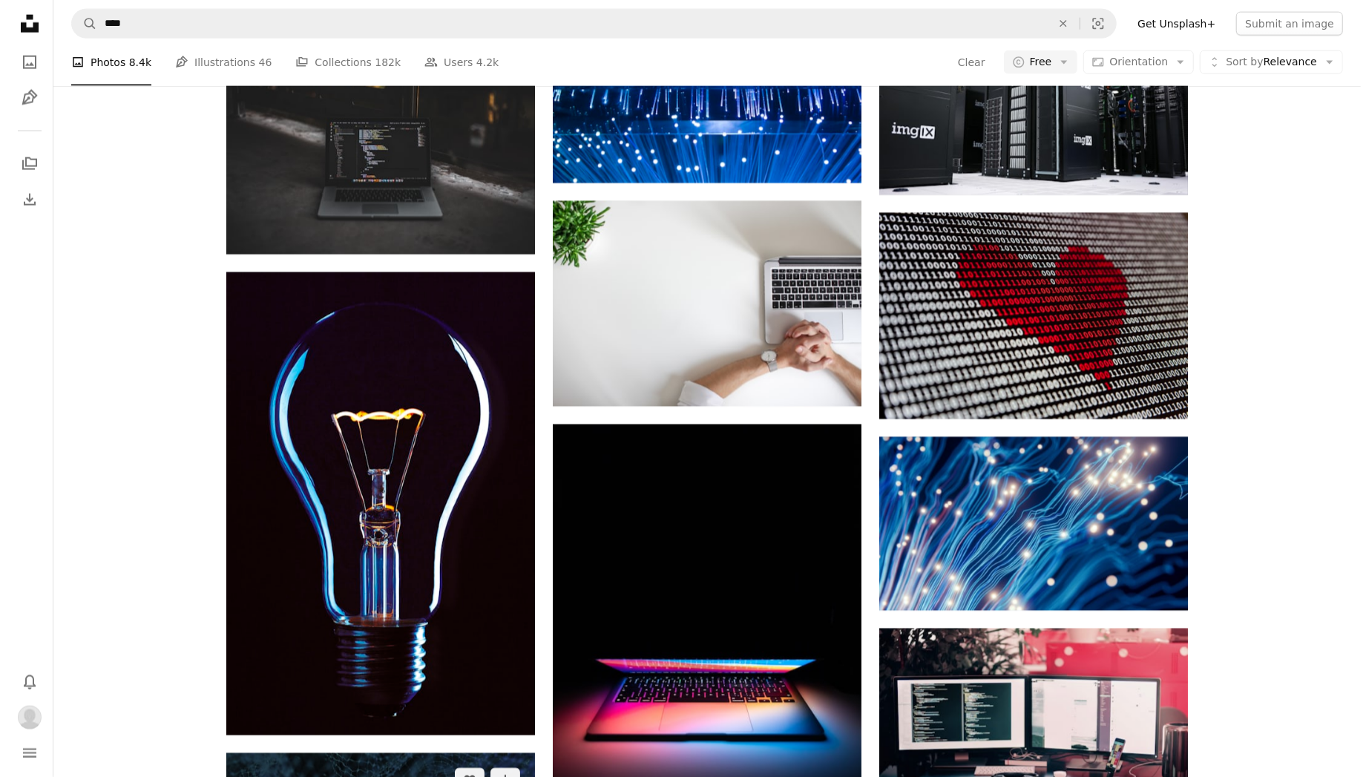
scroll to position [11200, 0]
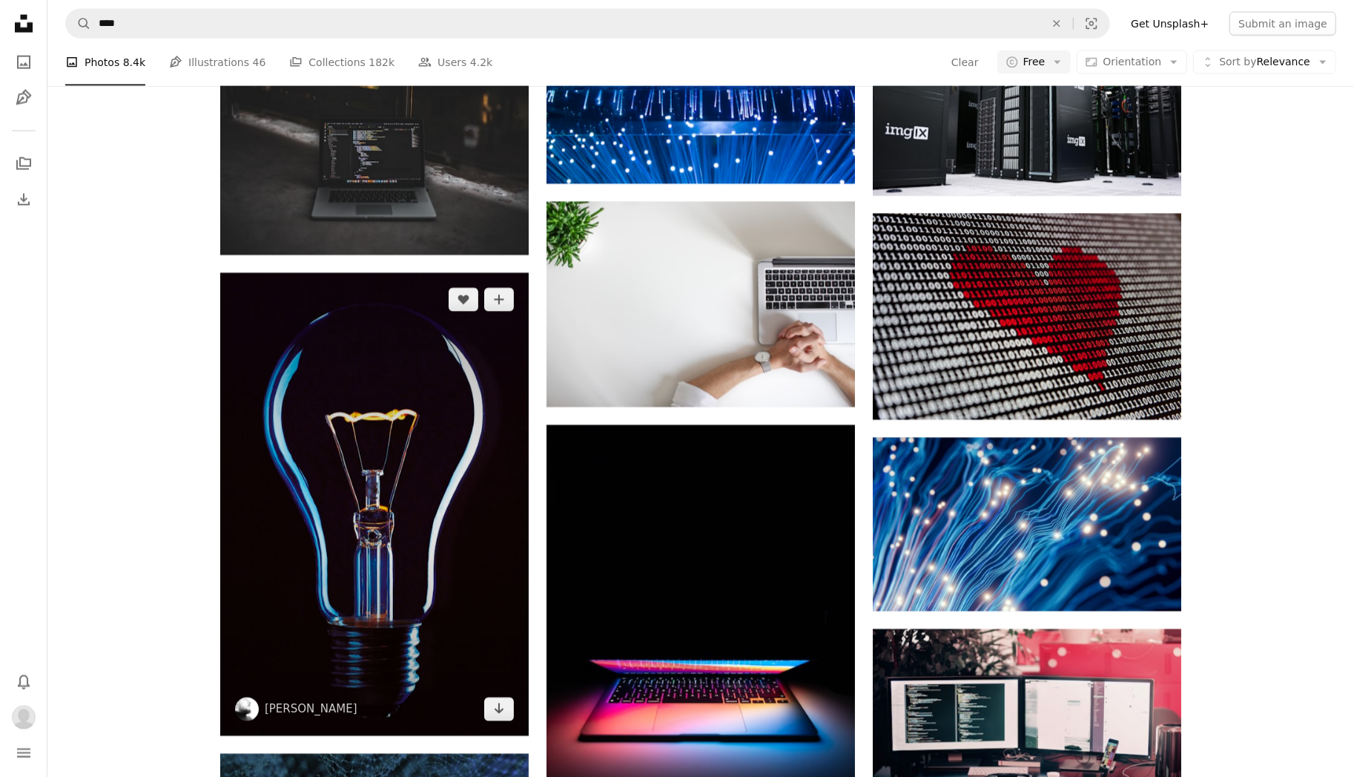
click at [378, 404] on img at bounding box center [374, 504] width 309 height 463
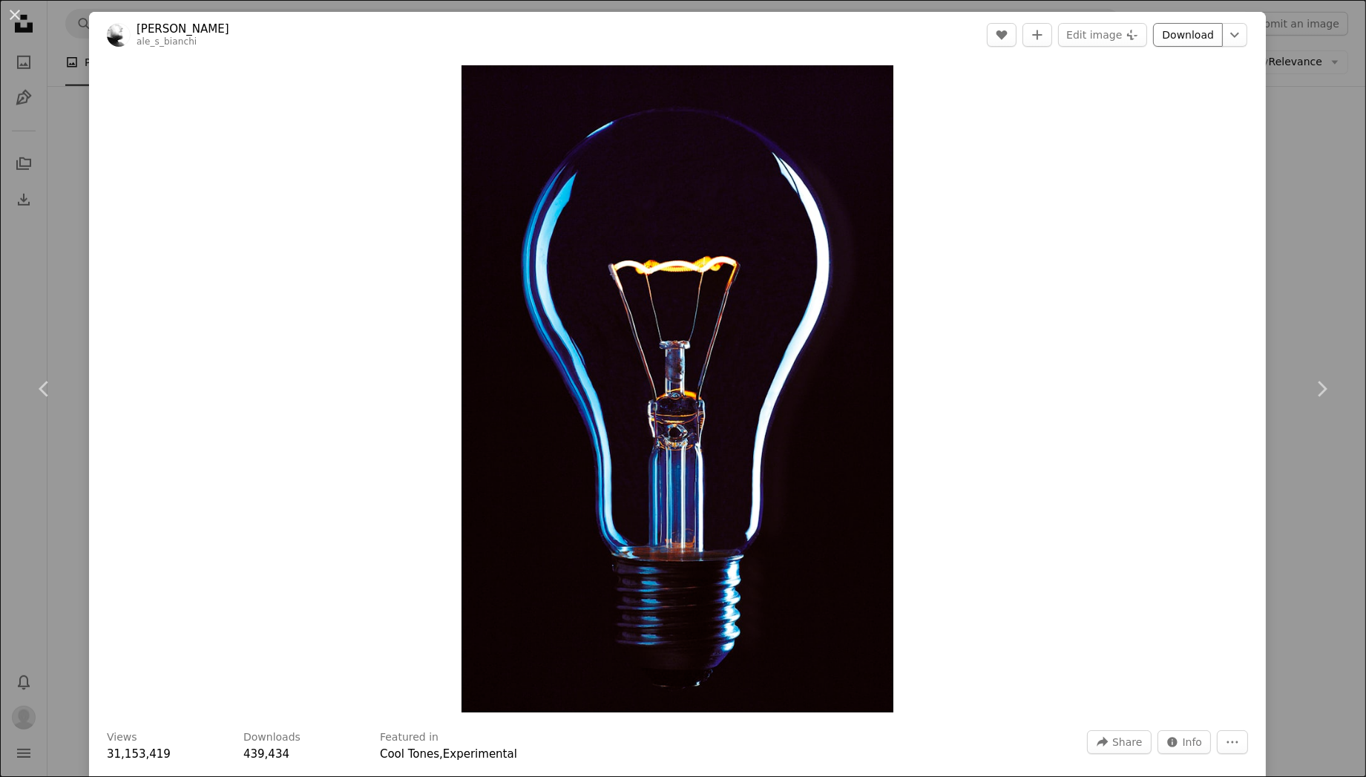
click at [1174, 30] on link "Download" at bounding box center [1188, 35] width 70 height 24
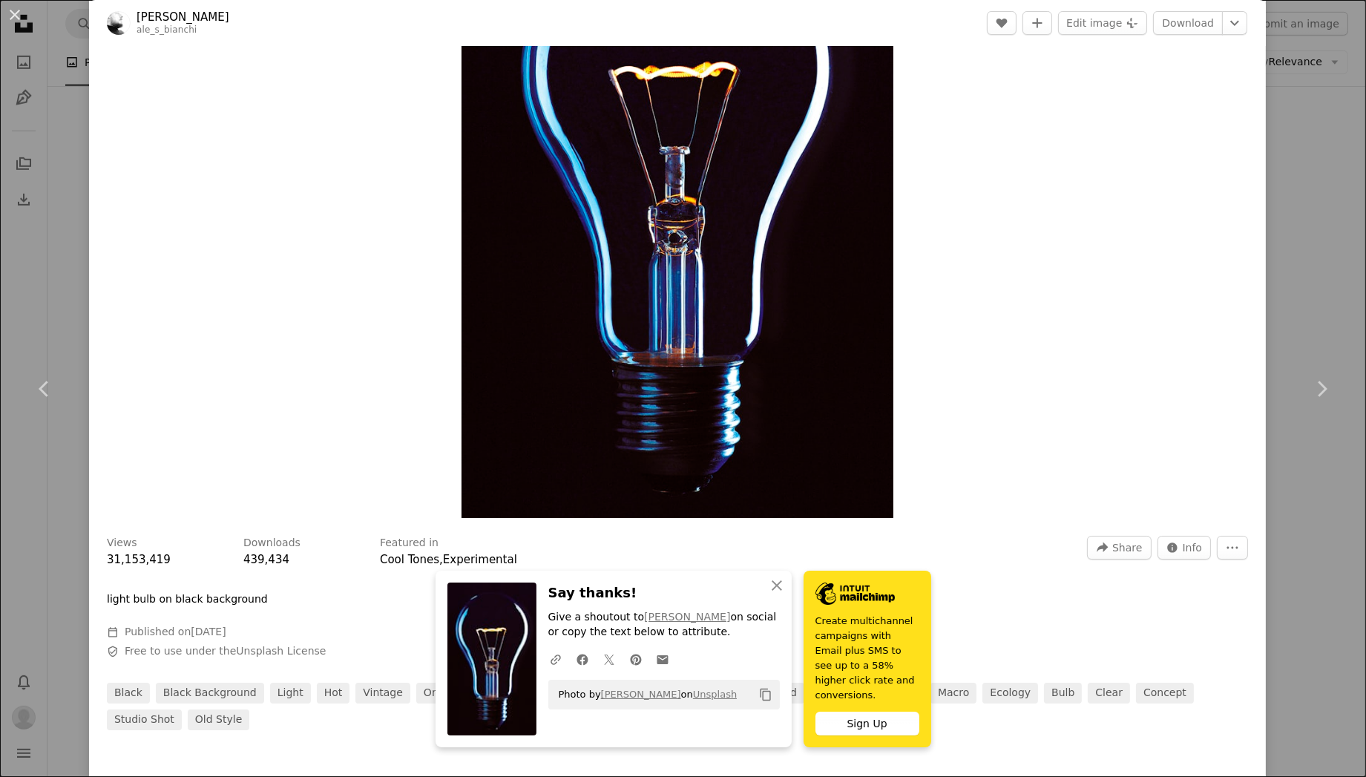
scroll to position [519, 0]
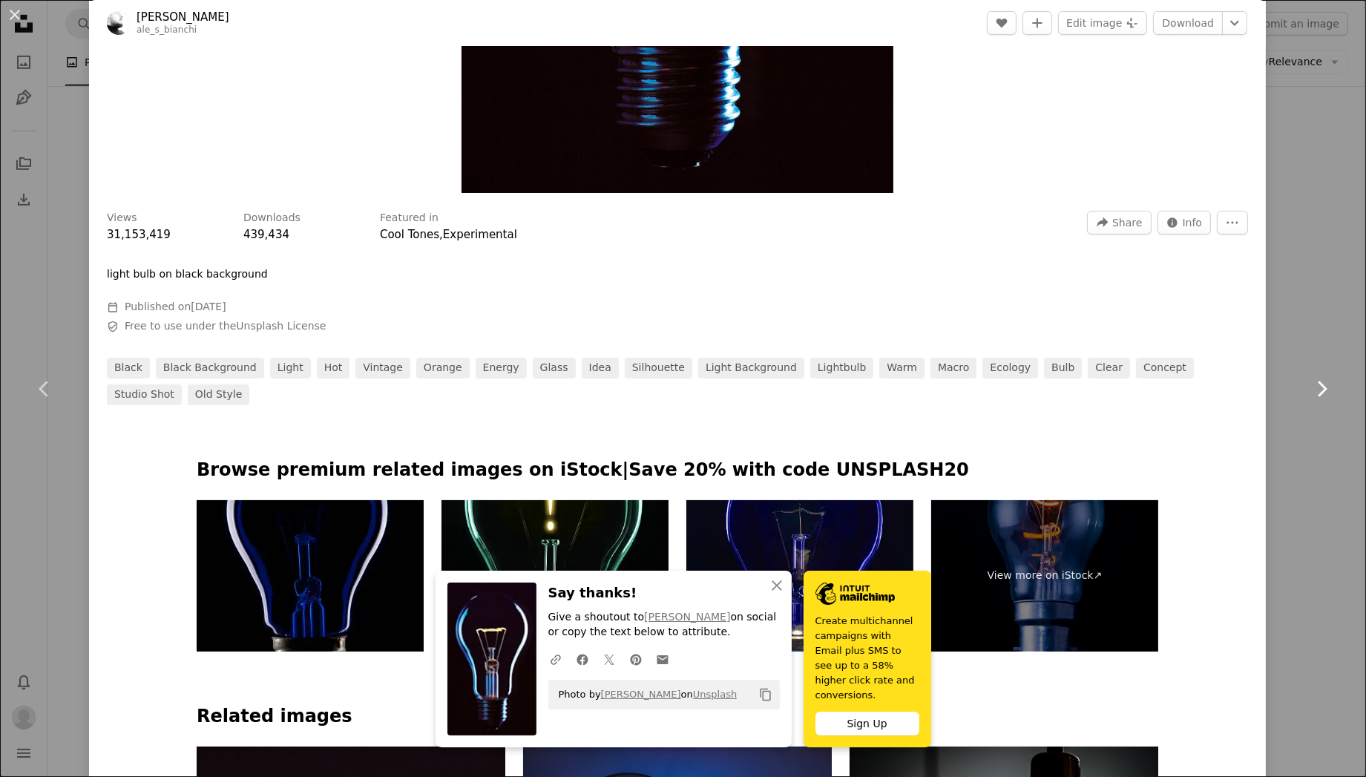
click at [1291, 412] on link "Chevron right" at bounding box center [1321, 388] width 89 height 142
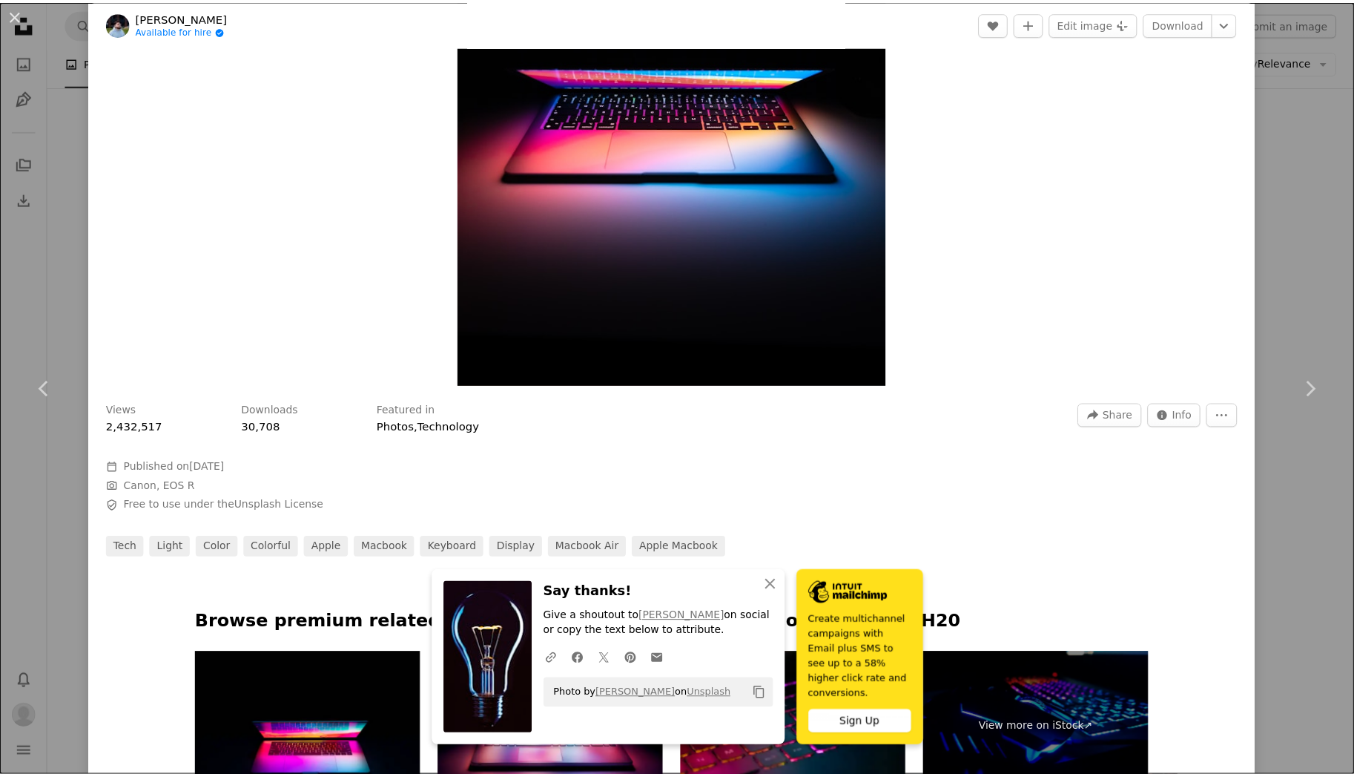
scroll to position [593, 0]
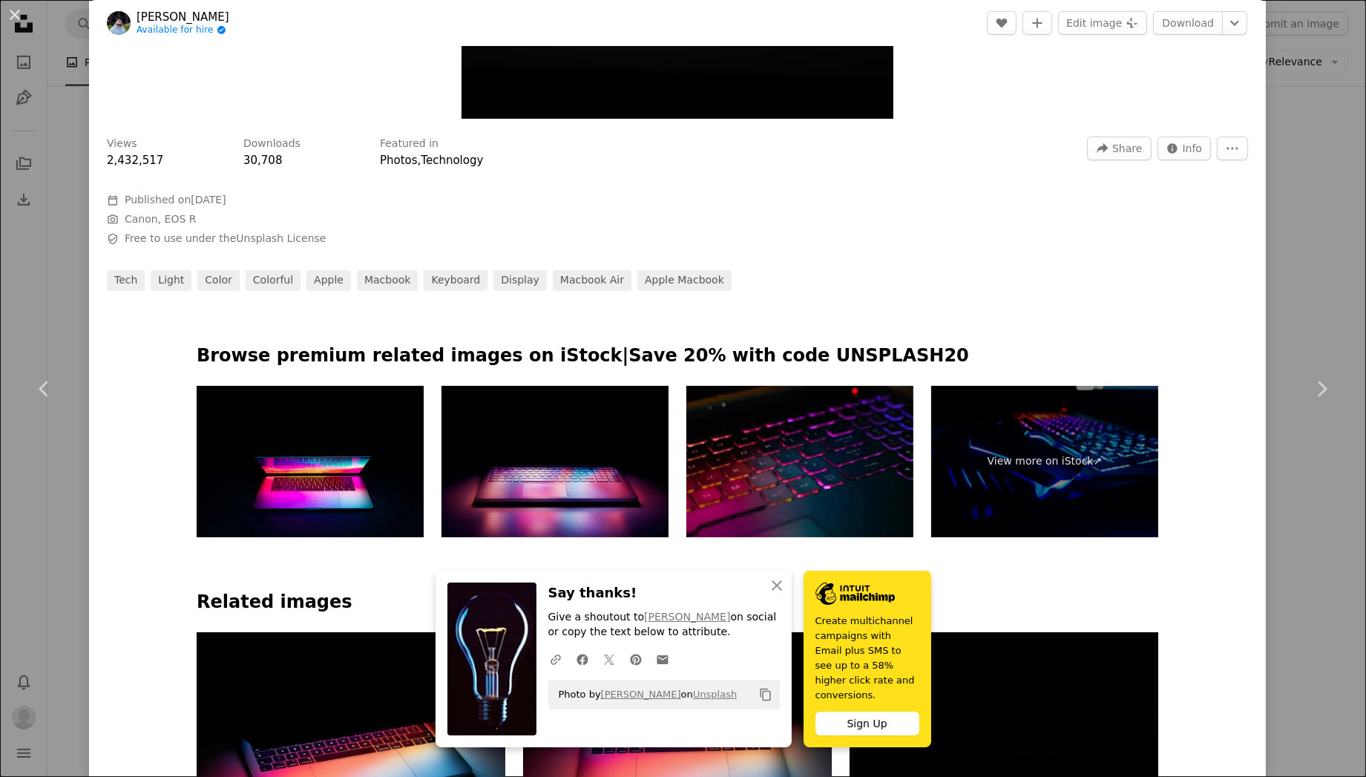
click at [1278, 243] on div "An X shape Chevron left Chevron right [PERSON_NAME] Available for hire A checkm…" at bounding box center [683, 388] width 1366 height 777
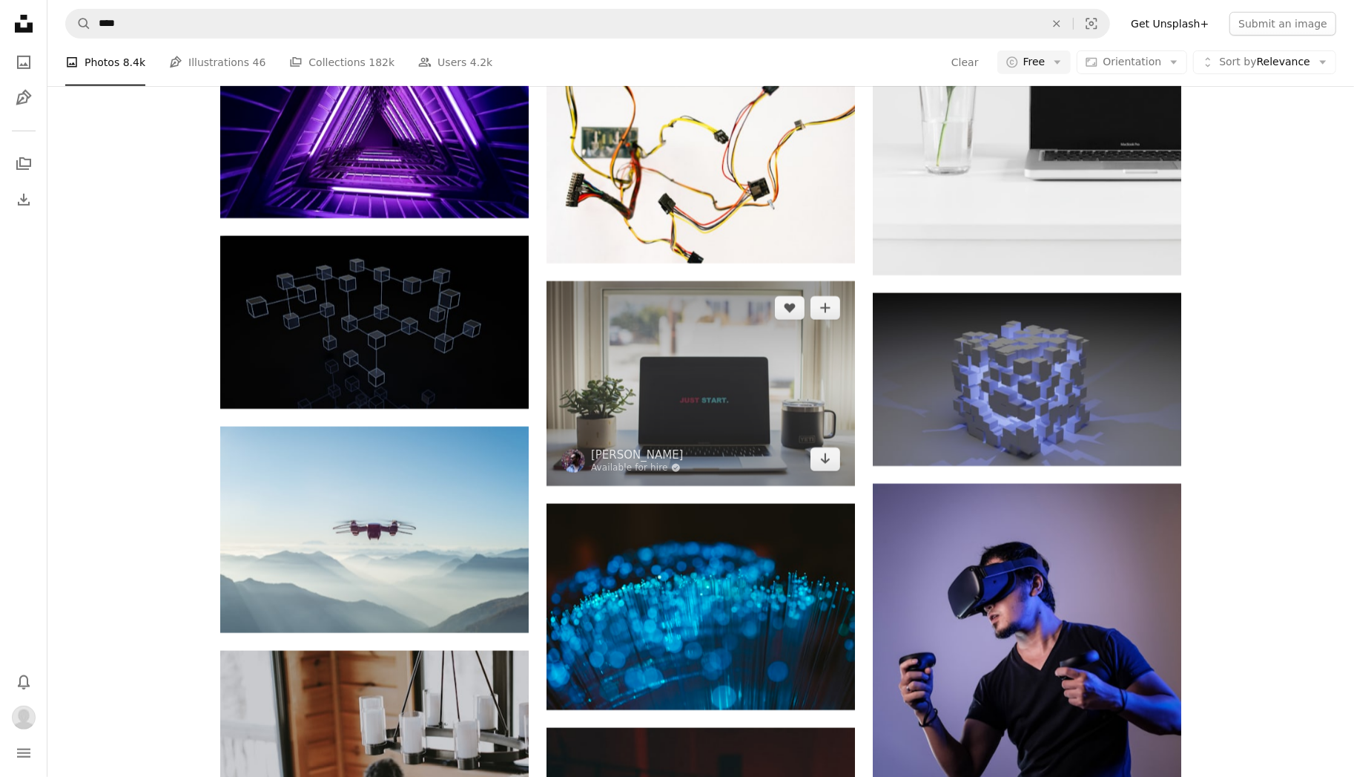
scroll to position [14835, 0]
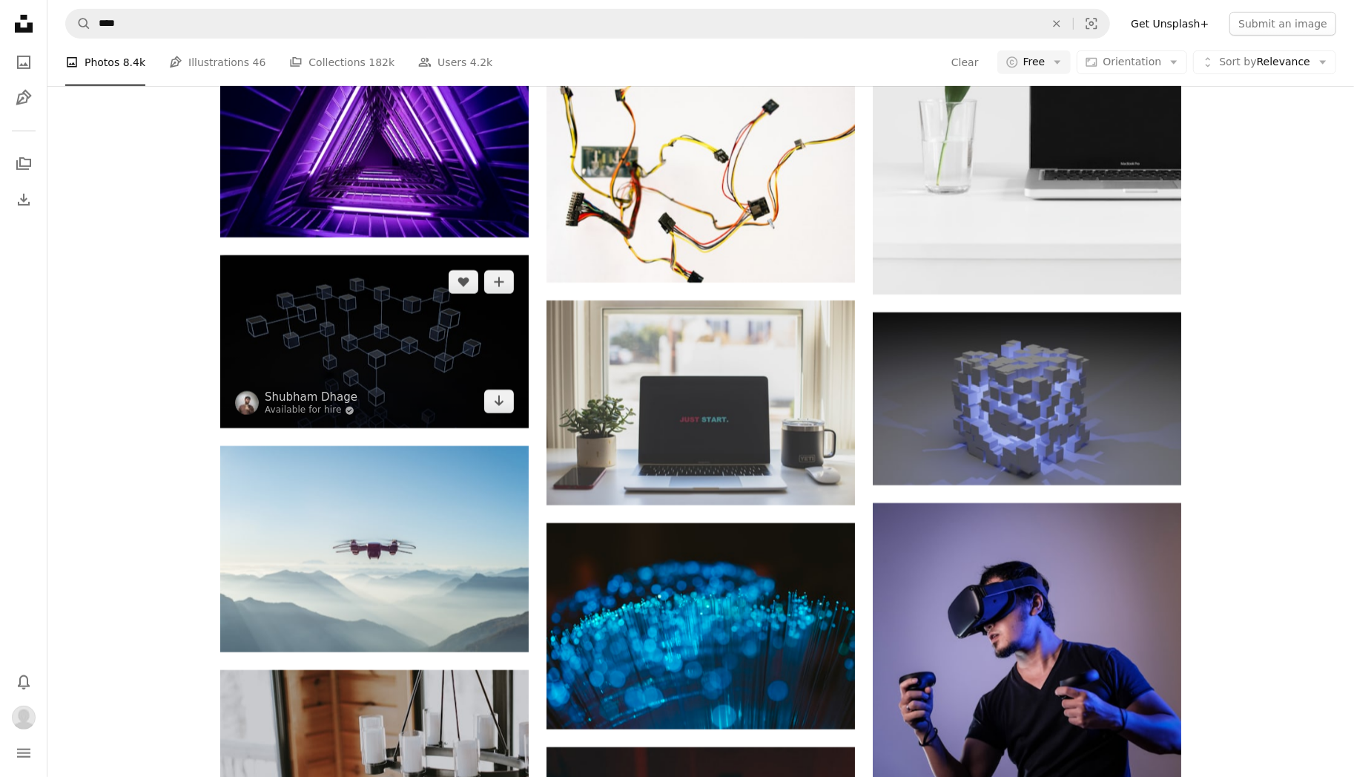
click at [372, 369] on img at bounding box center [374, 342] width 309 height 174
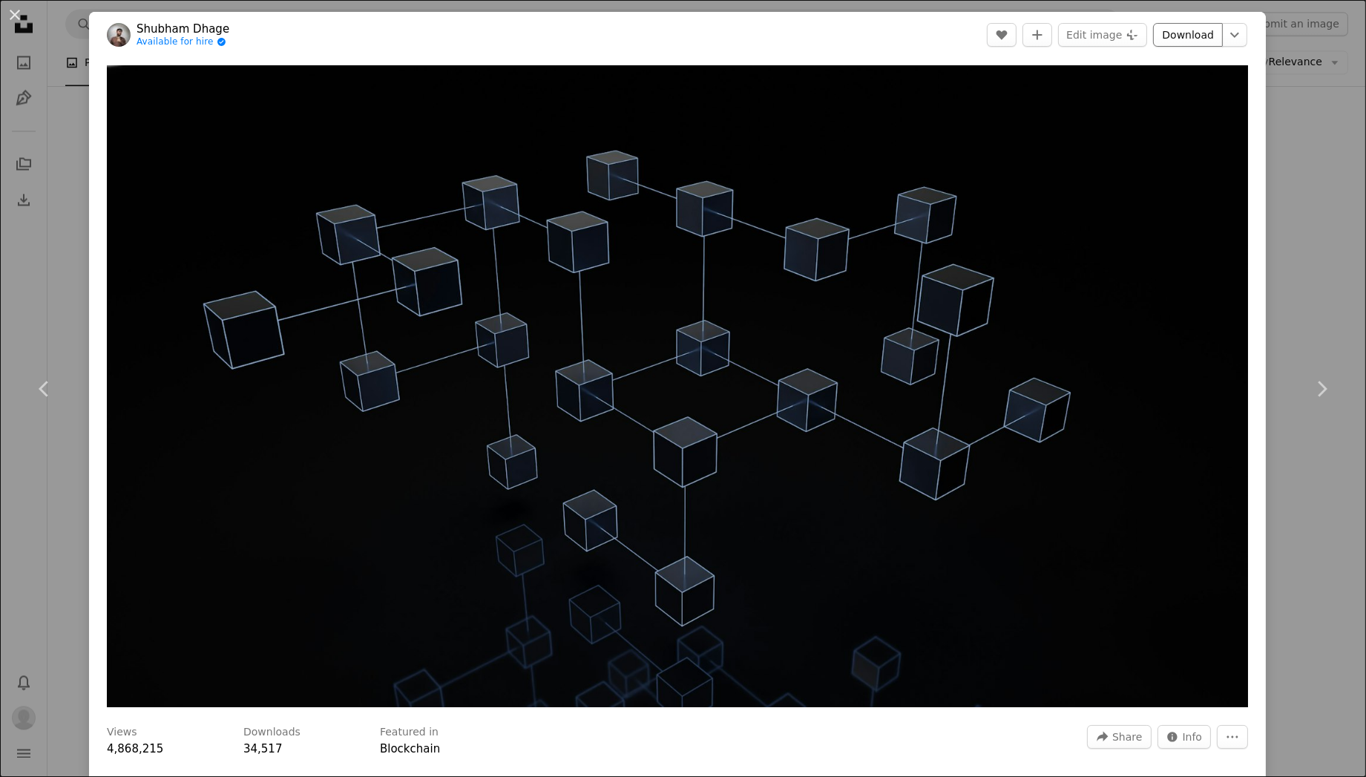
click at [1168, 30] on link "Download" at bounding box center [1188, 35] width 70 height 24
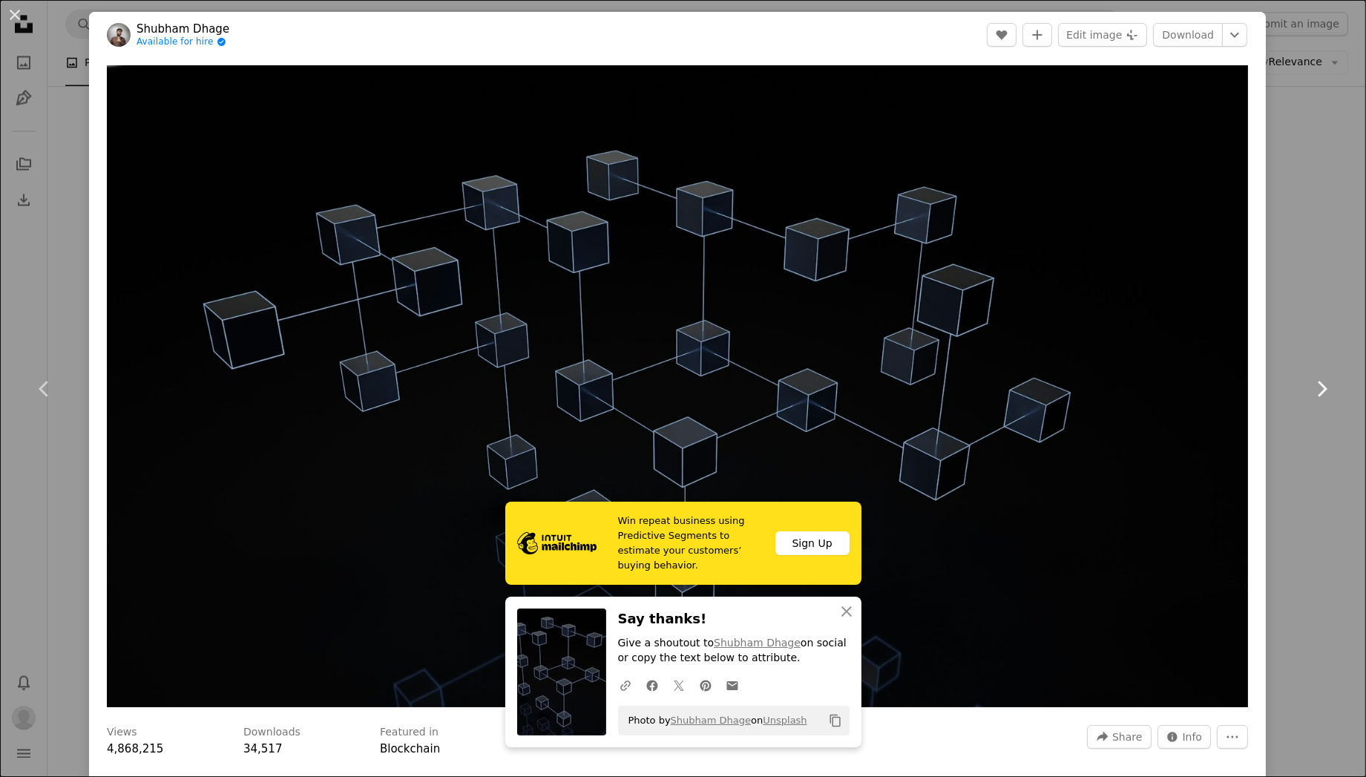
click at [1285, 350] on link "Chevron right" at bounding box center [1321, 388] width 89 height 142
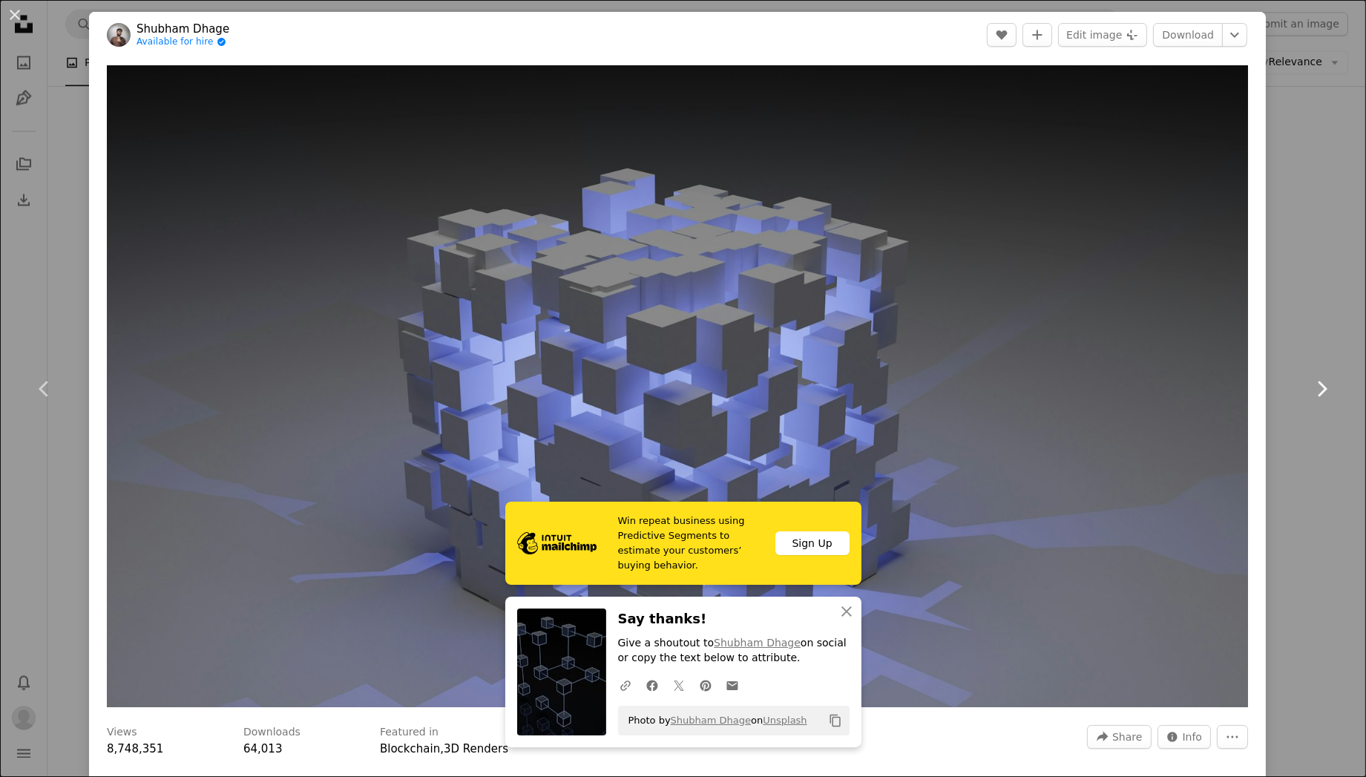
click at [1295, 337] on link "Chevron right" at bounding box center [1321, 388] width 89 height 142
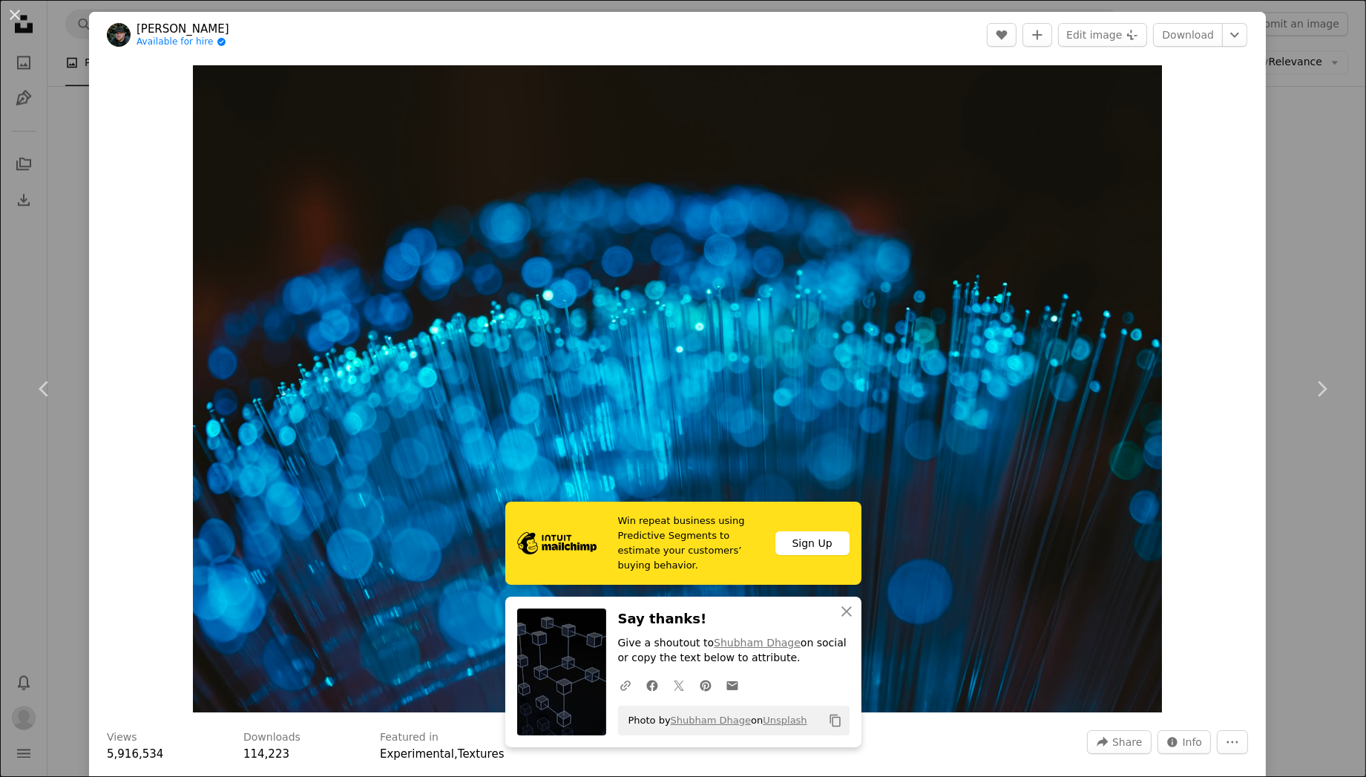
click at [1303, 290] on div "An X shape Chevron left Chevron right Sander Weeteling Available for hire A che…" at bounding box center [683, 388] width 1366 height 777
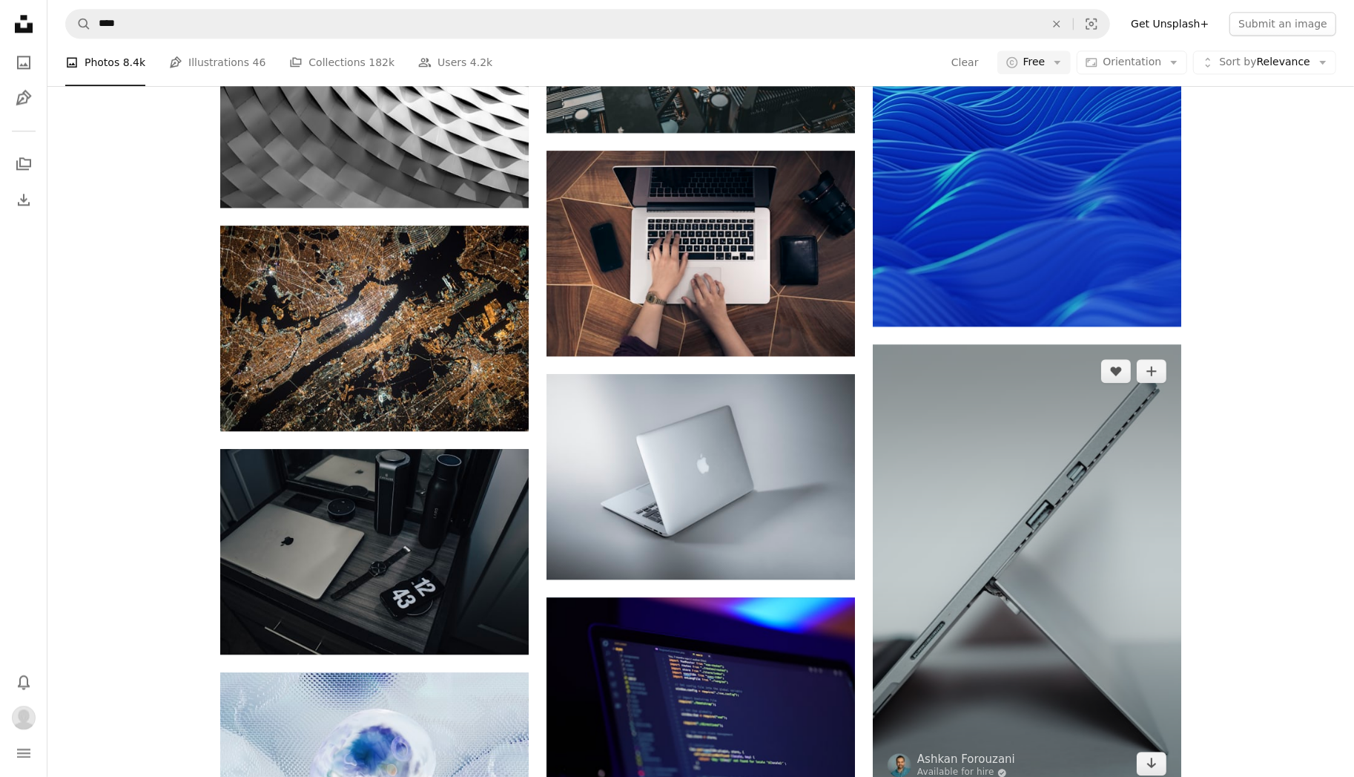
scroll to position [21807, 0]
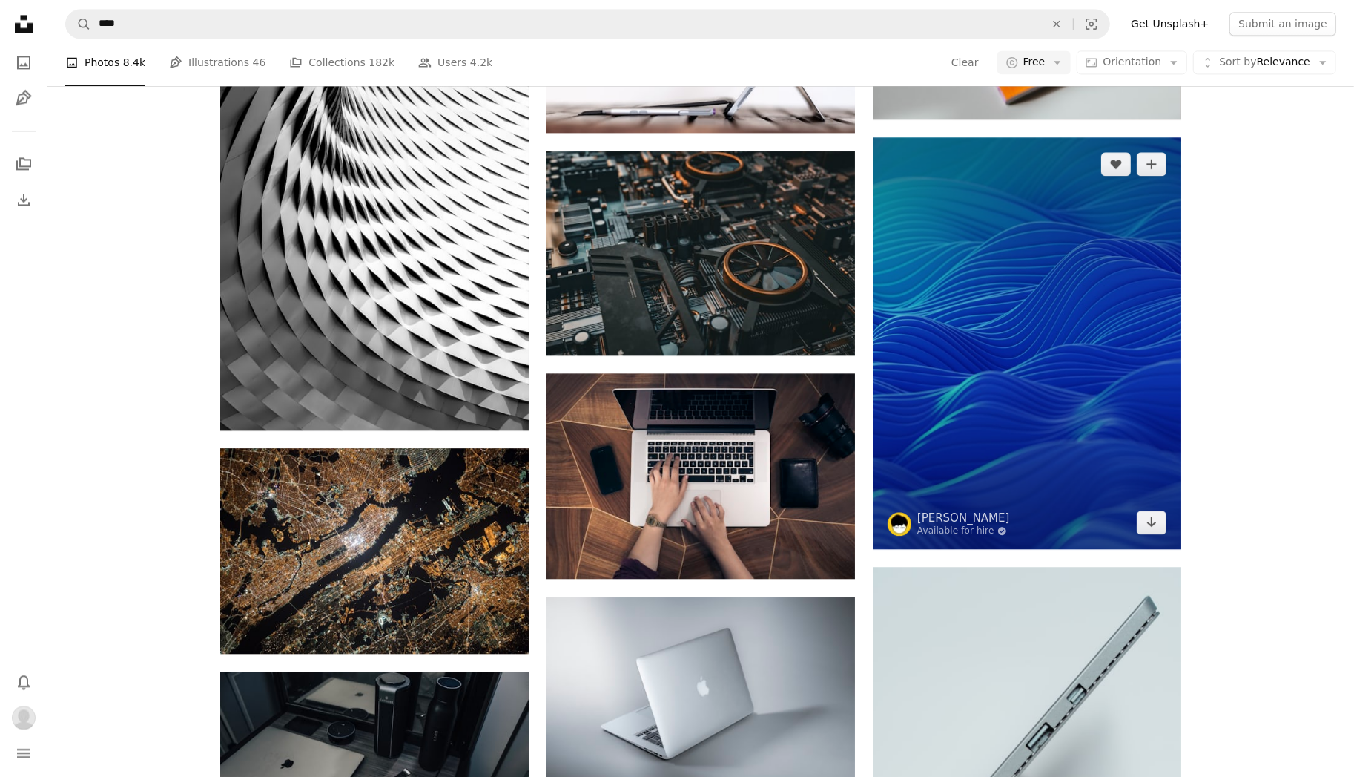
drag, startPoint x: 882, startPoint y: 356, endPoint x: 947, endPoint y: 306, distance: 82.0
click at [947, 306] on img at bounding box center [1027, 343] width 309 height 412
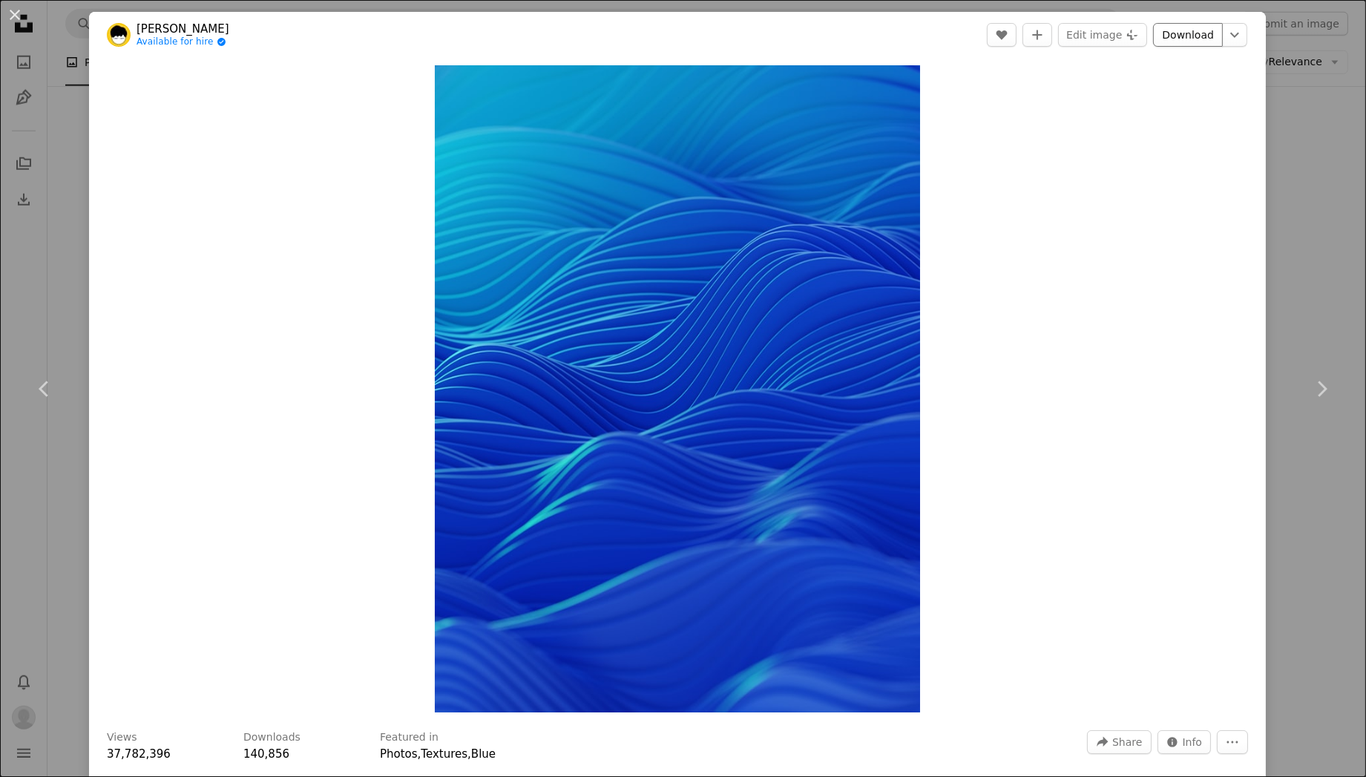
click at [1166, 32] on link "Download" at bounding box center [1188, 35] width 70 height 24
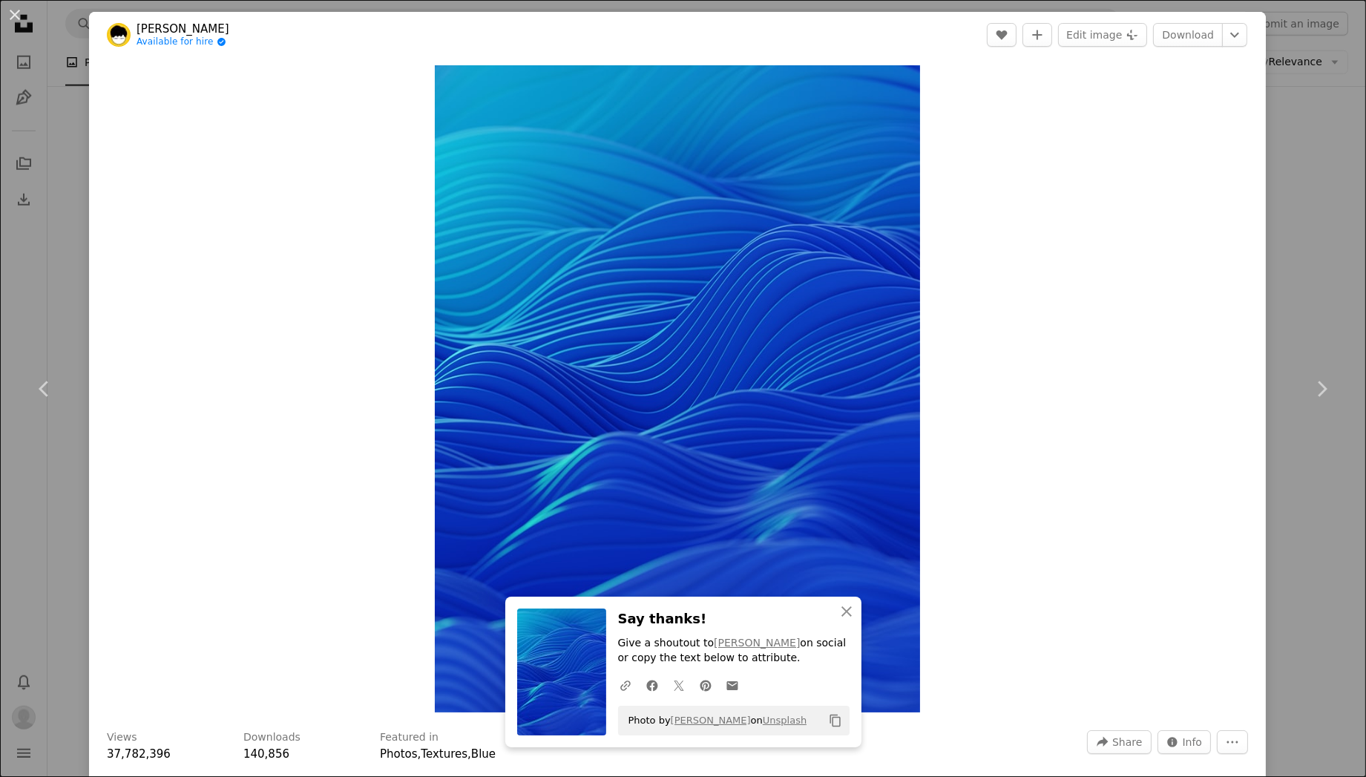
click at [1160, 415] on div "Zoom in" at bounding box center [677, 389] width 1176 height 662
click at [1284, 263] on div "An X shape Chevron left Chevron right [PERSON_NAME] Available for hire A checkm…" at bounding box center [683, 388] width 1366 height 777
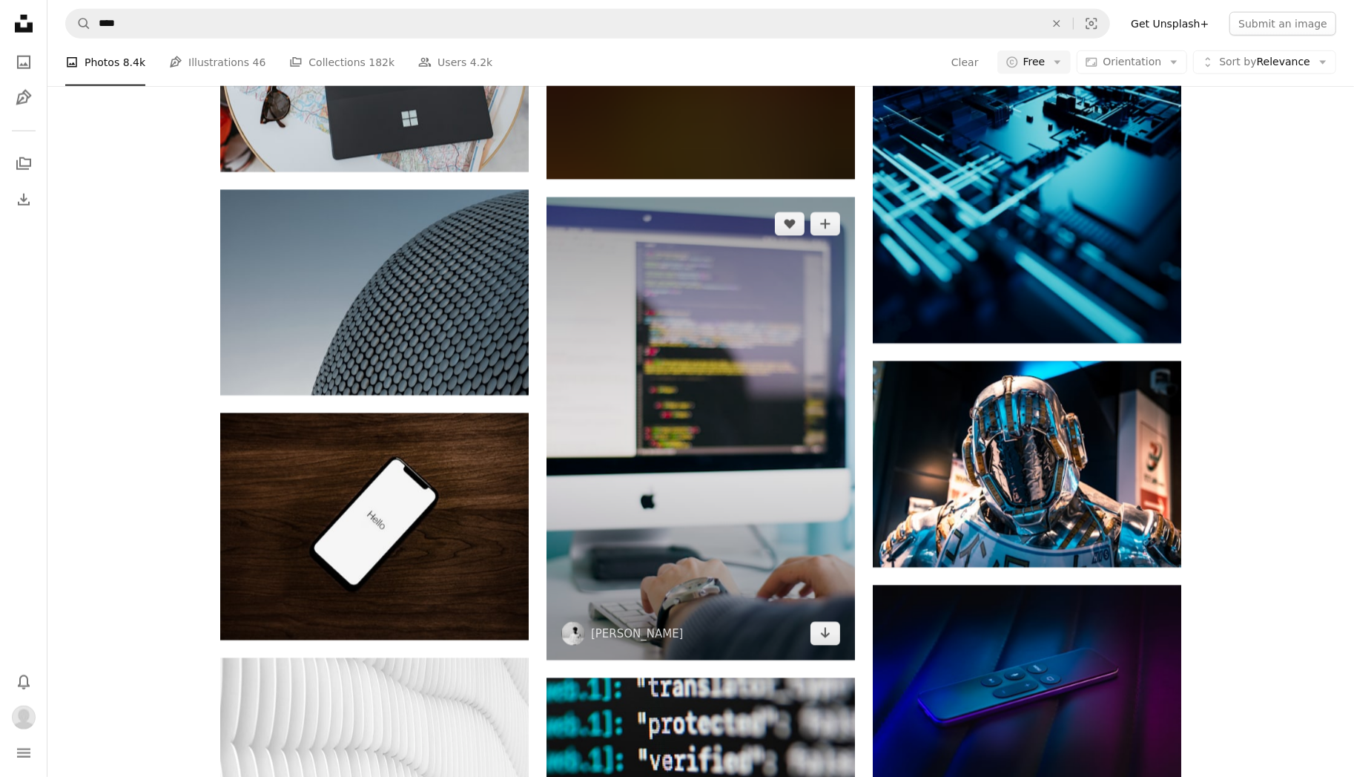
scroll to position [25145, 0]
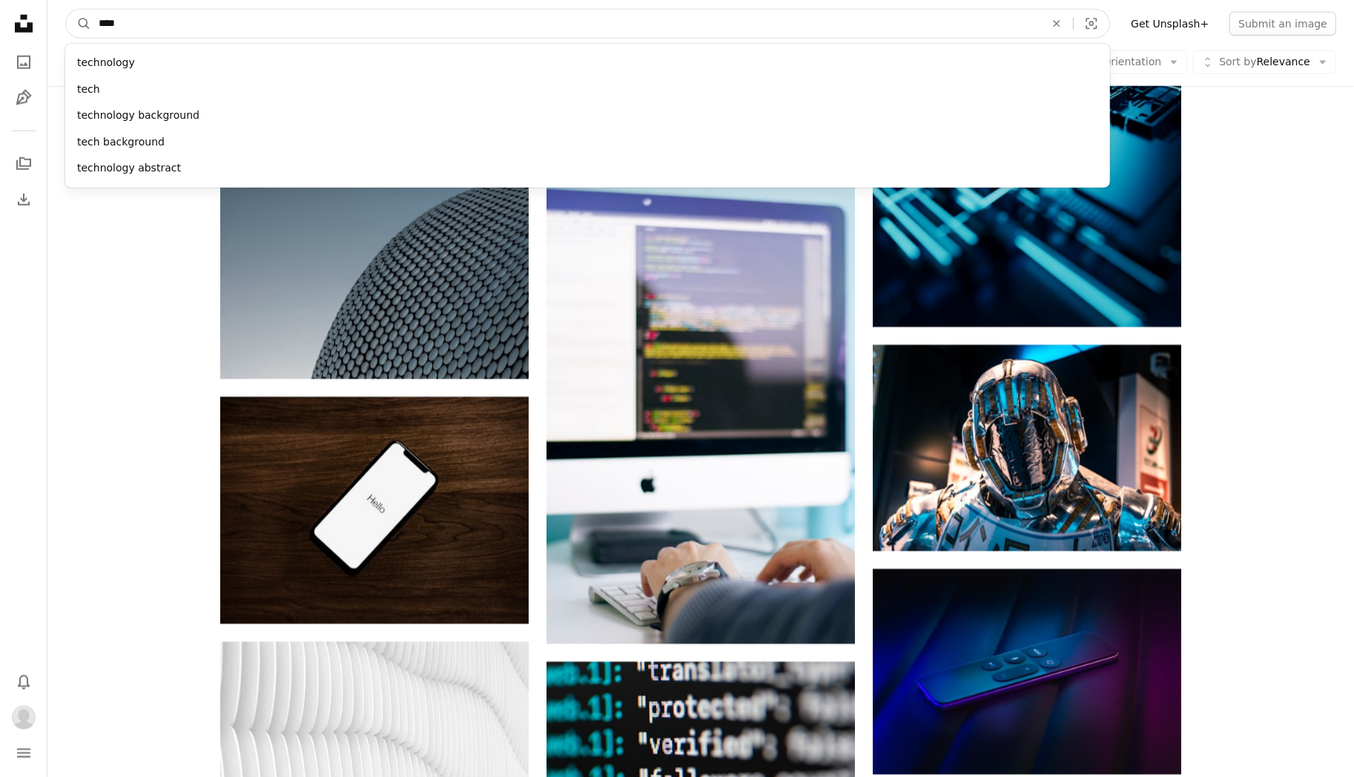
drag, startPoint x: 269, startPoint y: 14, endPoint x: 48, endPoint y: 50, distance: 223.2
type input "*****"
click button "A magnifying glass" at bounding box center [78, 24] width 25 height 28
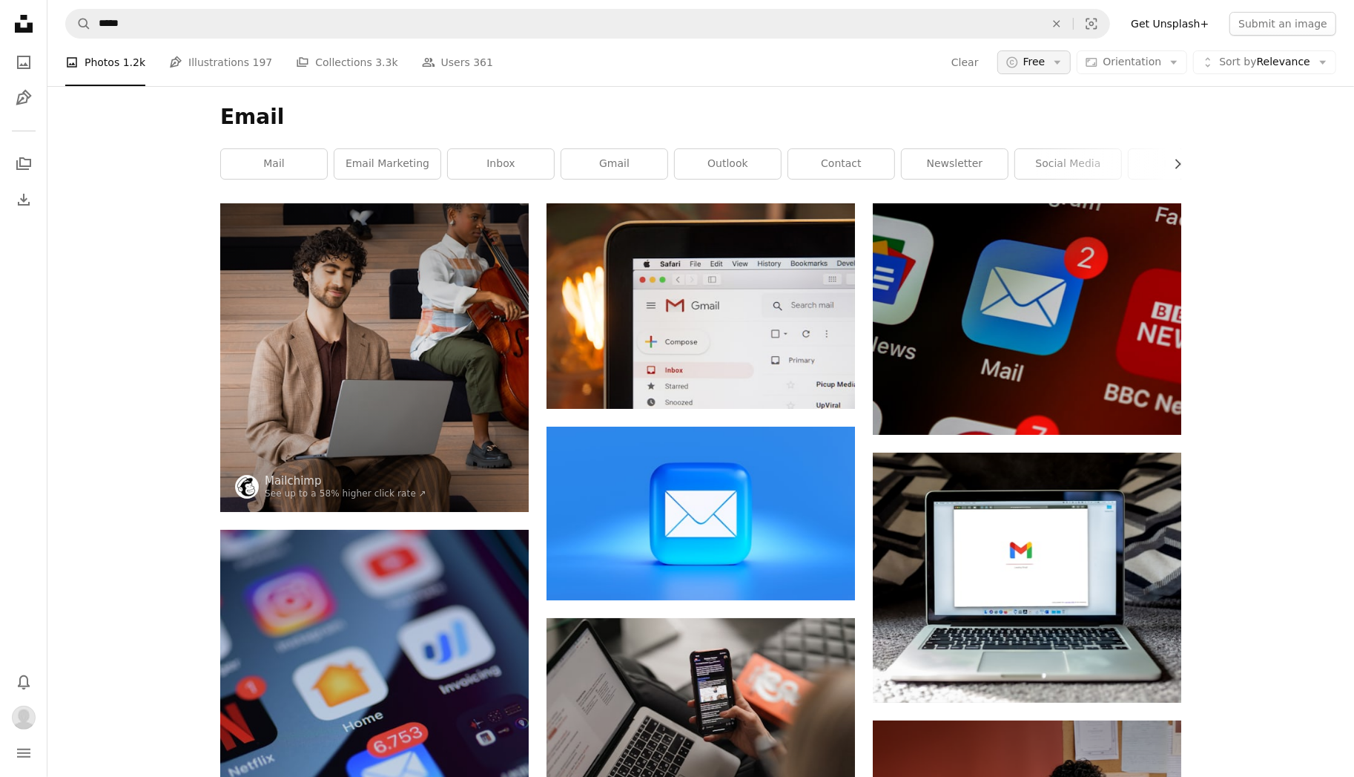
click at [1062, 62] on button "A copyright icon © Free Arrow down" at bounding box center [1035, 62] width 74 height 24
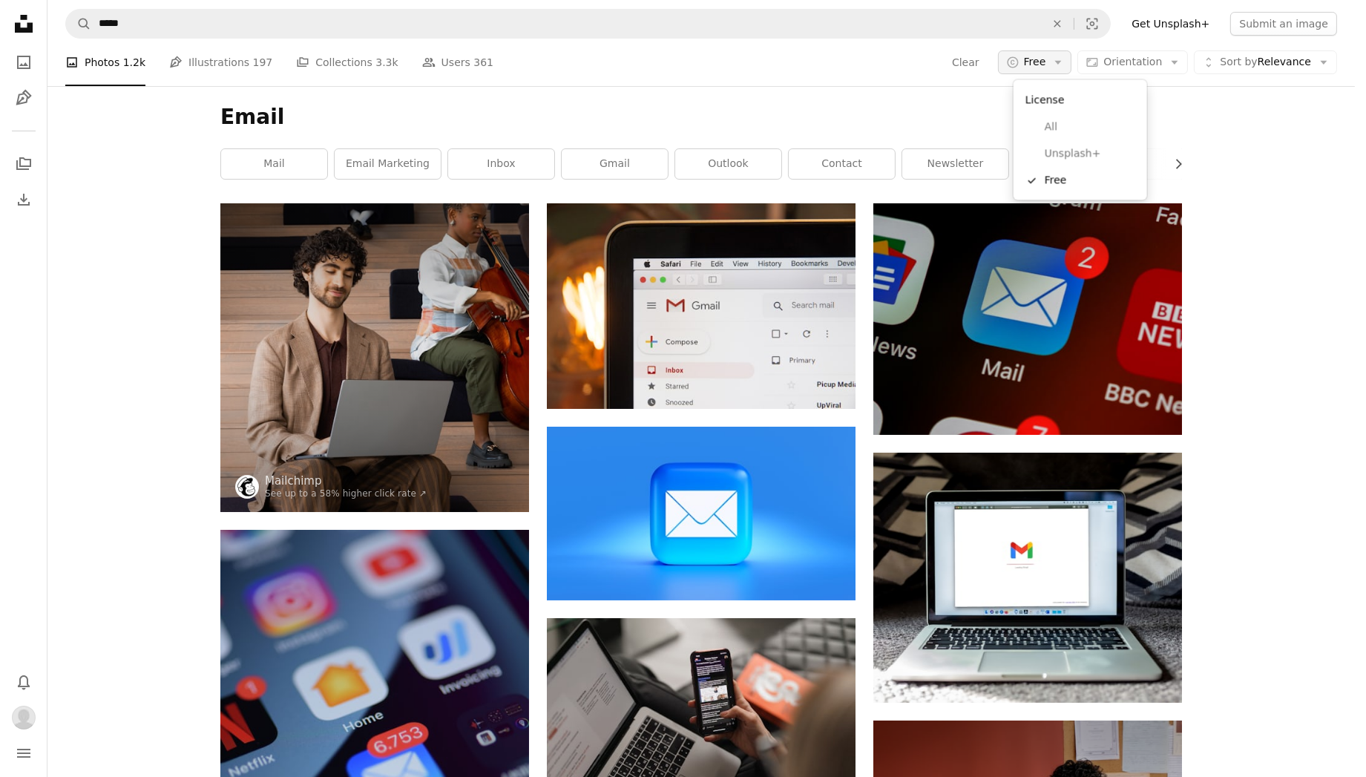
click at [1062, 62] on button "A copyright icon © Free Arrow down" at bounding box center [1035, 62] width 74 height 24
click at [1141, 58] on span "Orientation" at bounding box center [1132, 62] width 59 height 12
drag, startPoint x: 1141, startPoint y: 58, endPoint x: 1244, endPoint y: 53, distance: 103.2
click at [1244, 53] on button "Unfold Sort by Relevance Arrow down" at bounding box center [1264, 62] width 143 height 24
click at [1241, 170] on link "Curated" at bounding box center [1269, 180] width 122 height 27
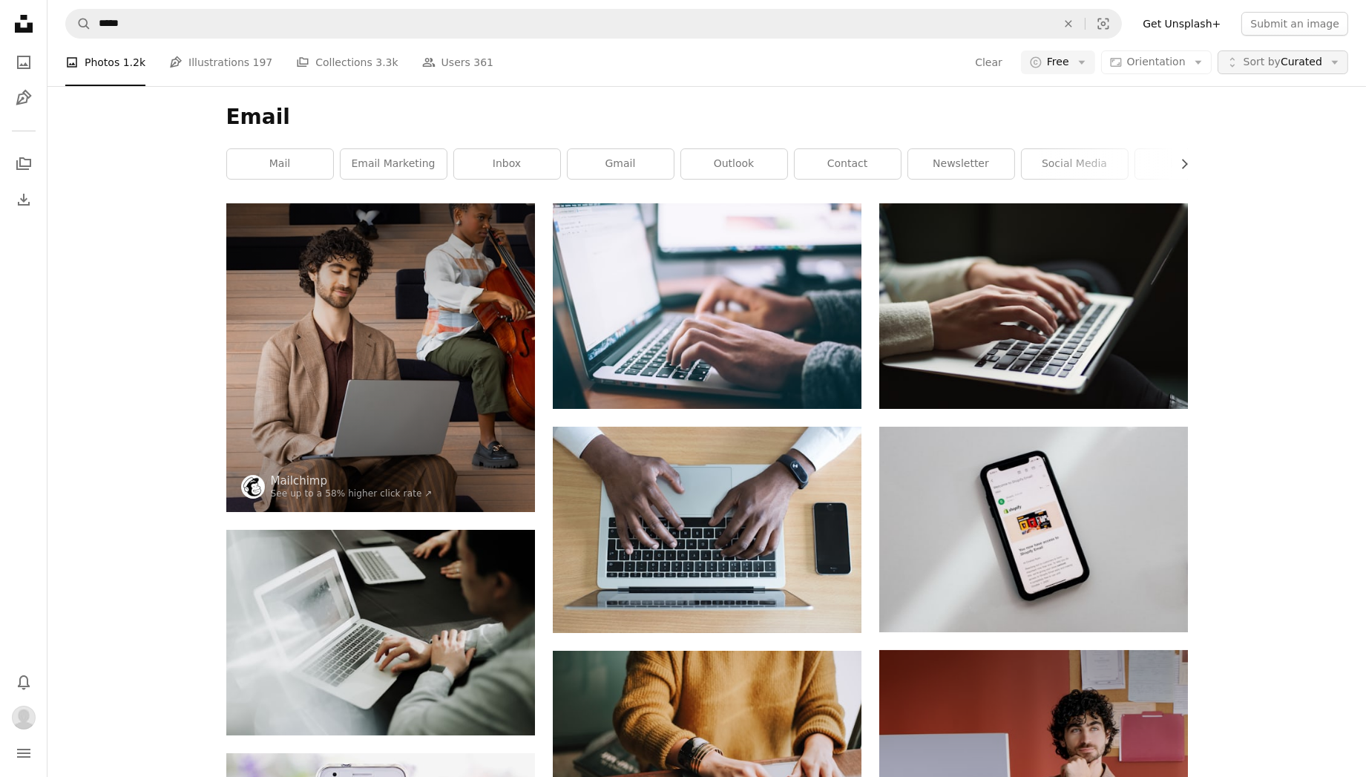
click at [1261, 64] on span "Sort by" at bounding box center [1261, 62] width 37 height 12
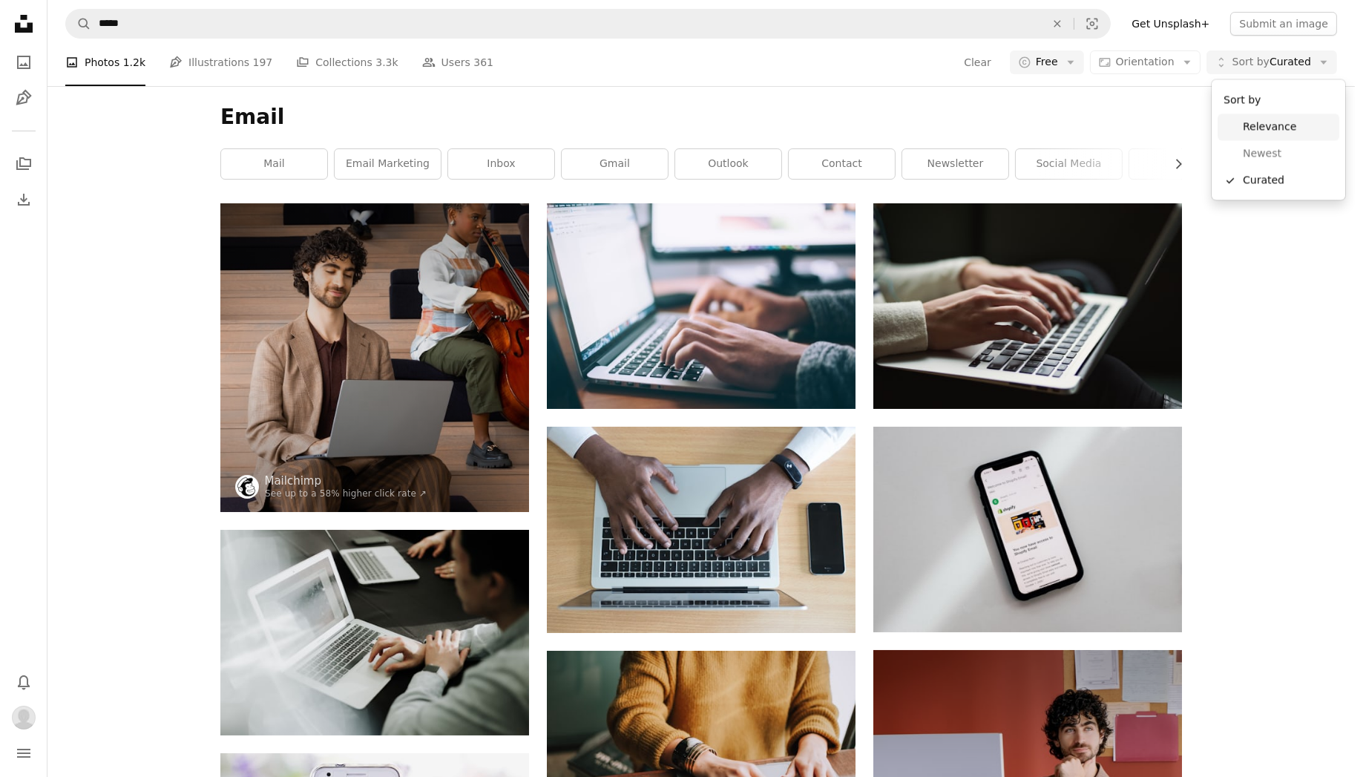
click at [1252, 131] on span "Relevance" at bounding box center [1287, 126] width 90 height 15
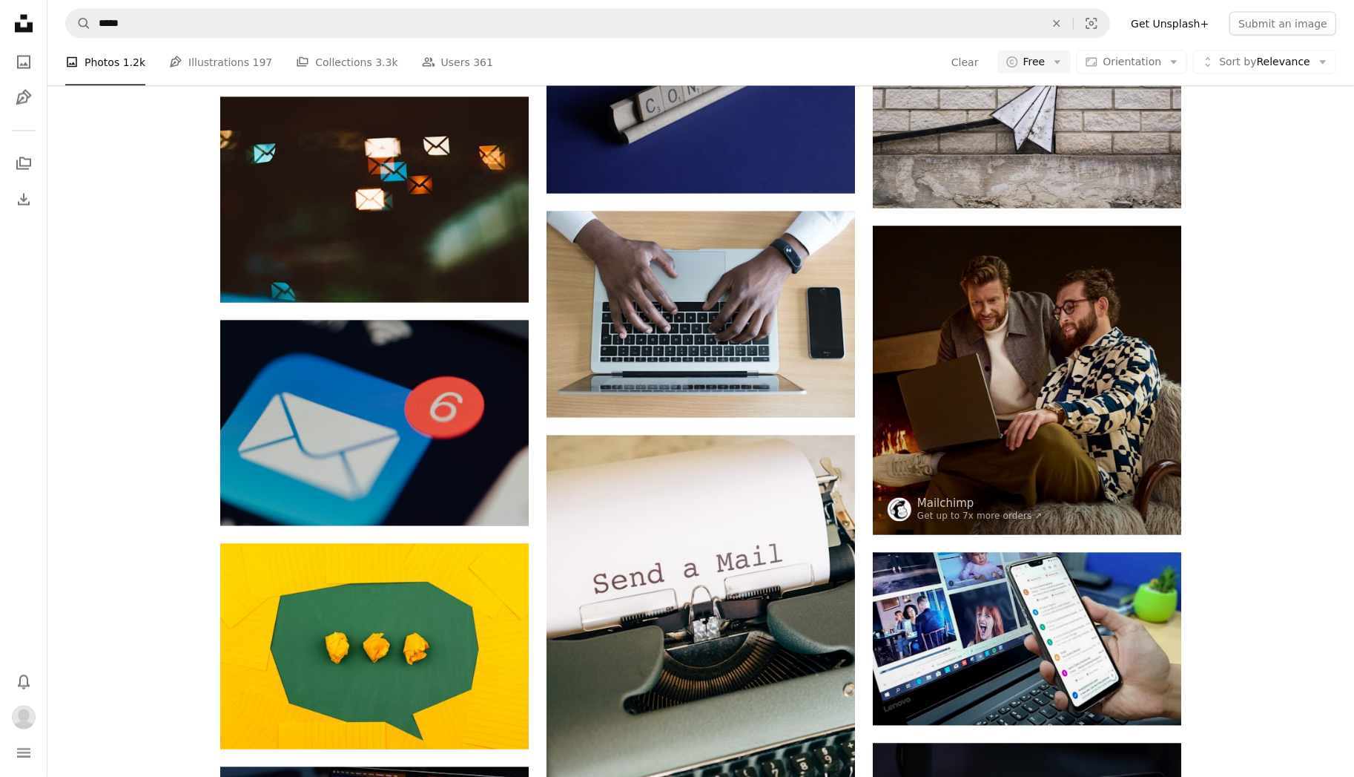
scroll to position [2299, 0]
